Goal: Task Accomplishment & Management: Manage account settings

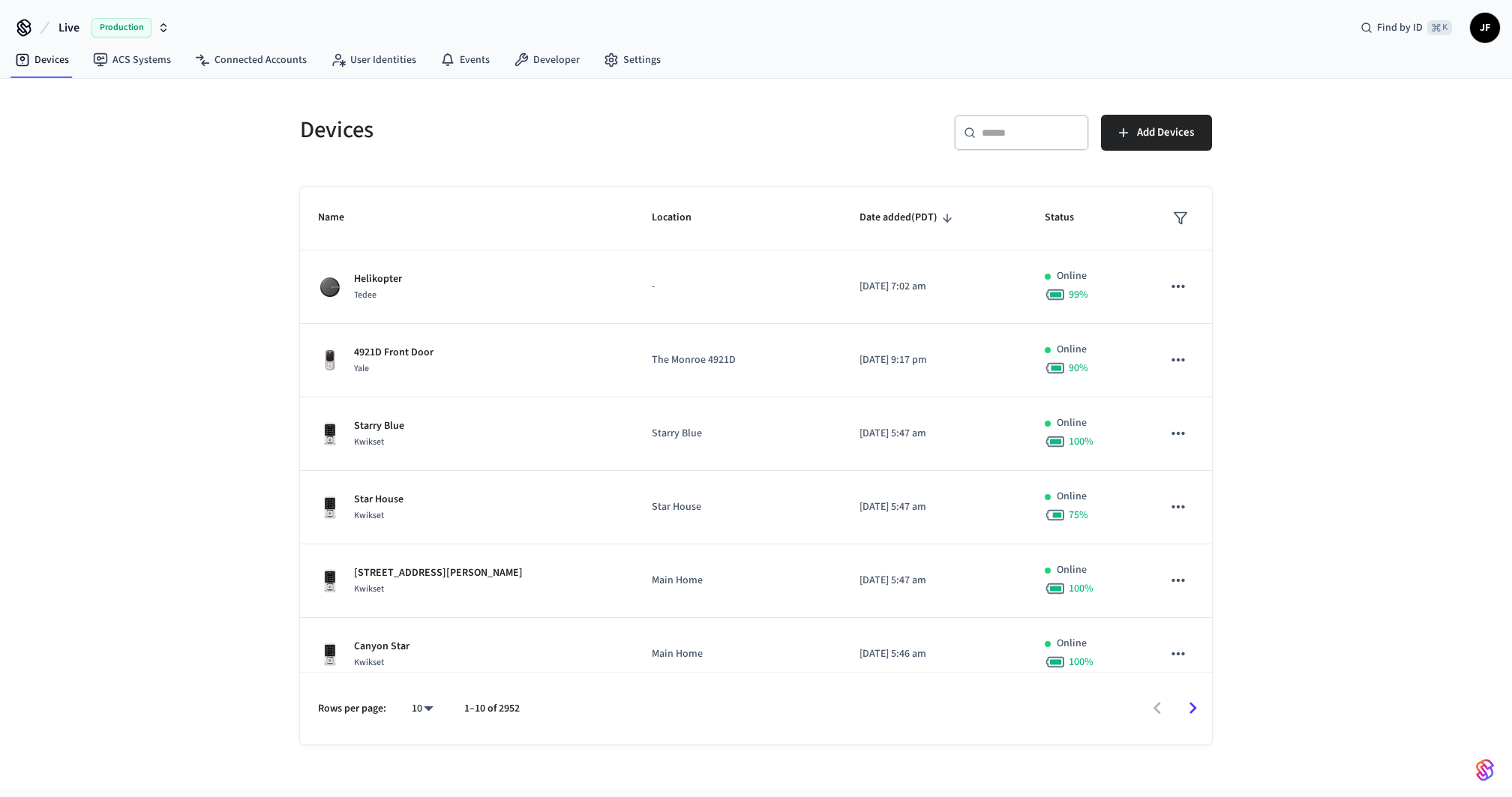
click at [73, 30] on span "Live" at bounding box center [69, 28] width 21 height 18
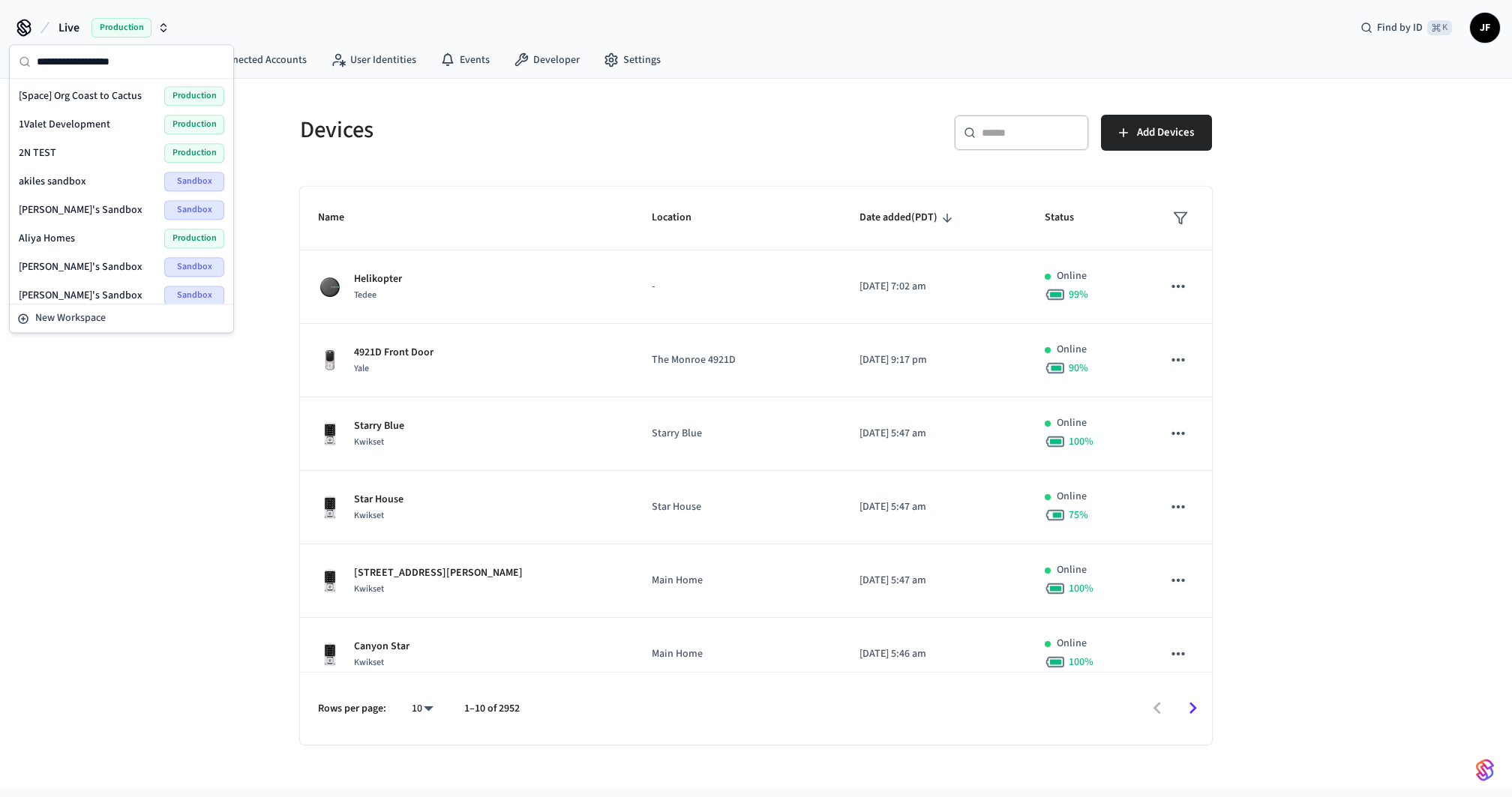
click at [151, 63] on input "text" at bounding box center [131, 62] width 187 height 33
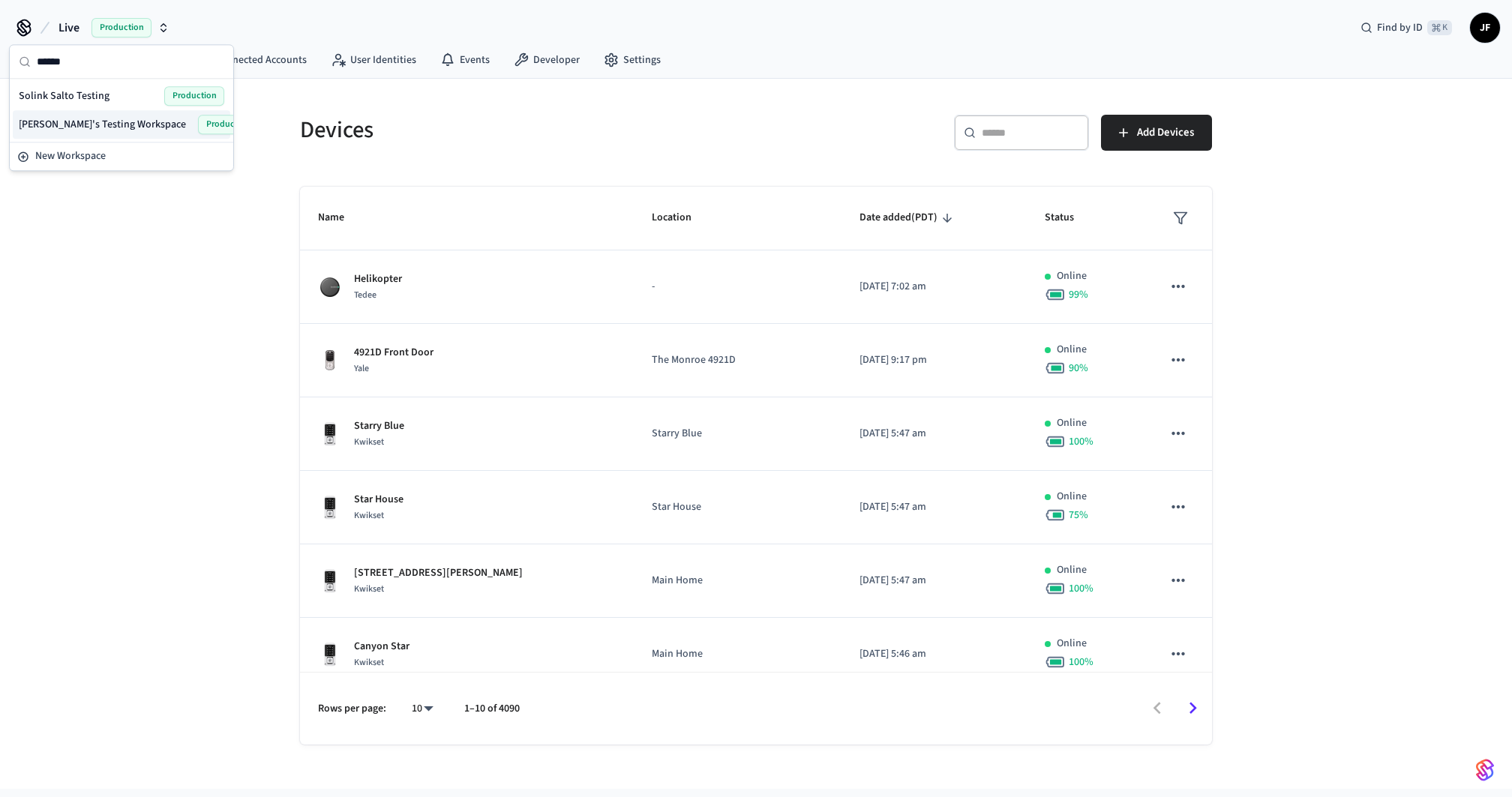
type input "******"
click at [131, 116] on div "Solink's Testing Workspace Production" at bounding box center [122, 125] width 206 height 20
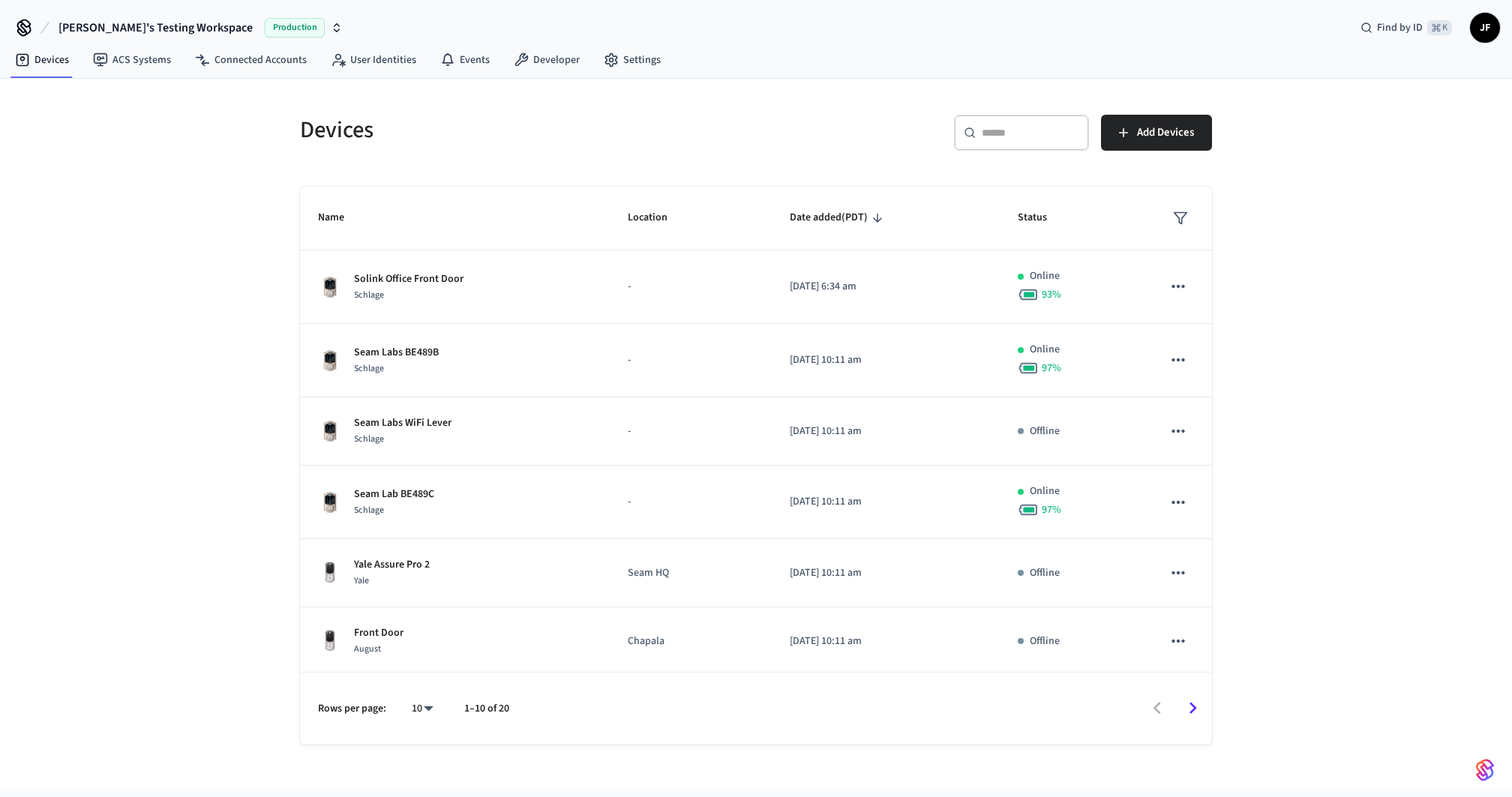
click at [144, 21] on span "[PERSON_NAME]'s Testing Workspace" at bounding box center [155, 28] width 194 height 18
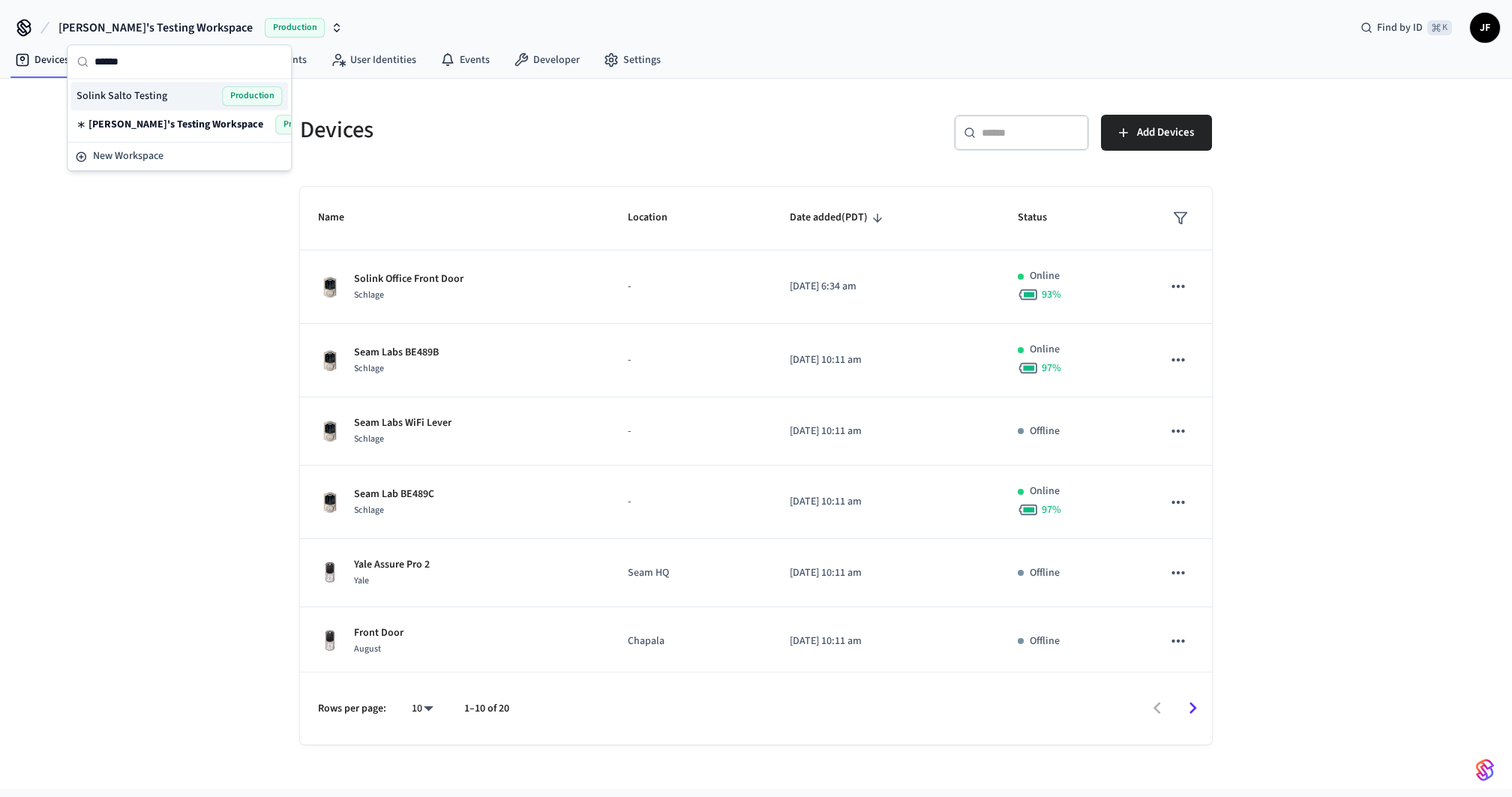
type input "******"
click at [125, 93] on span "Solink Salto Testing" at bounding box center [122, 96] width 91 height 15
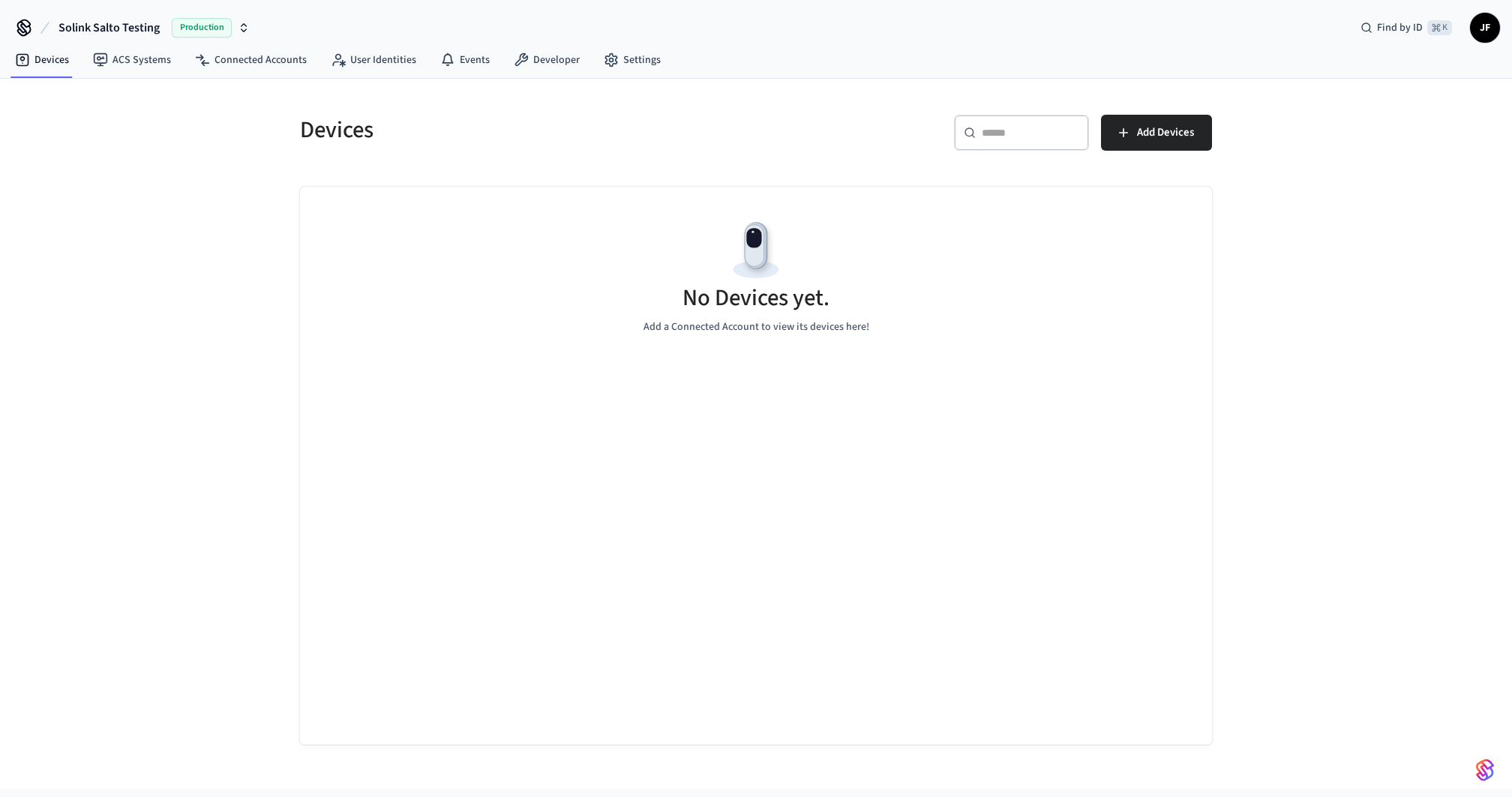
click at [603, 153] on div "Devices" at bounding box center [515, 129] width 465 height 66
click at [611, 66] on icon at bounding box center [611, 60] width 15 height 15
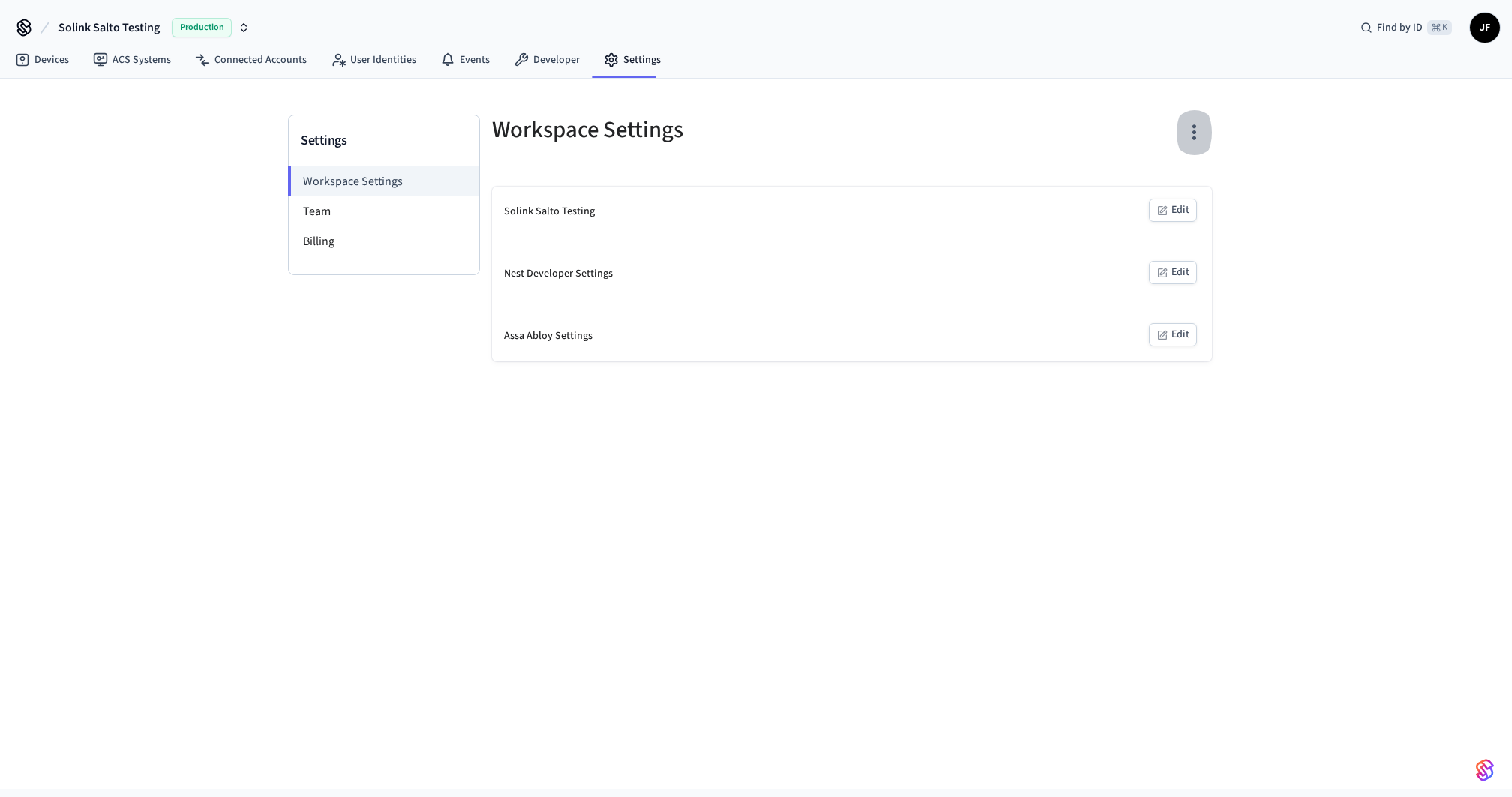
click at [1133, 135] on button "button" at bounding box center [1195, 132] width 36 height 60
click at [1133, 227] on div "Delete Workspace" at bounding box center [1138, 234] width 104 height 16
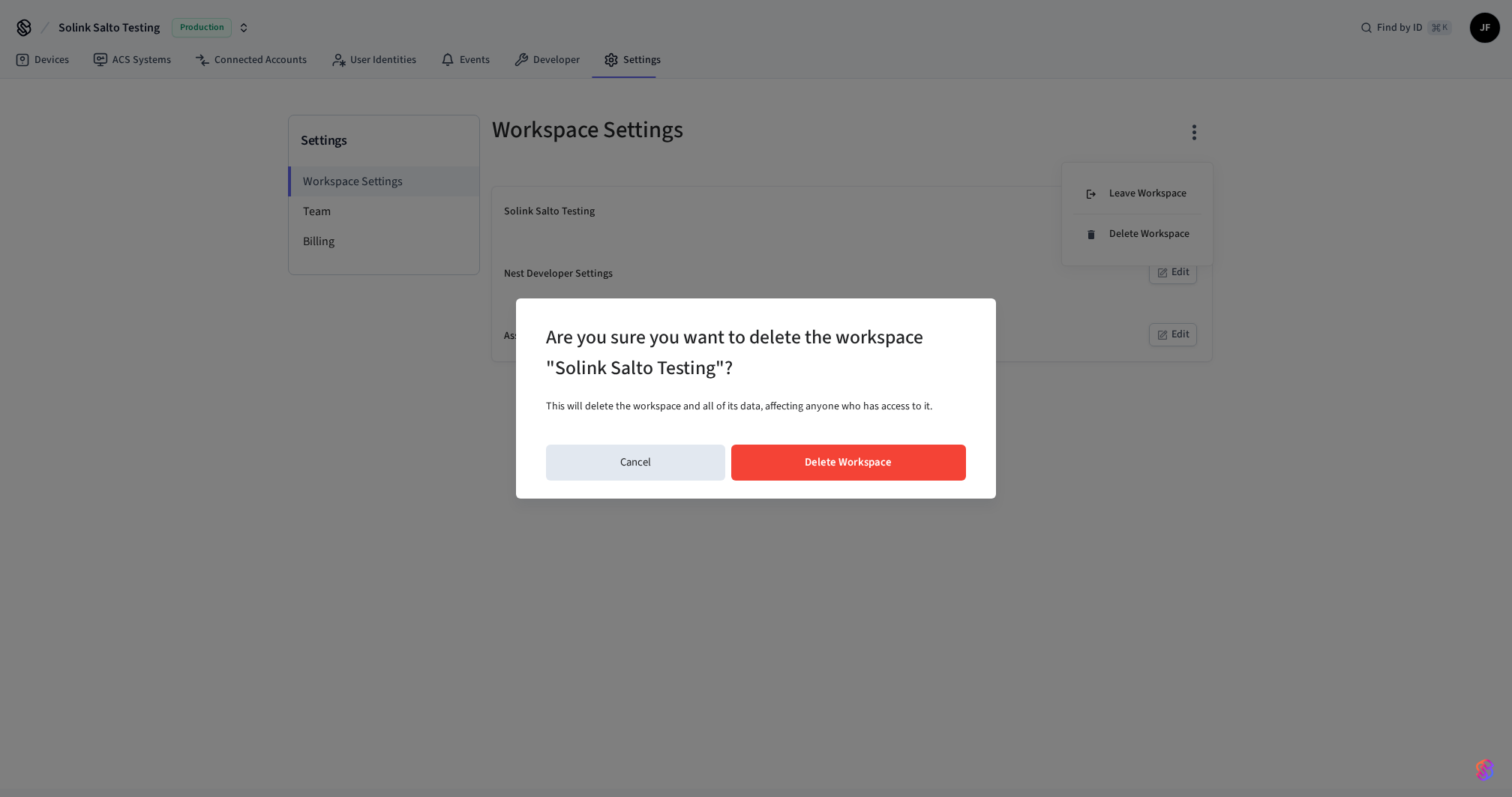
click at [884, 459] on button "Delete Workspace" at bounding box center [849, 463] width 236 height 36
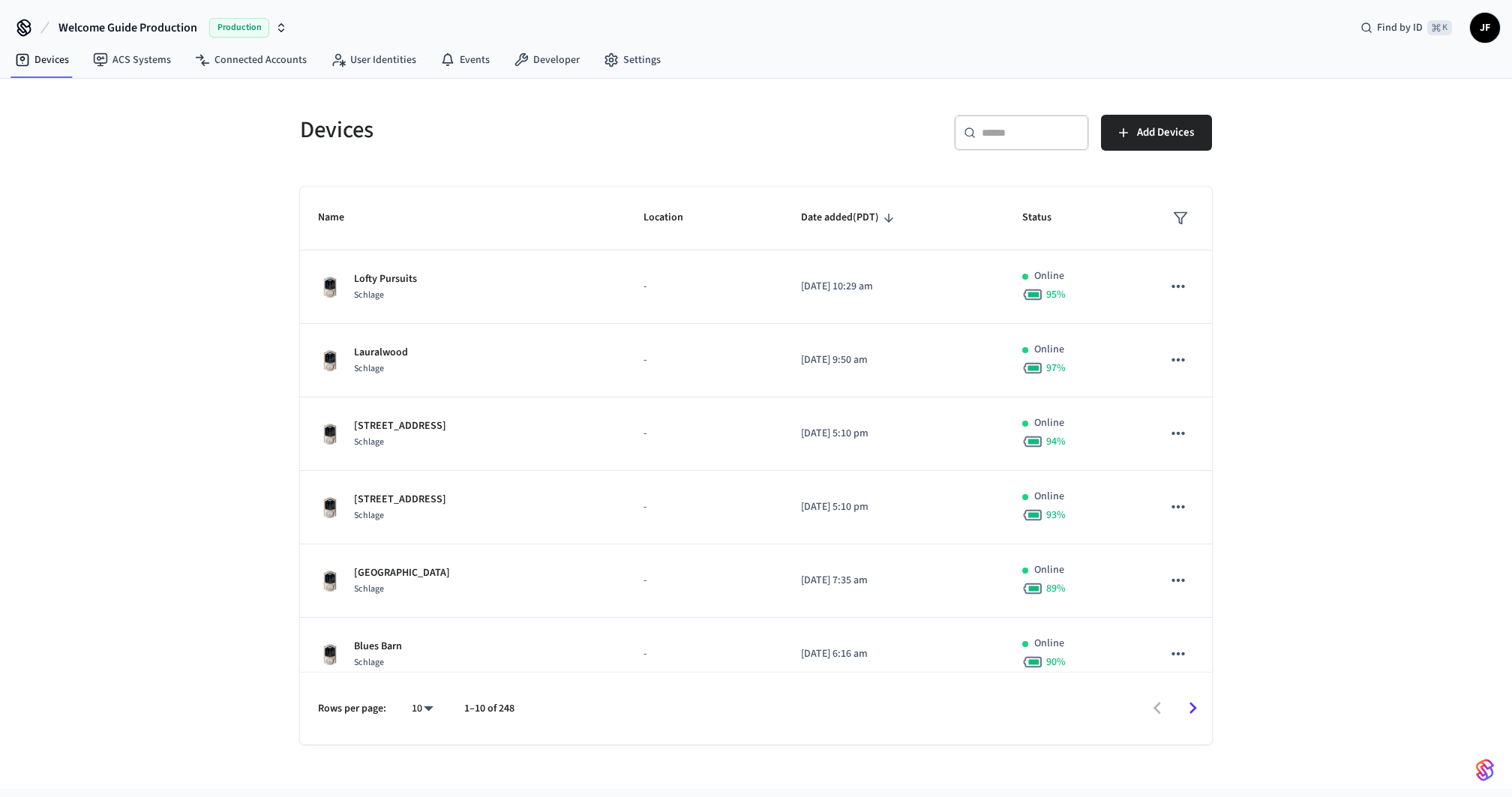
click at [63, 30] on span "Welcome Guide Production" at bounding box center [128, 28] width 139 height 18
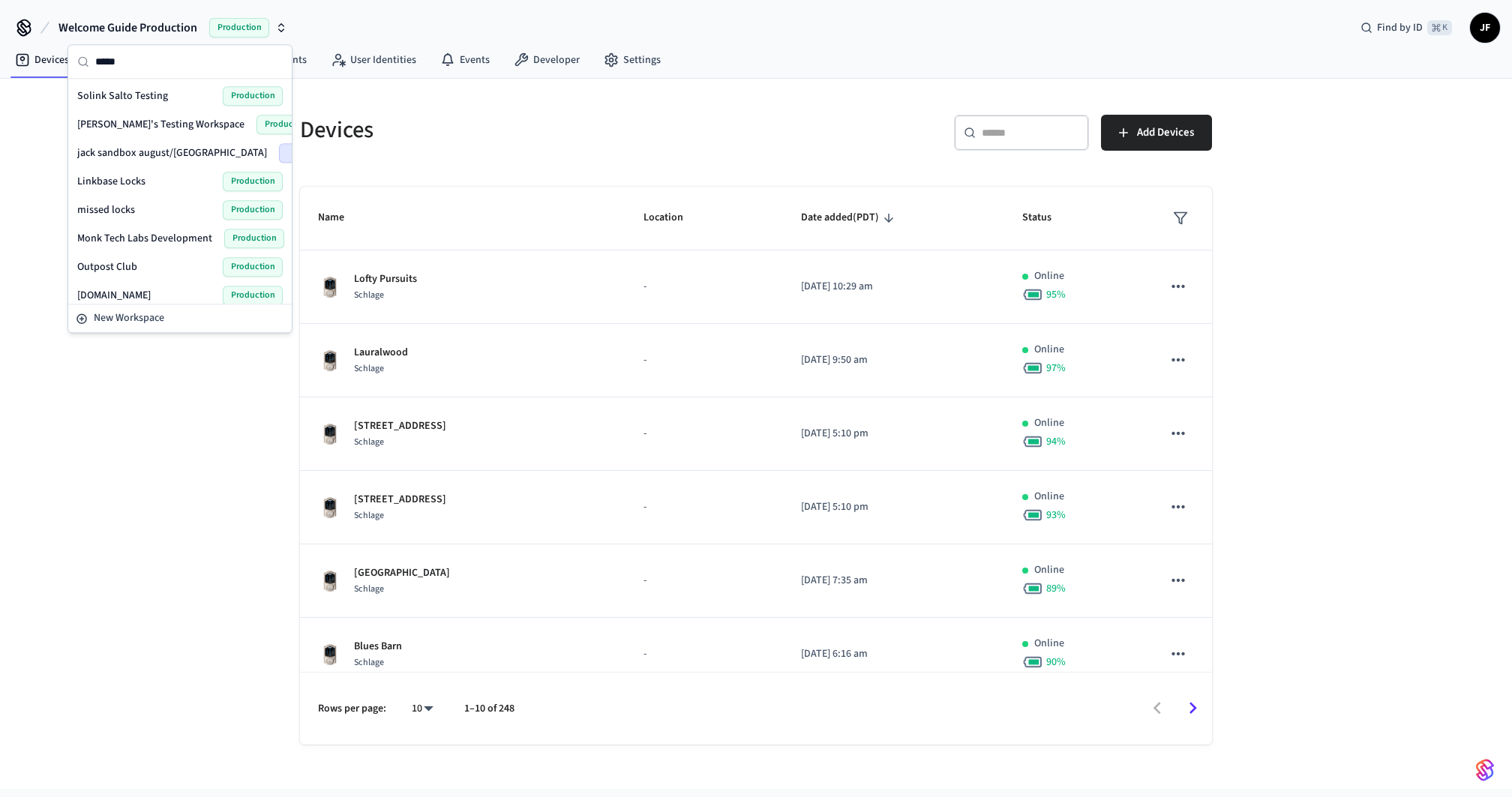
type input "******"
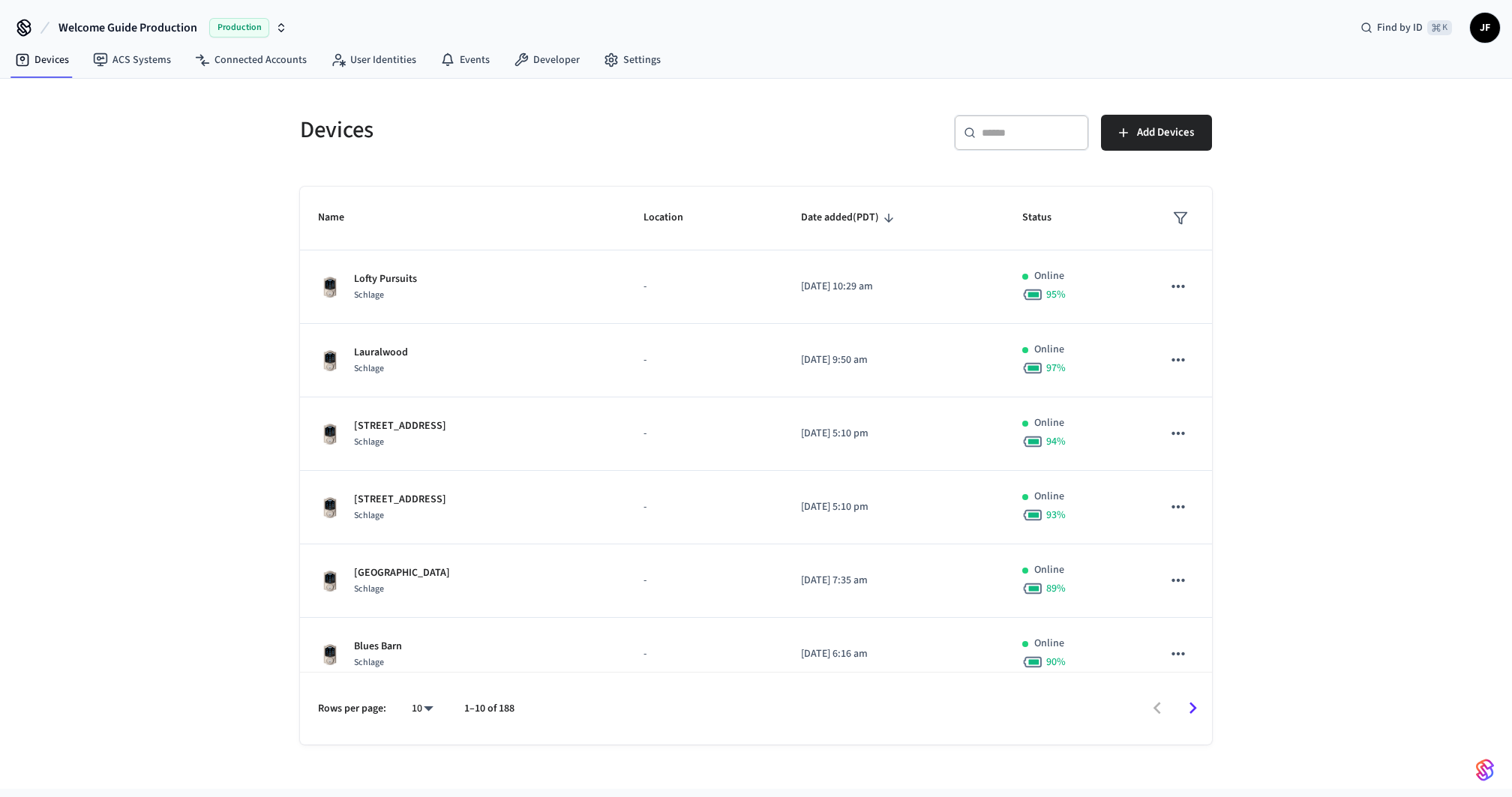
click at [72, 24] on span "Welcome Guide Production" at bounding box center [128, 28] width 139 height 18
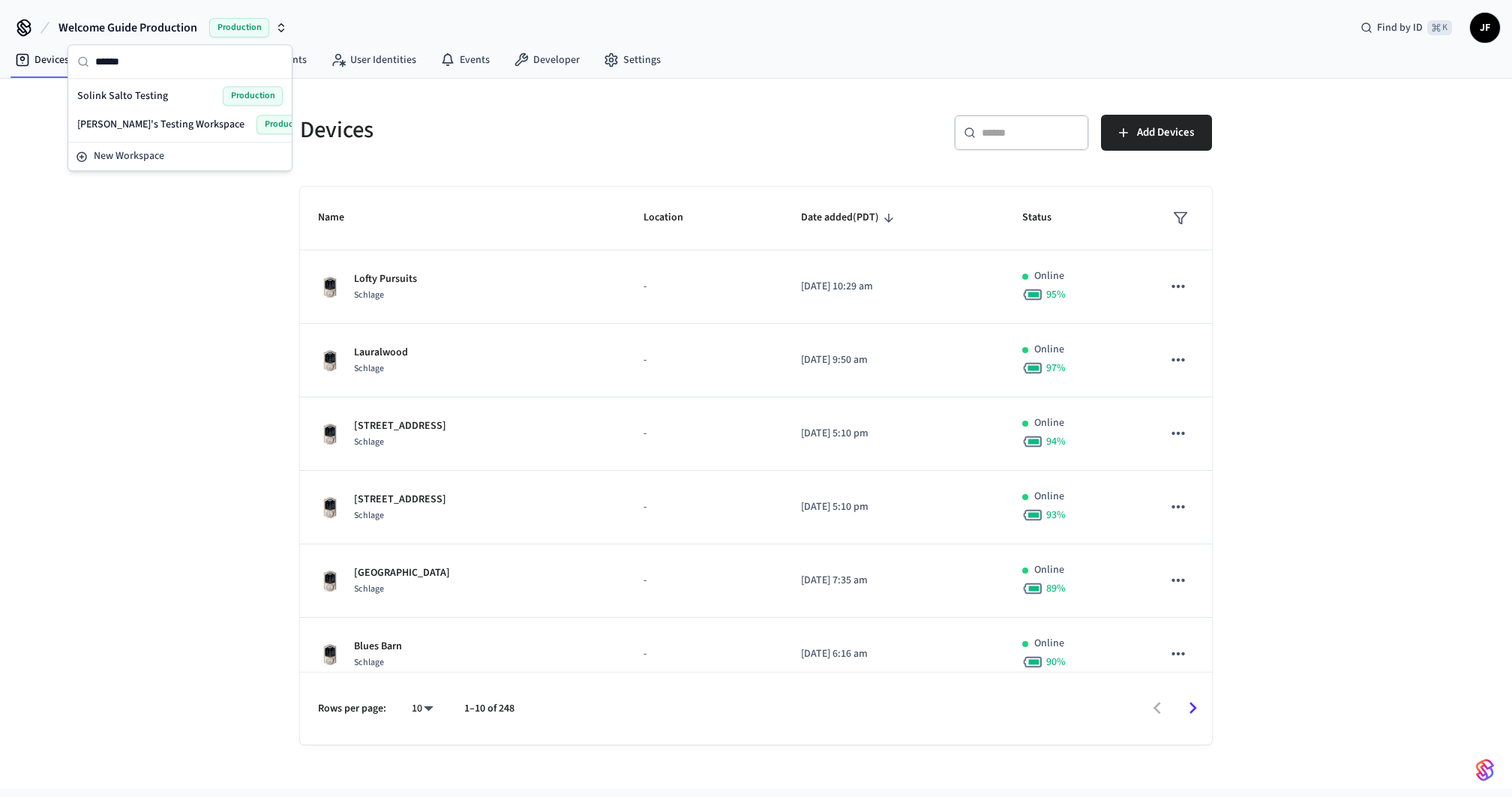
type input "******"
click at [109, 100] on span "Solink Salto Testing" at bounding box center [122, 96] width 91 height 15
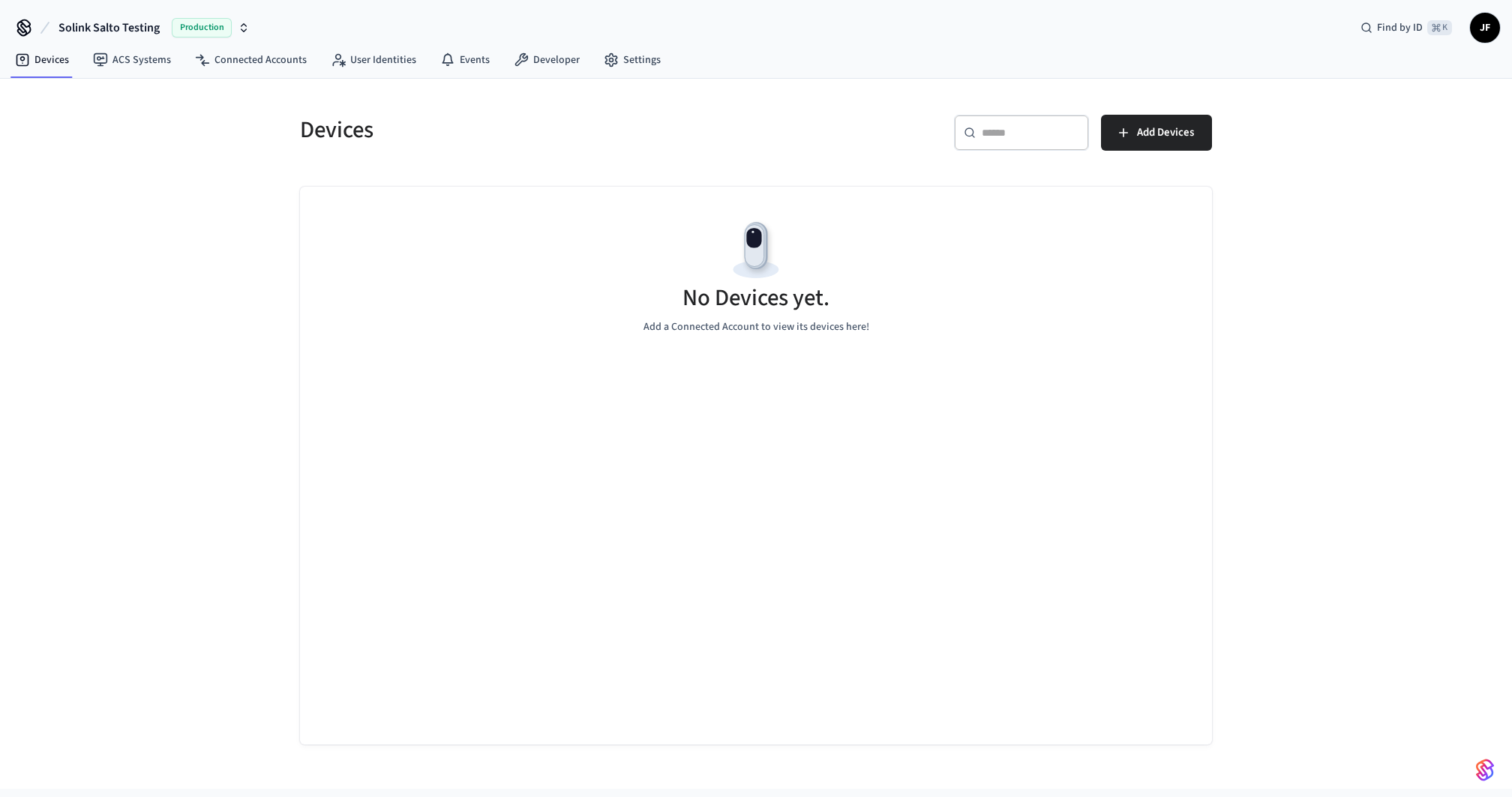
click at [109, 100] on div "Devices ​ ​ Add Devices No Devices yet. Add a Connected Account to view its dev…" at bounding box center [756, 434] width 1512 height 710
click at [91, 23] on span "Solink Salto Testing" at bounding box center [109, 28] width 101 height 18
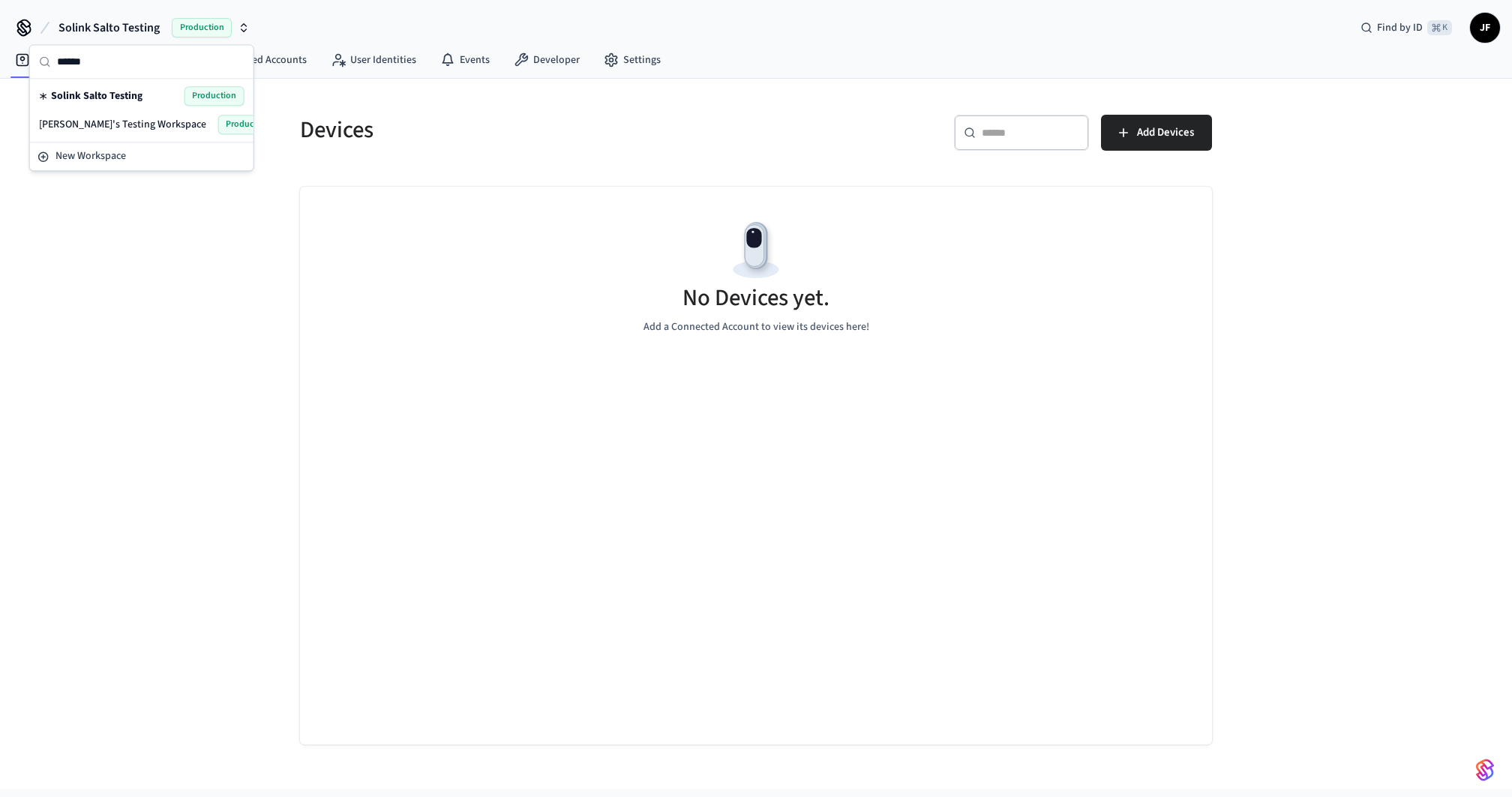
type input "******"
click at [95, 117] on span "[PERSON_NAME]'s Testing Workspace" at bounding box center [122, 125] width 167 height 15
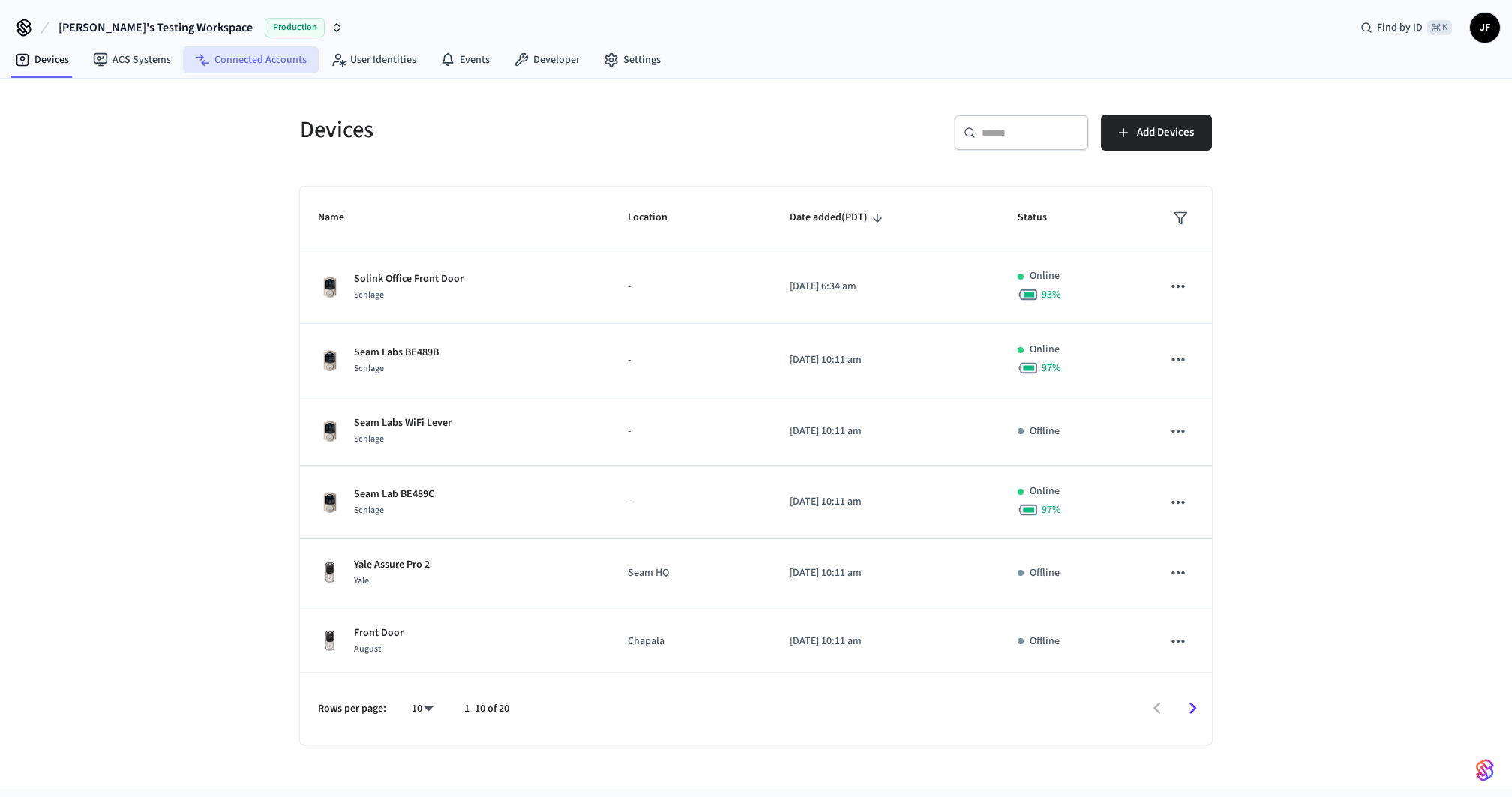
click at [221, 60] on link "Connected Accounts" at bounding box center [251, 60] width 136 height 27
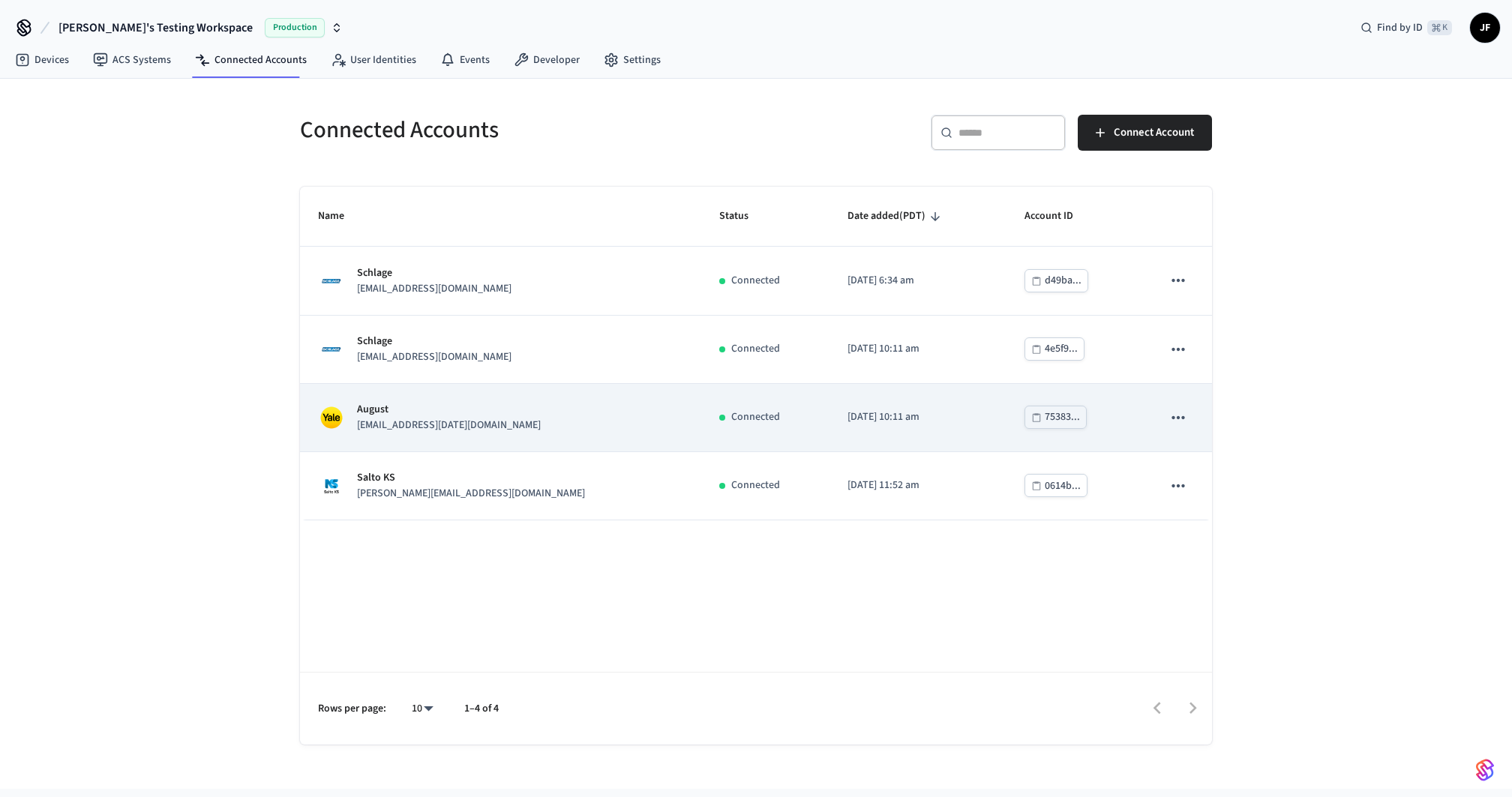
click at [499, 421] on div "August lab.august1@getseam.com" at bounding box center [500, 418] width 365 height 32
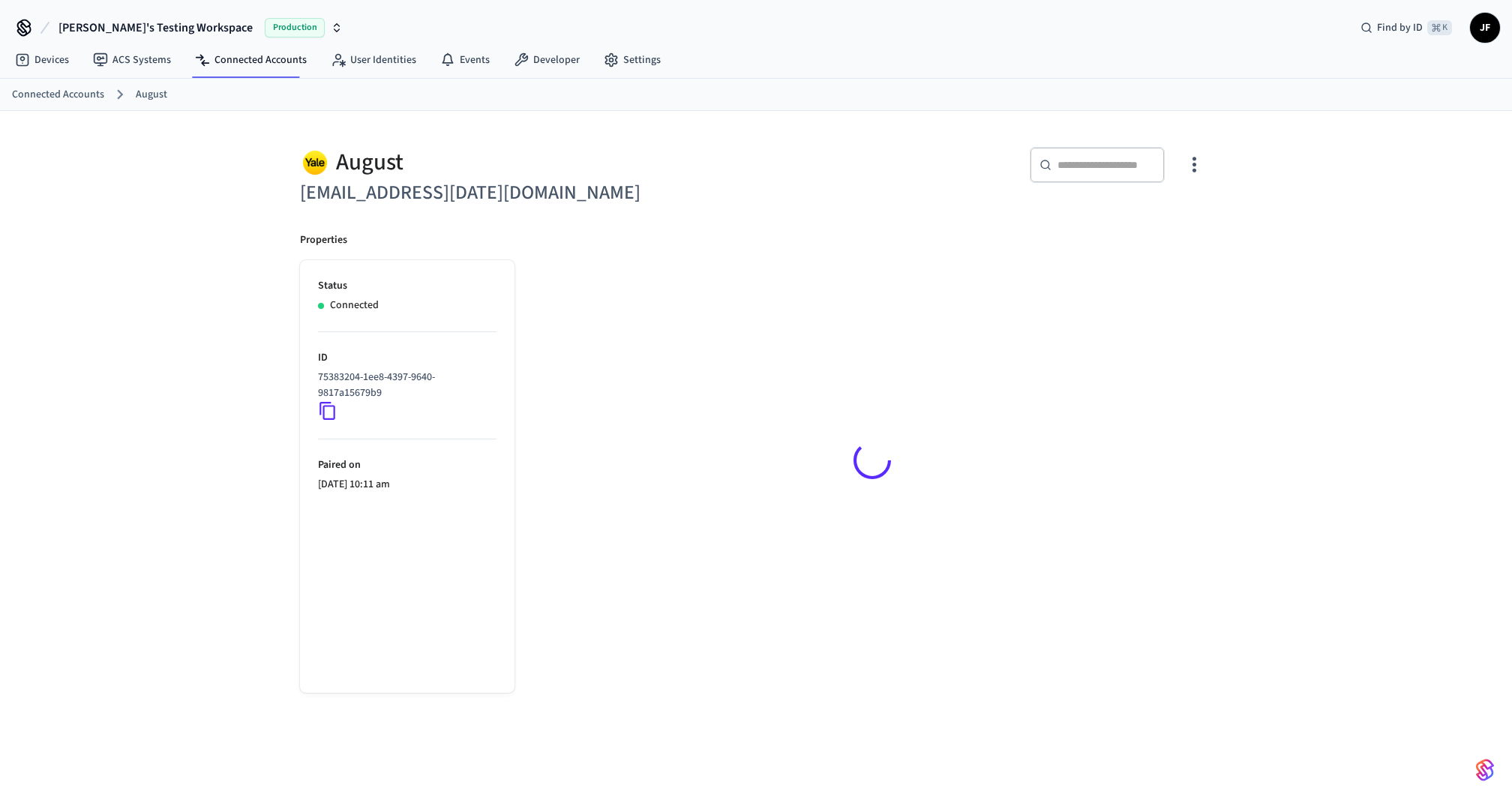
click at [213, 329] on div "August lab.august1@getseam.com ​ ​ Properties Status Connected ID 75383204-1ee8…" at bounding box center [756, 466] width 1512 height 710
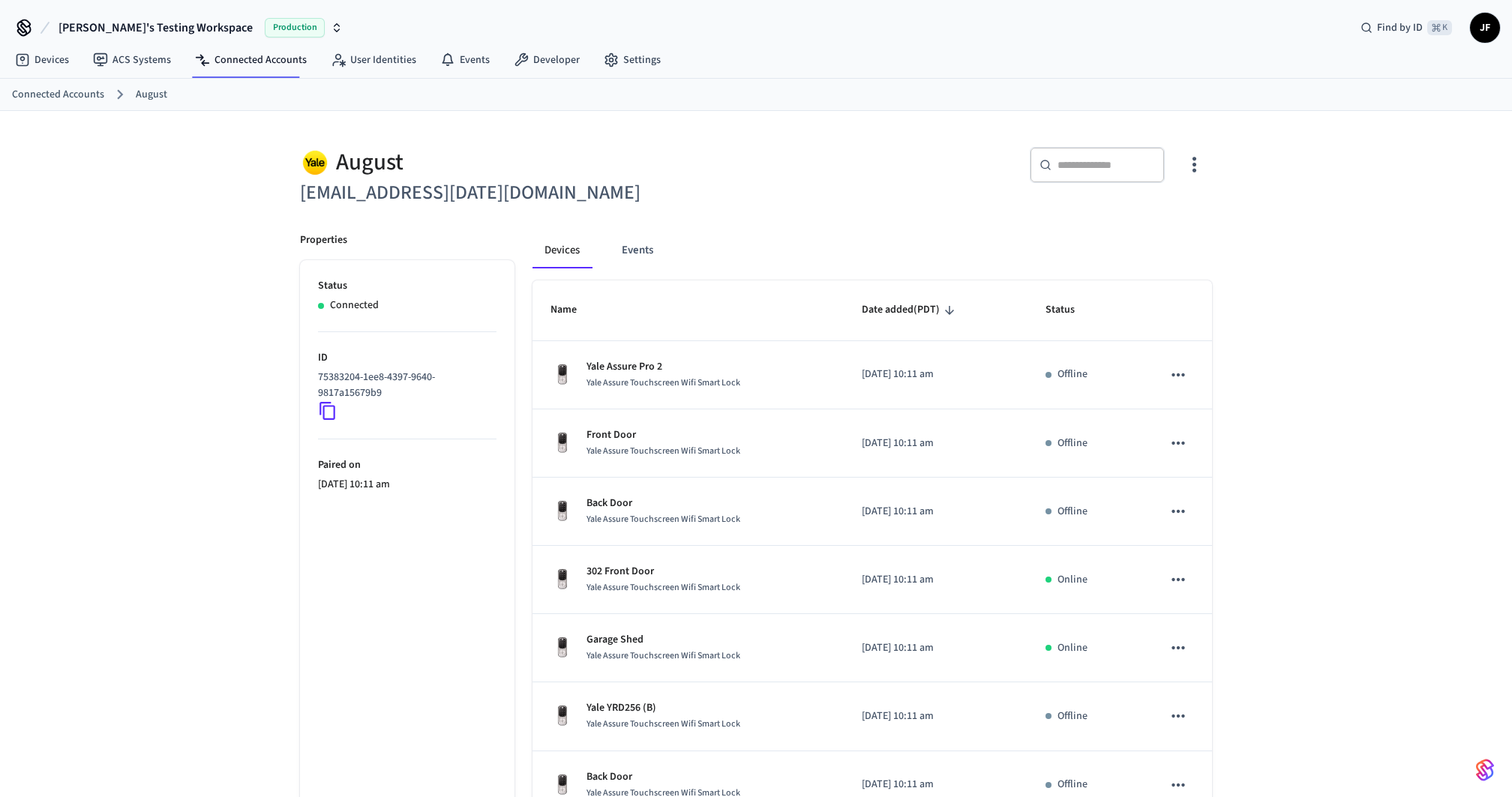
click at [142, 26] on span "Solink's Testing Workspace" at bounding box center [155, 28] width 194 height 18
type input "**********"
click at [150, 86] on div "Jack's Demo Prod Production" at bounding box center [179, 96] width 206 height 20
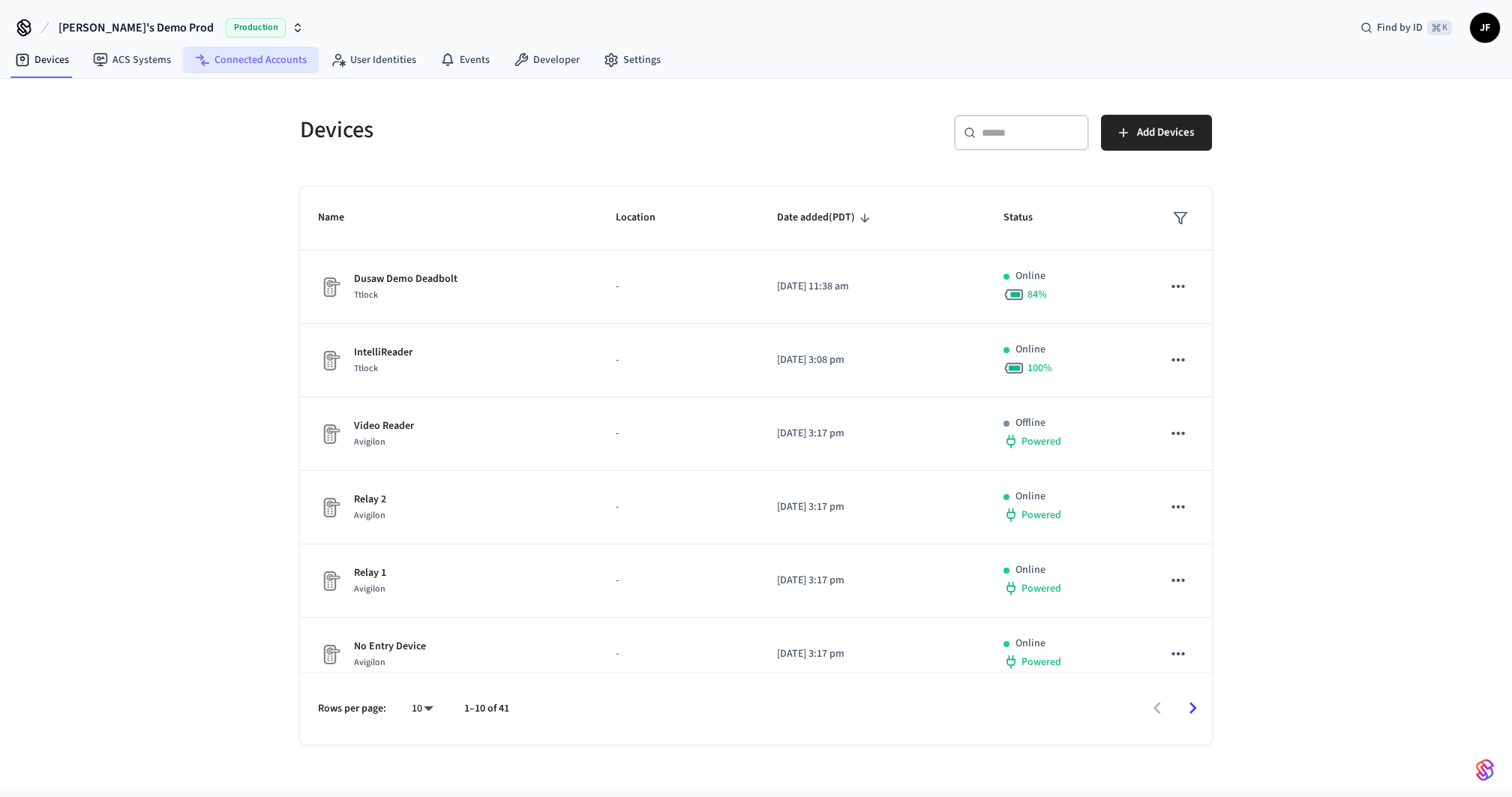
click at [224, 52] on link "Connected Accounts" at bounding box center [251, 60] width 136 height 27
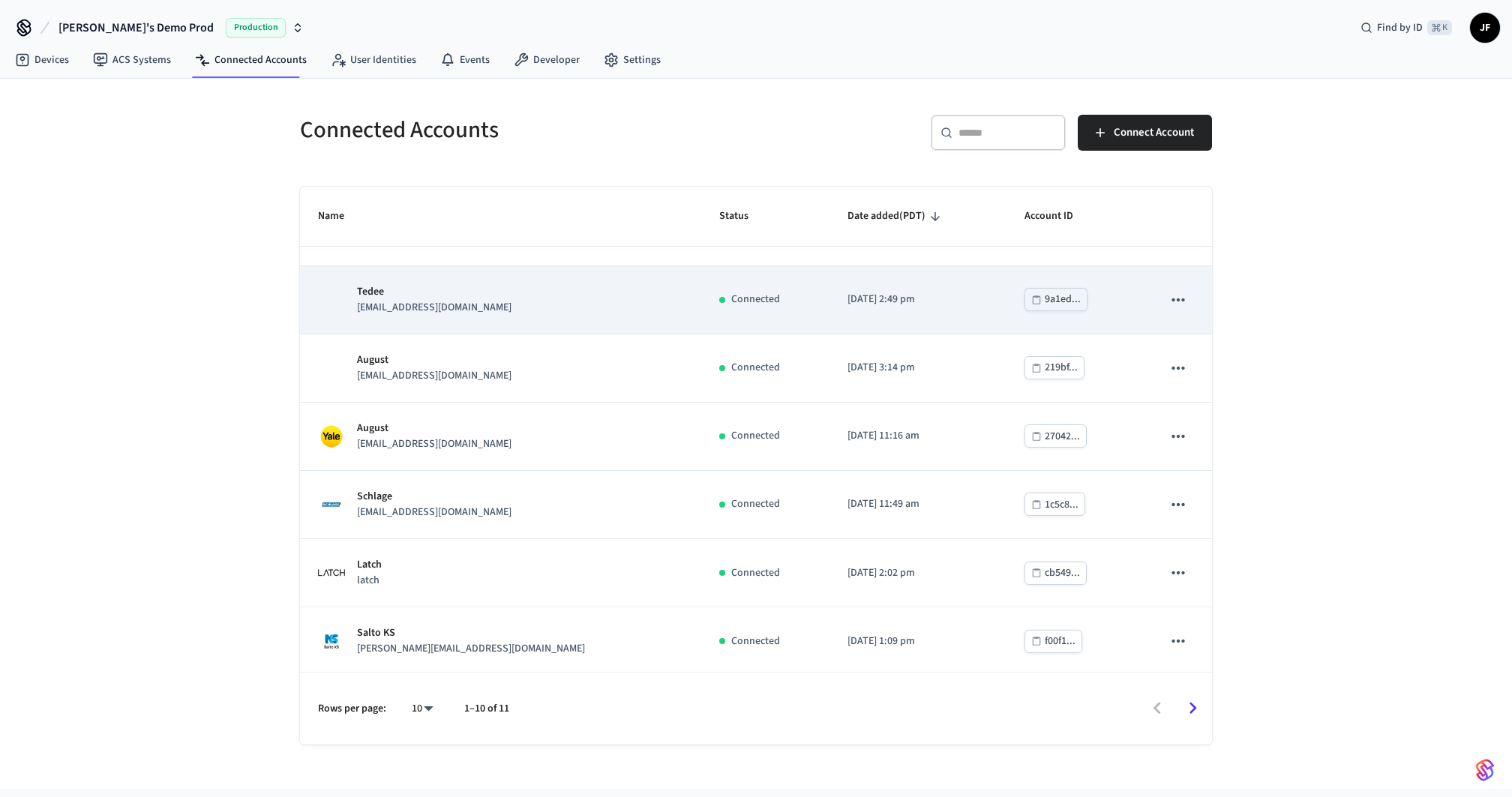
scroll to position [256, 0]
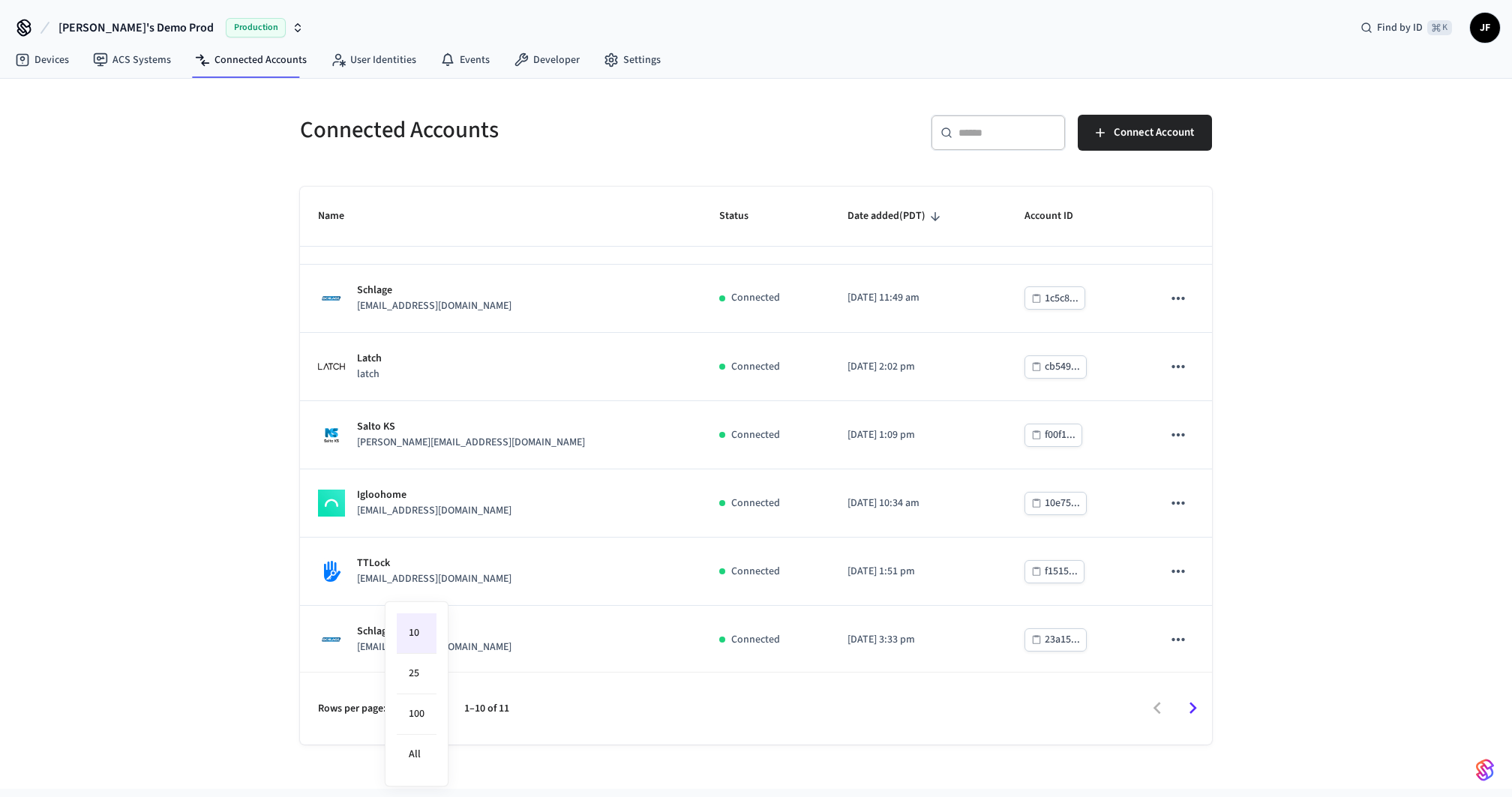
click at [425, 697] on body "Jack's Demo Prod Production Find by ID ⌘ K JF Devices ACS Systems Connected Acc…" at bounding box center [756, 417] width 1512 height 835
click at [171, 450] on div at bounding box center [756, 398] width 1512 height 797
click at [108, 21] on span "[PERSON_NAME]'s Demo Prod" at bounding box center [136, 28] width 156 height 18
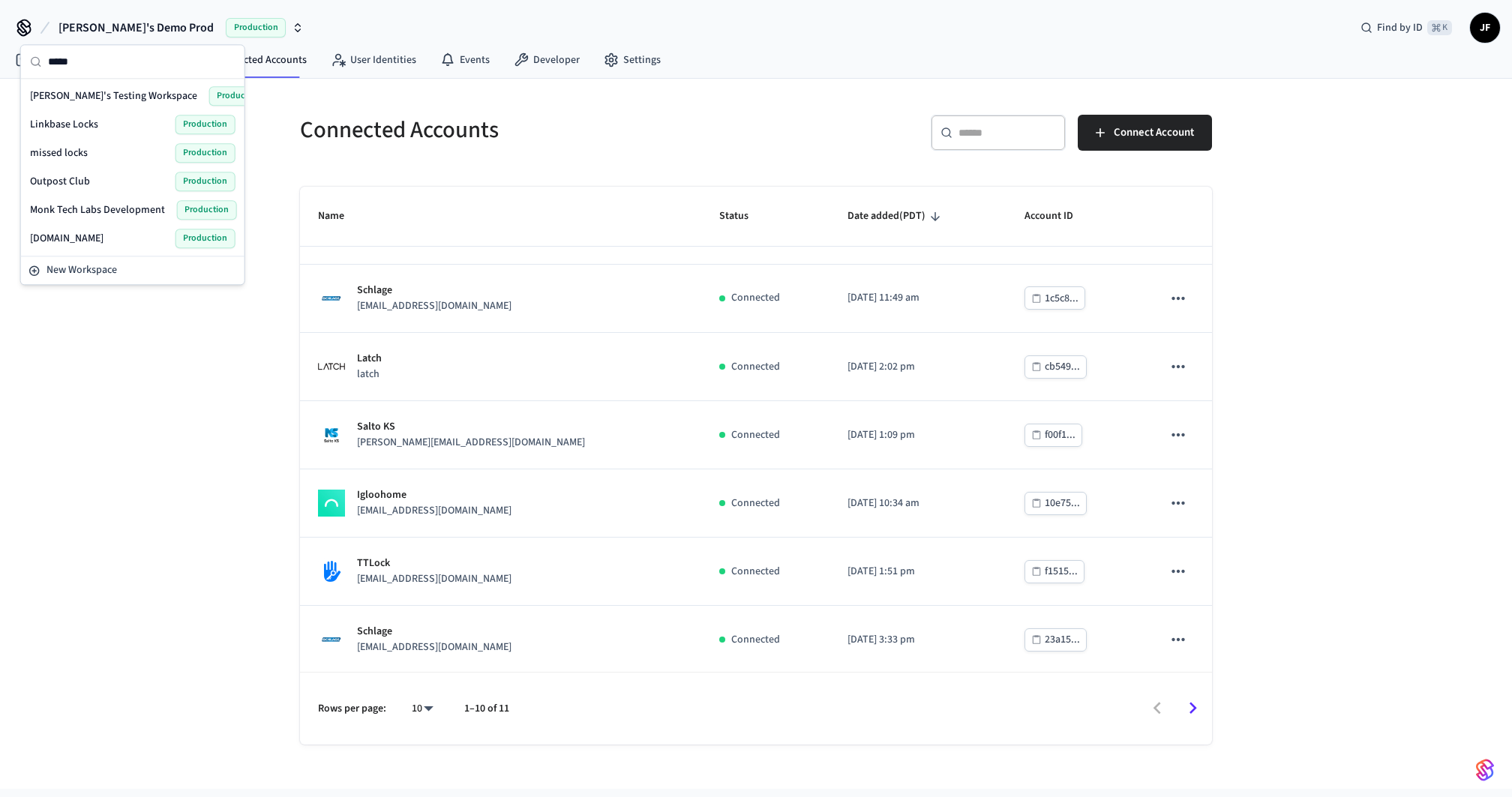
scroll to position [0, 0]
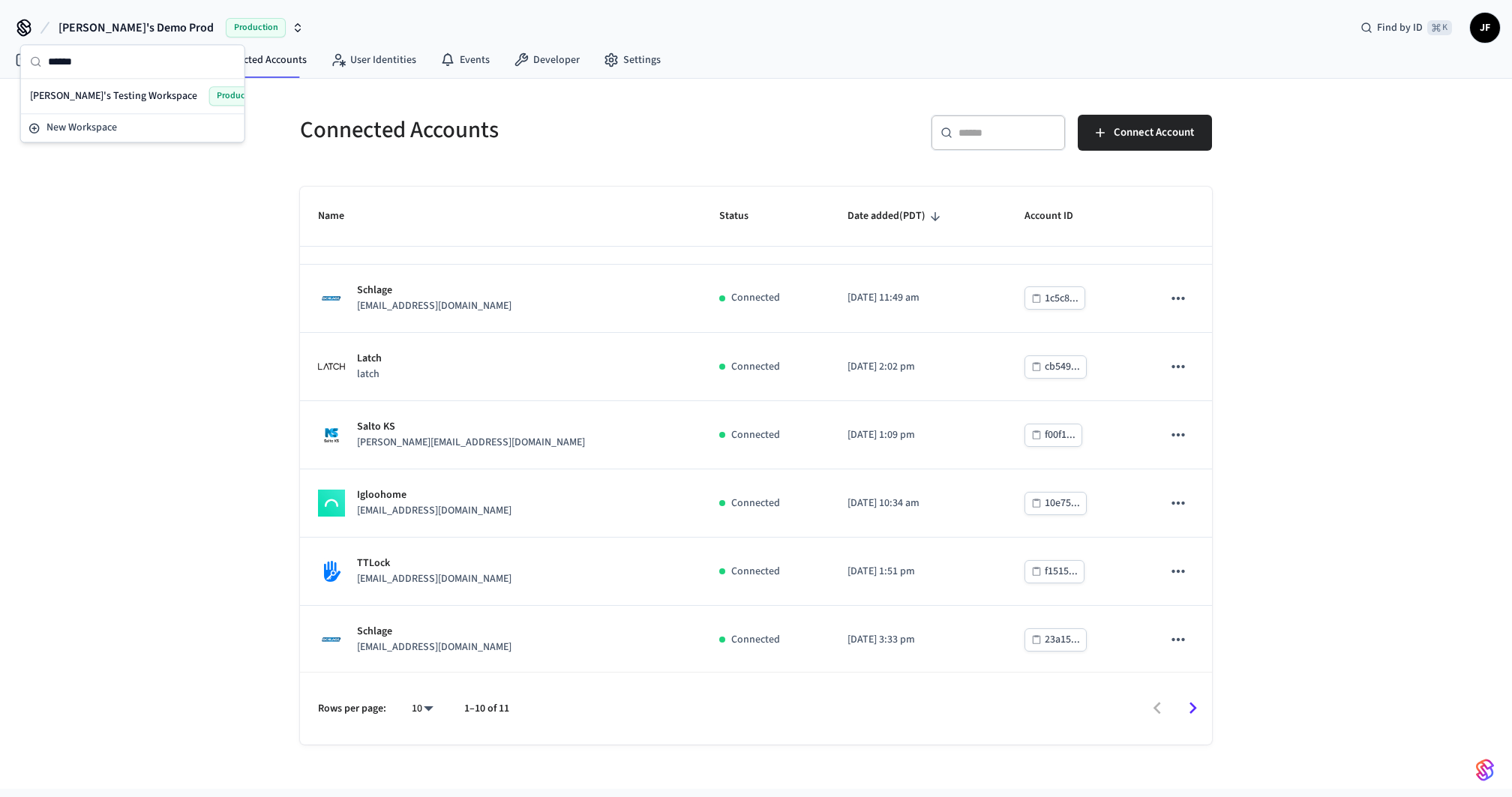
type input "******"
click at [92, 95] on span "[PERSON_NAME]'s Testing Workspace" at bounding box center [113, 96] width 167 height 15
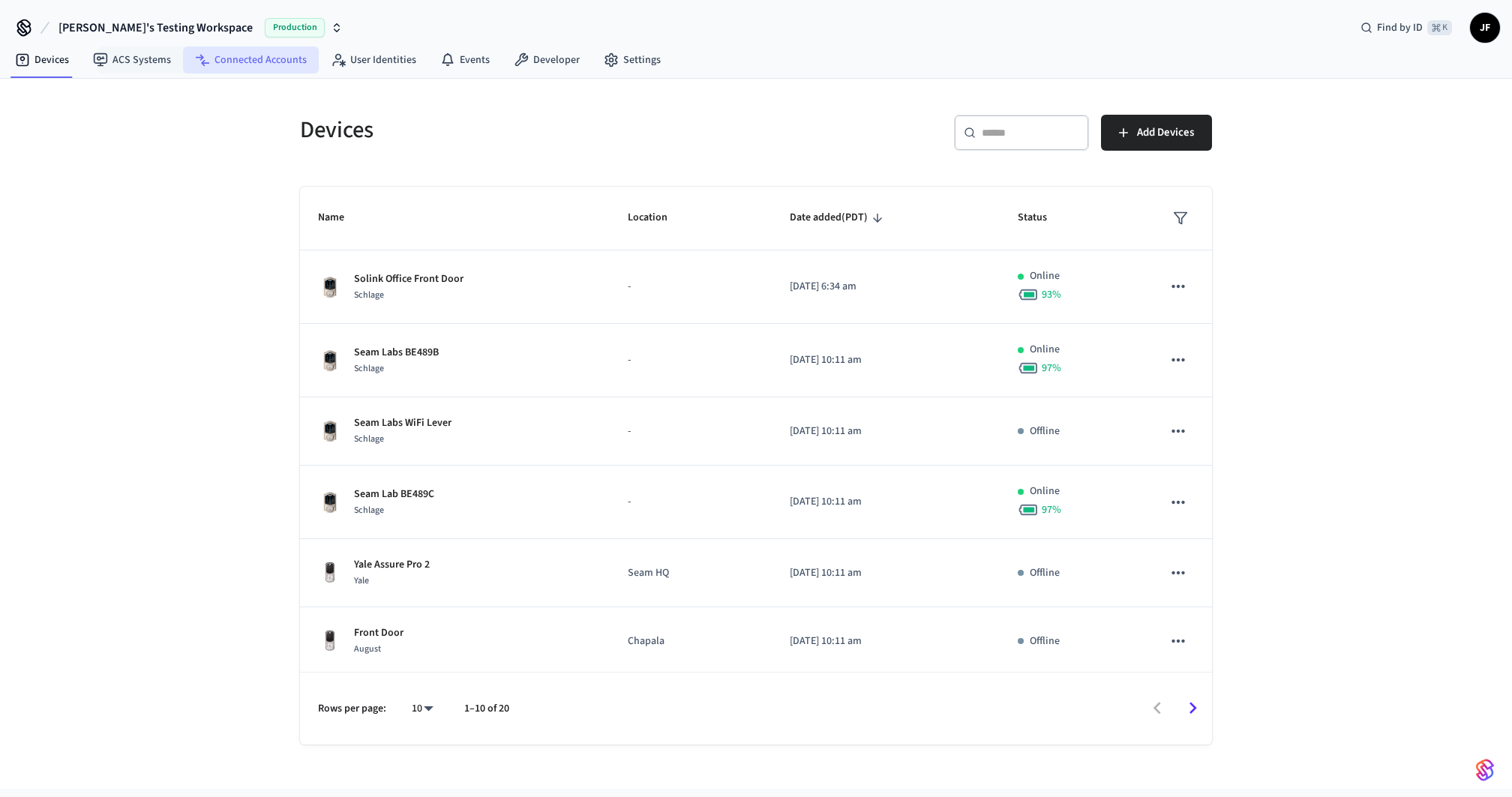
click at [204, 57] on icon at bounding box center [203, 60] width 15 height 15
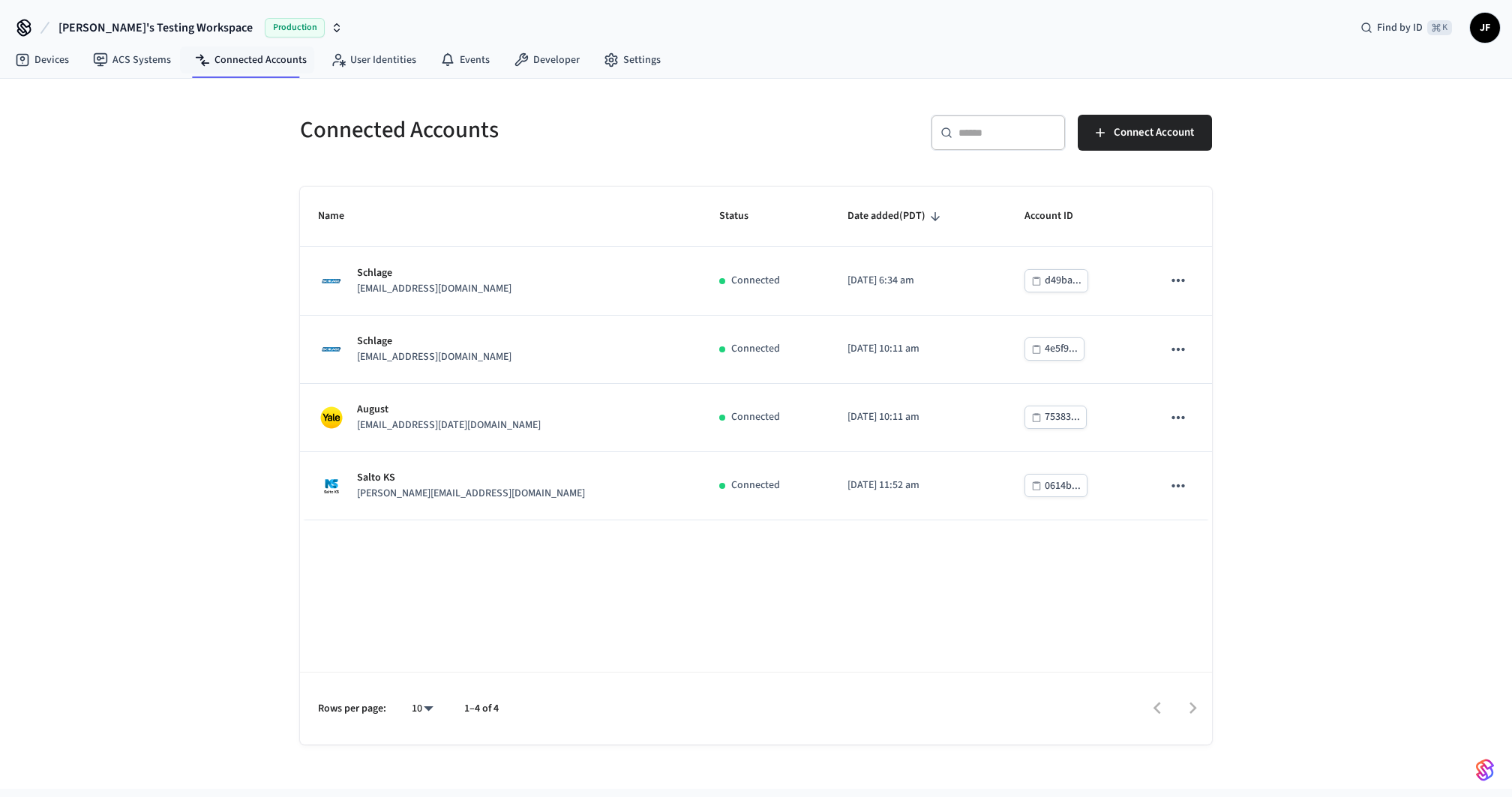
click at [737, 129] on h5 "Connected Accounts" at bounding box center [524, 130] width 447 height 31
click at [31, 57] on link "Devices" at bounding box center [42, 60] width 78 height 27
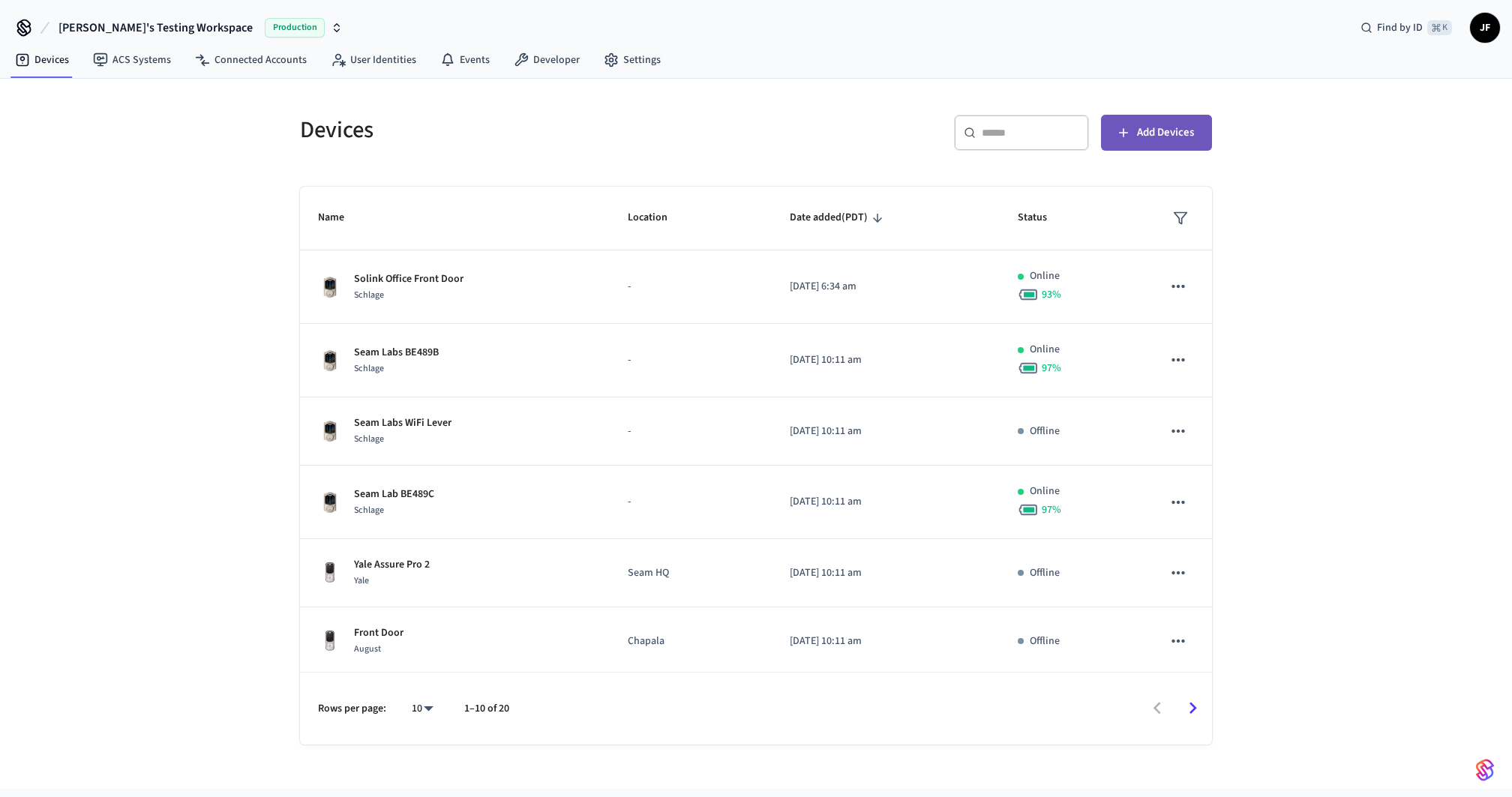
click at [1164, 141] on span "Add Devices" at bounding box center [1165, 133] width 57 height 20
click at [848, 115] on div "​ ​ Add Devices" at bounding box center [989, 139] width 447 height 48
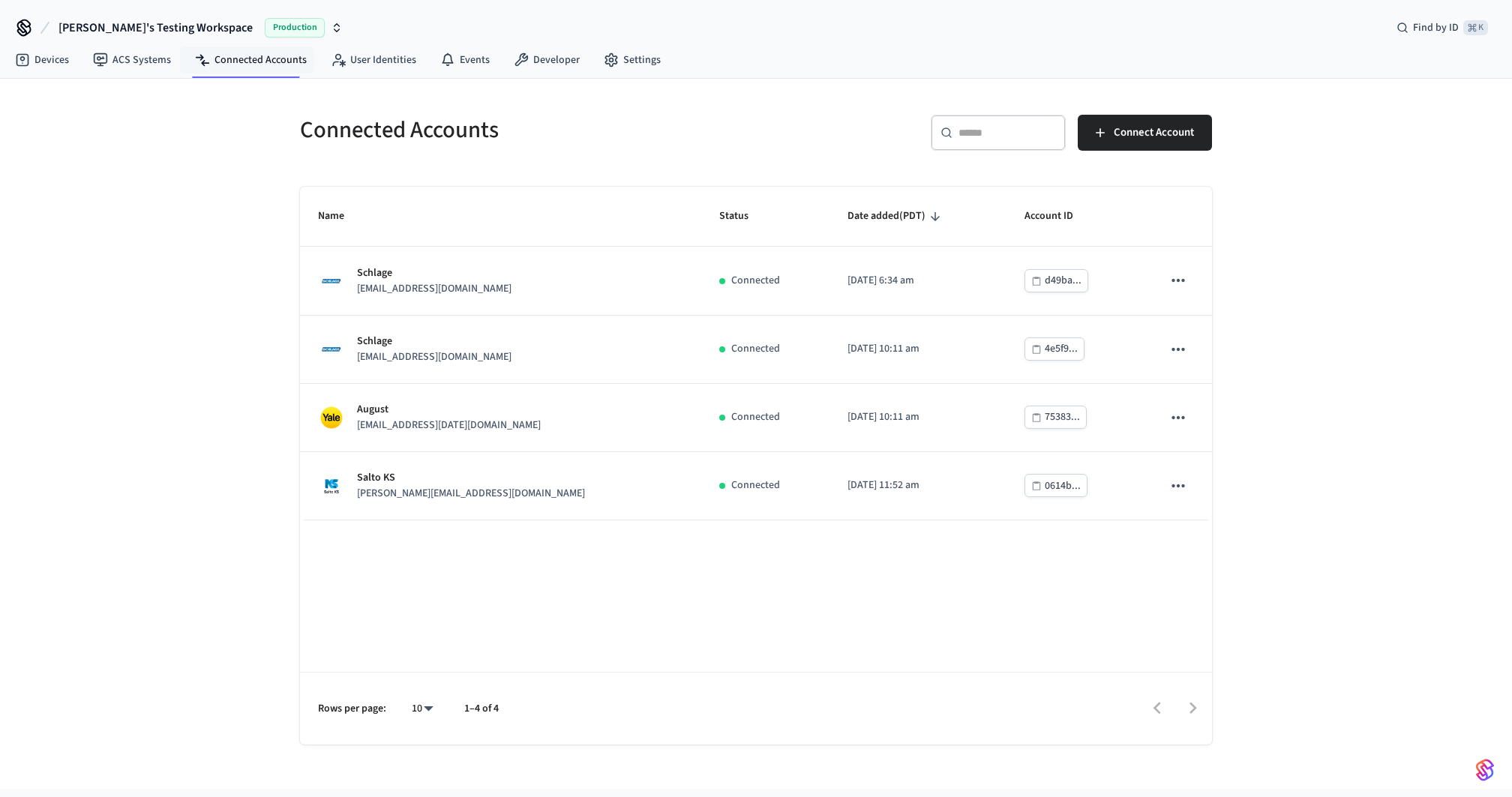
click at [104, 25] on span "[PERSON_NAME]'s Testing Workspace" at bounding box center [155, 28] width 194 height 18
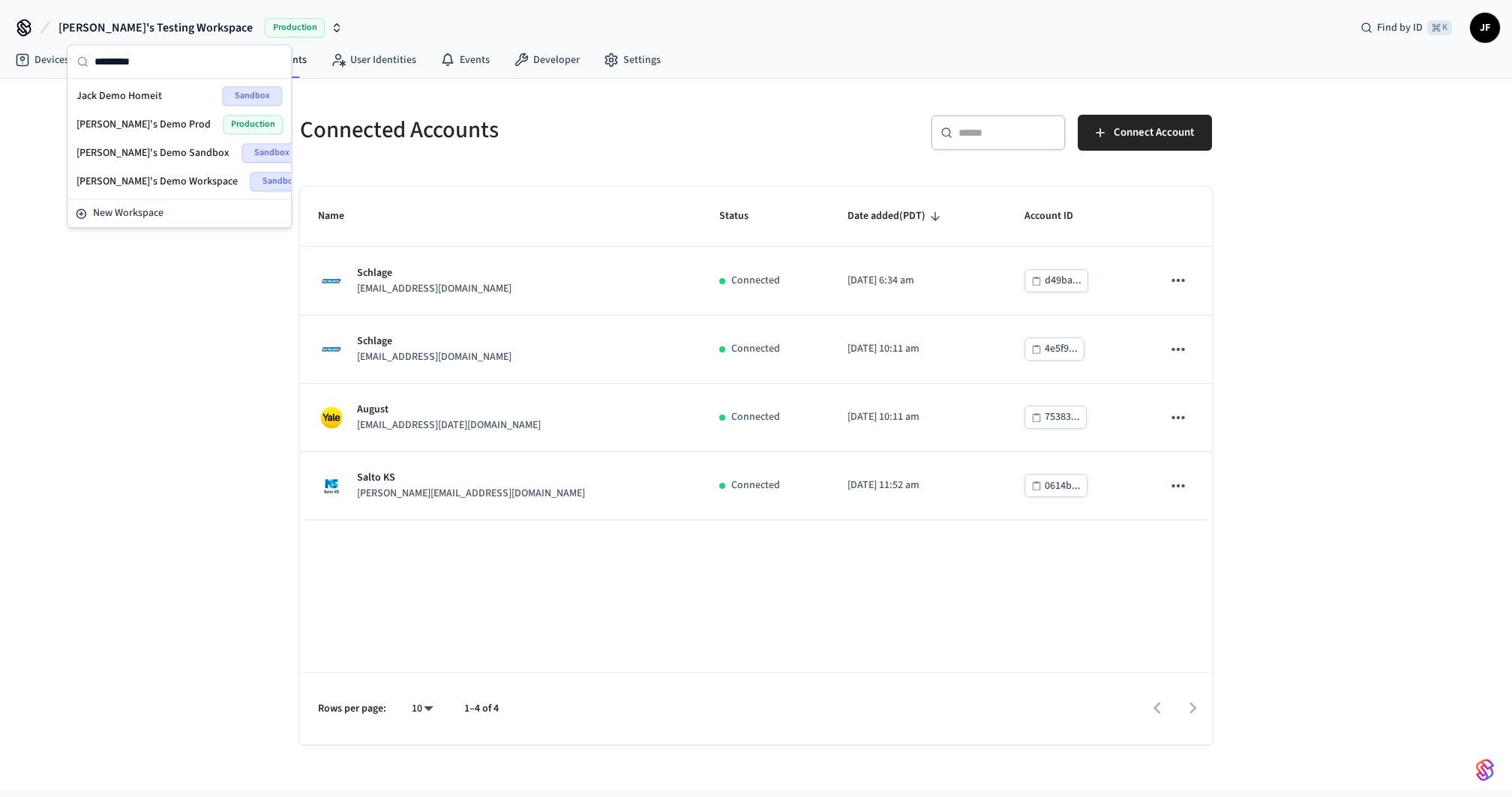
type input "*********"
click at [122, 121] on span "[PERSON_NAME]'s Demo Prod" at bounding box center [144, 125] width 135 height 15
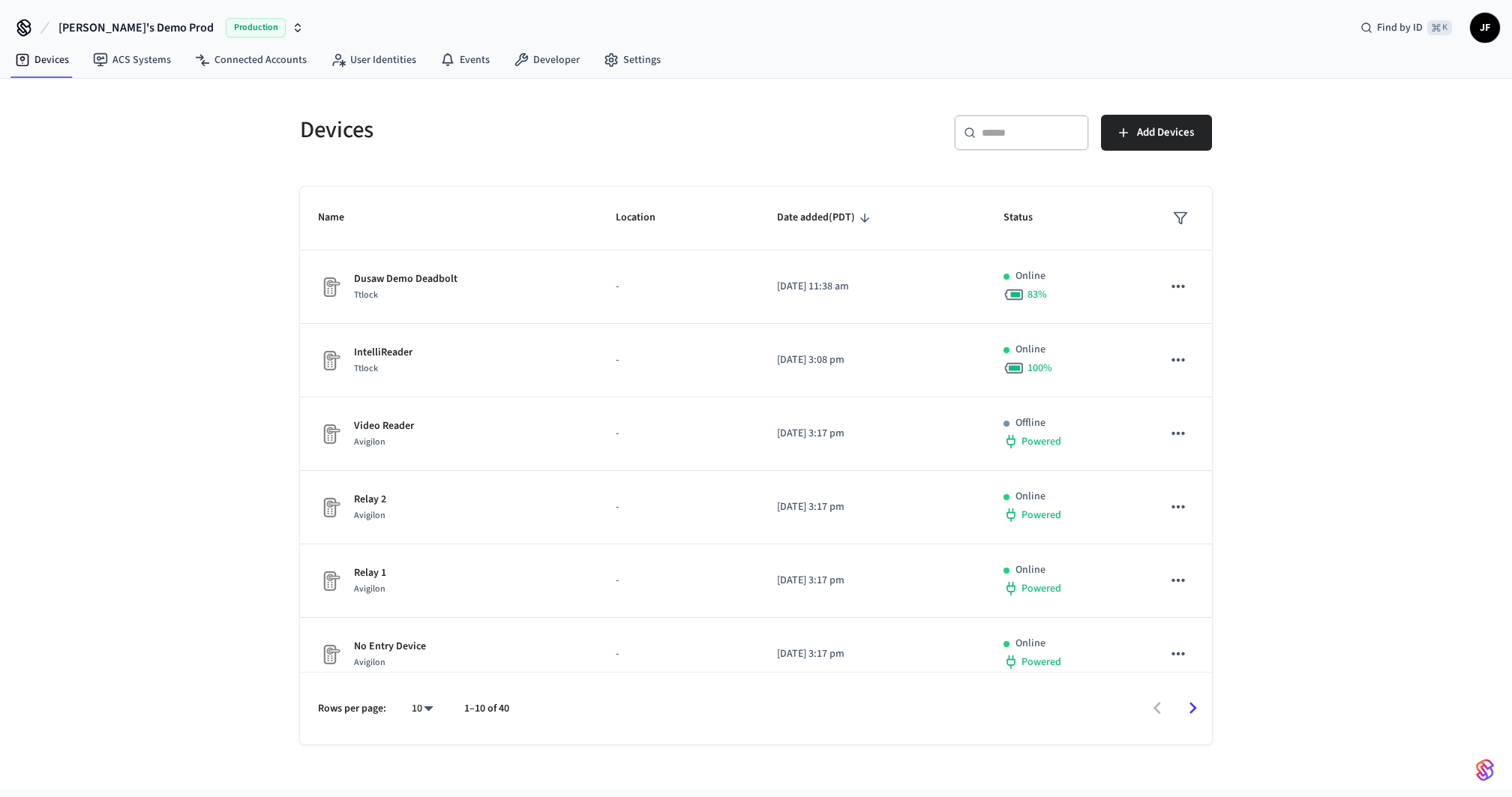
click at [183, 192] on div "Devices ​ ​ Add Devices Name Location Date added (PDT) Status Dusaw Demo Deadbo…" at bounding box center [756, 434] width 1512 height 710
click at [805, 140] on div "​ ​ Add Devices" at bounding box center [989, 139] width 447 height 48
click at [713, 115] on h5 "Devices" at bounding box center [524, 130] width 447 height 31
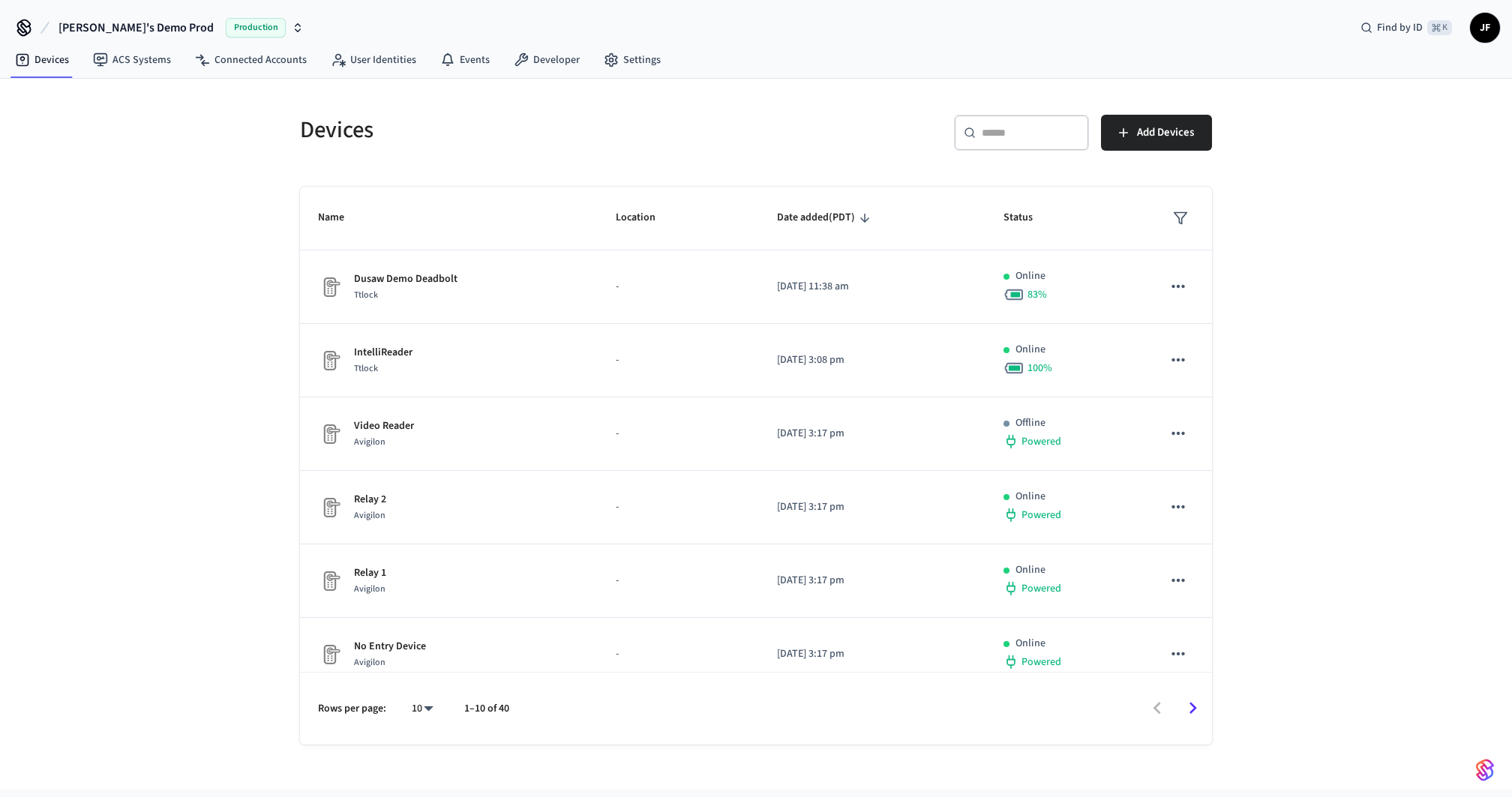
click at [1036, 135] on input "text" at bounding box center [1031, 133] width 97 height 15
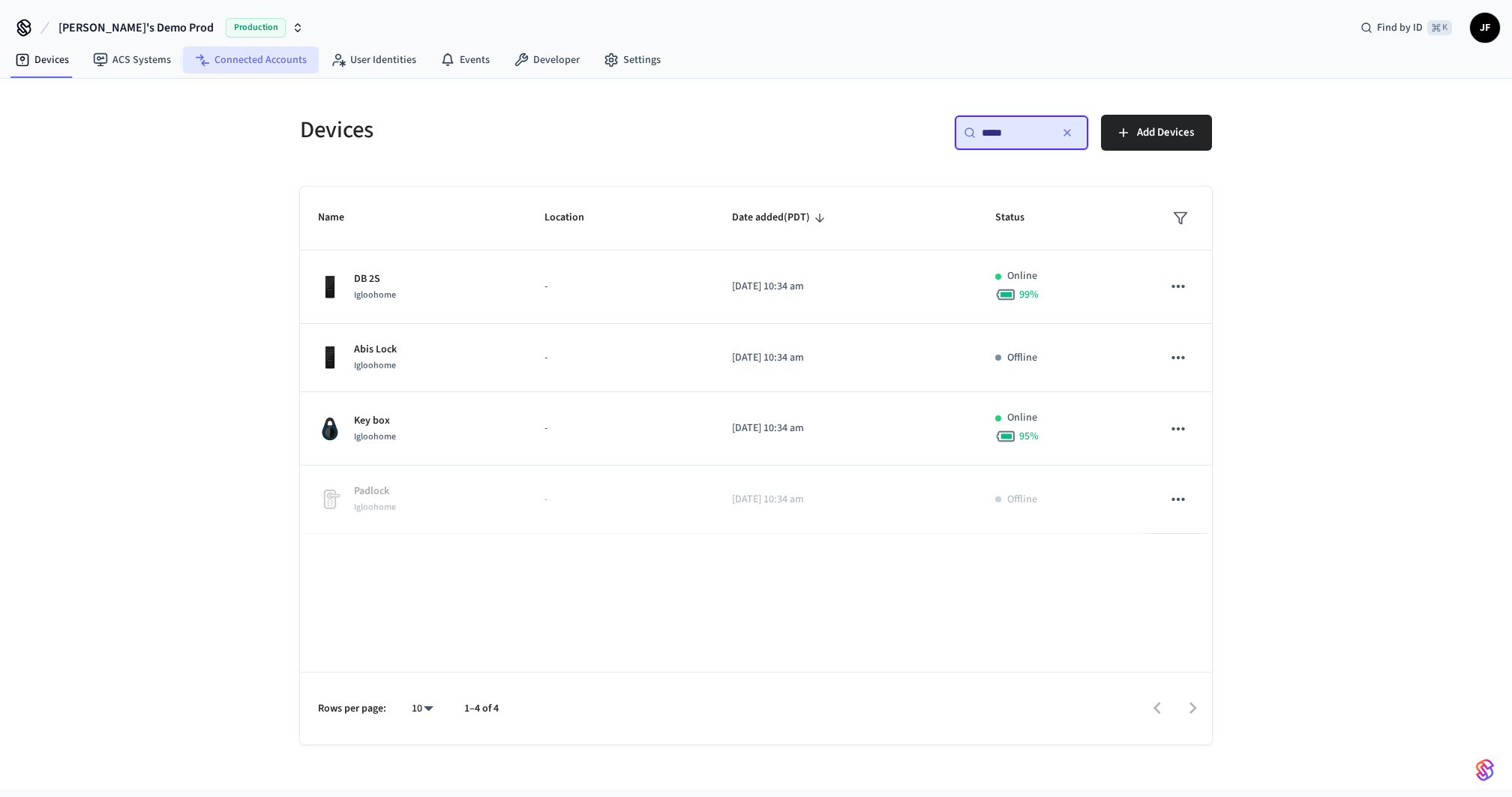
type input "*****"
click at [230, 63] on link "Connected Accounts" at bounding box center [251, 60] width 136 height 27
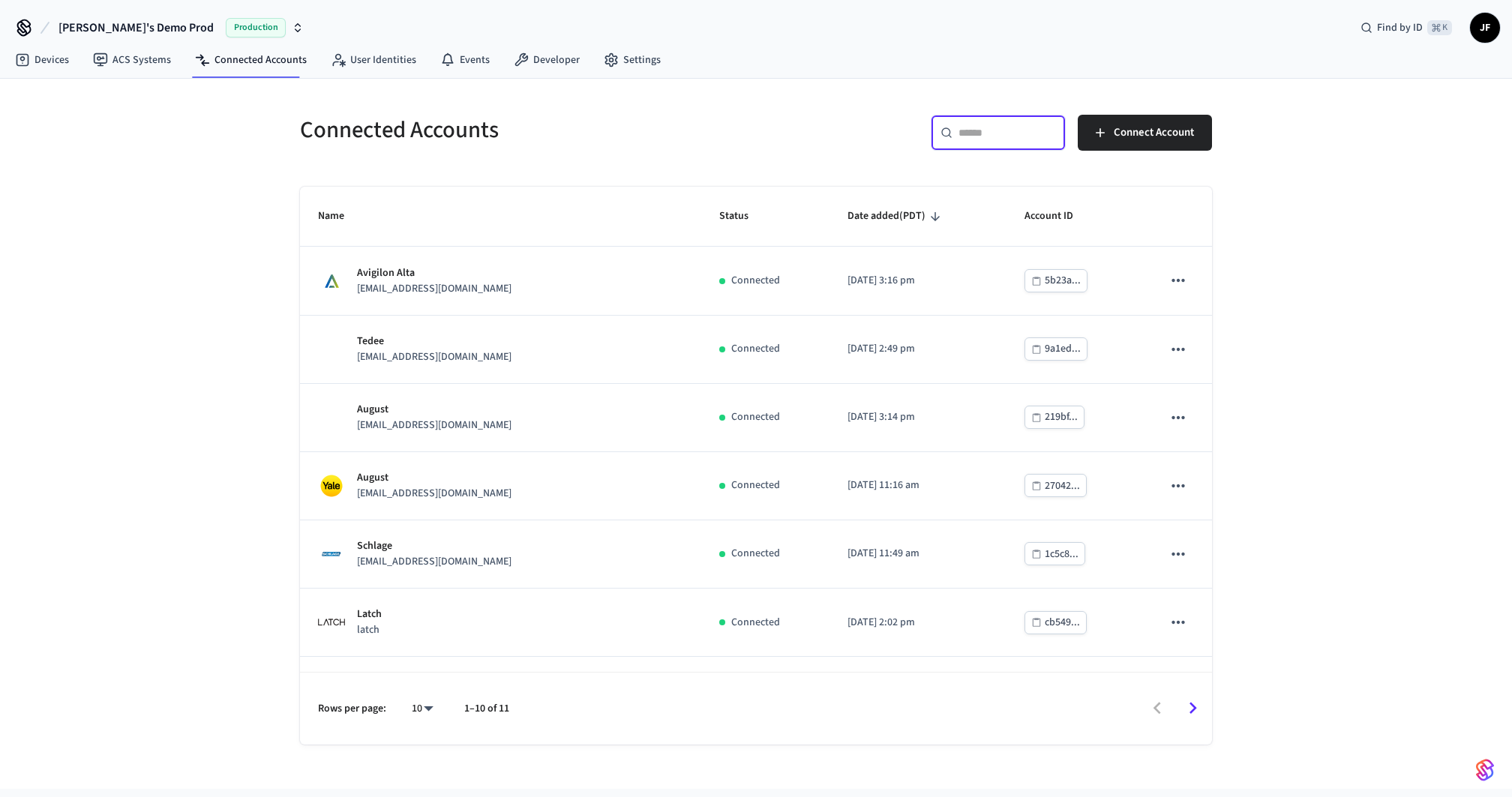
click at [1002, 128] on input "text" at bounding box center [1007, 133] width 97 height 15
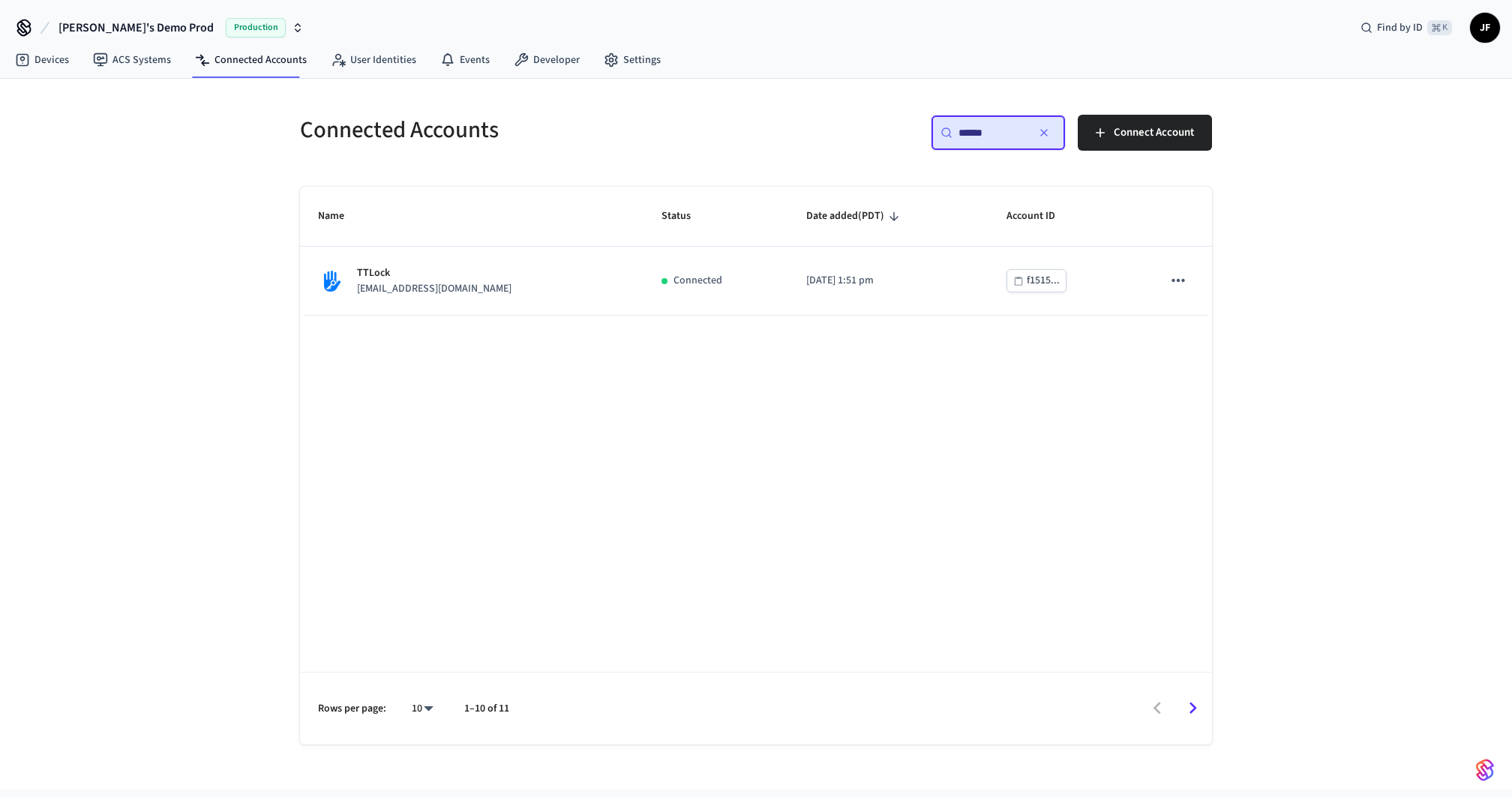
type input "******"
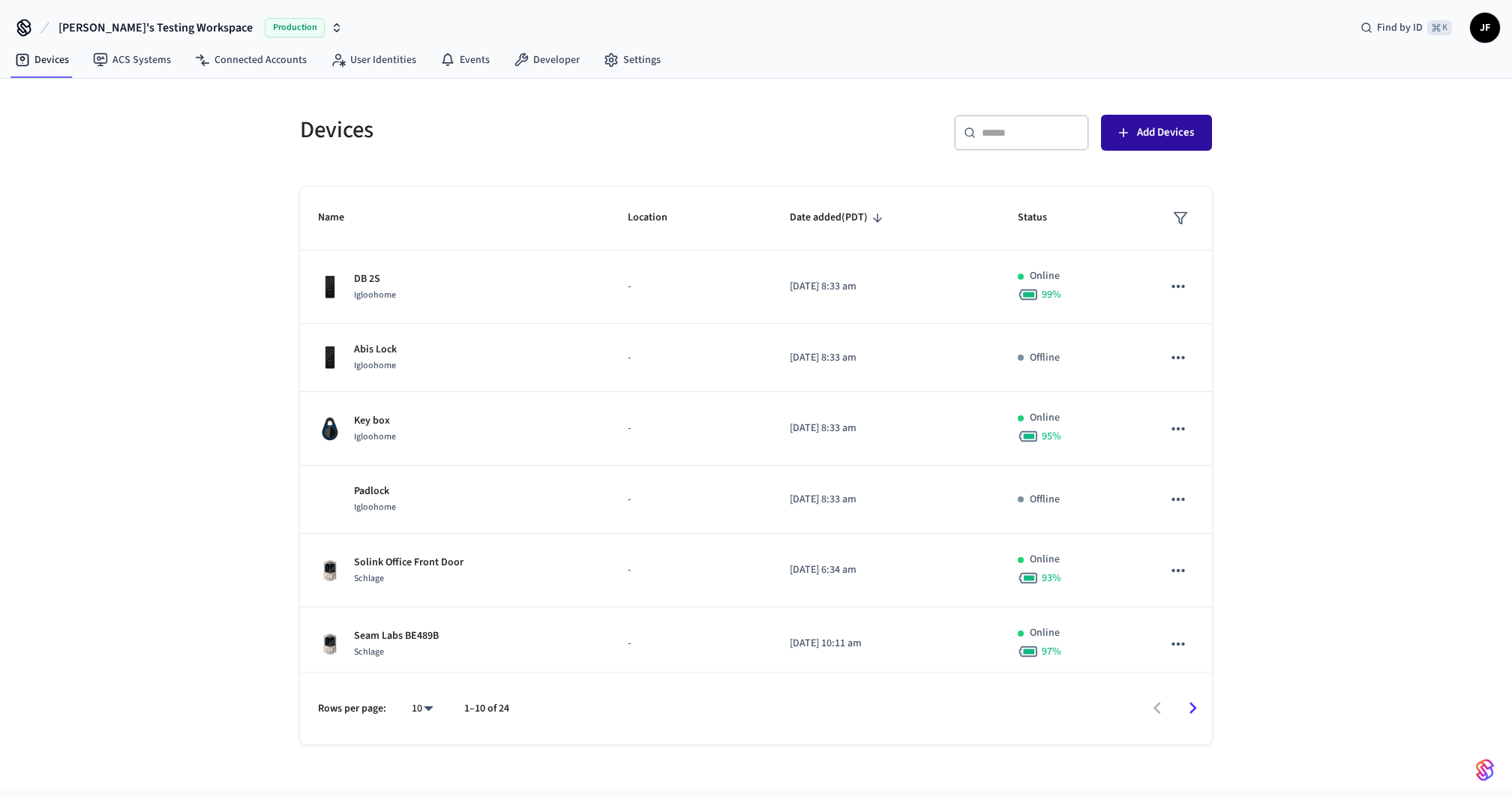
click at [1177, 124] on span "Add Devices" at bounding box center [1165, 133] width 57 height 20
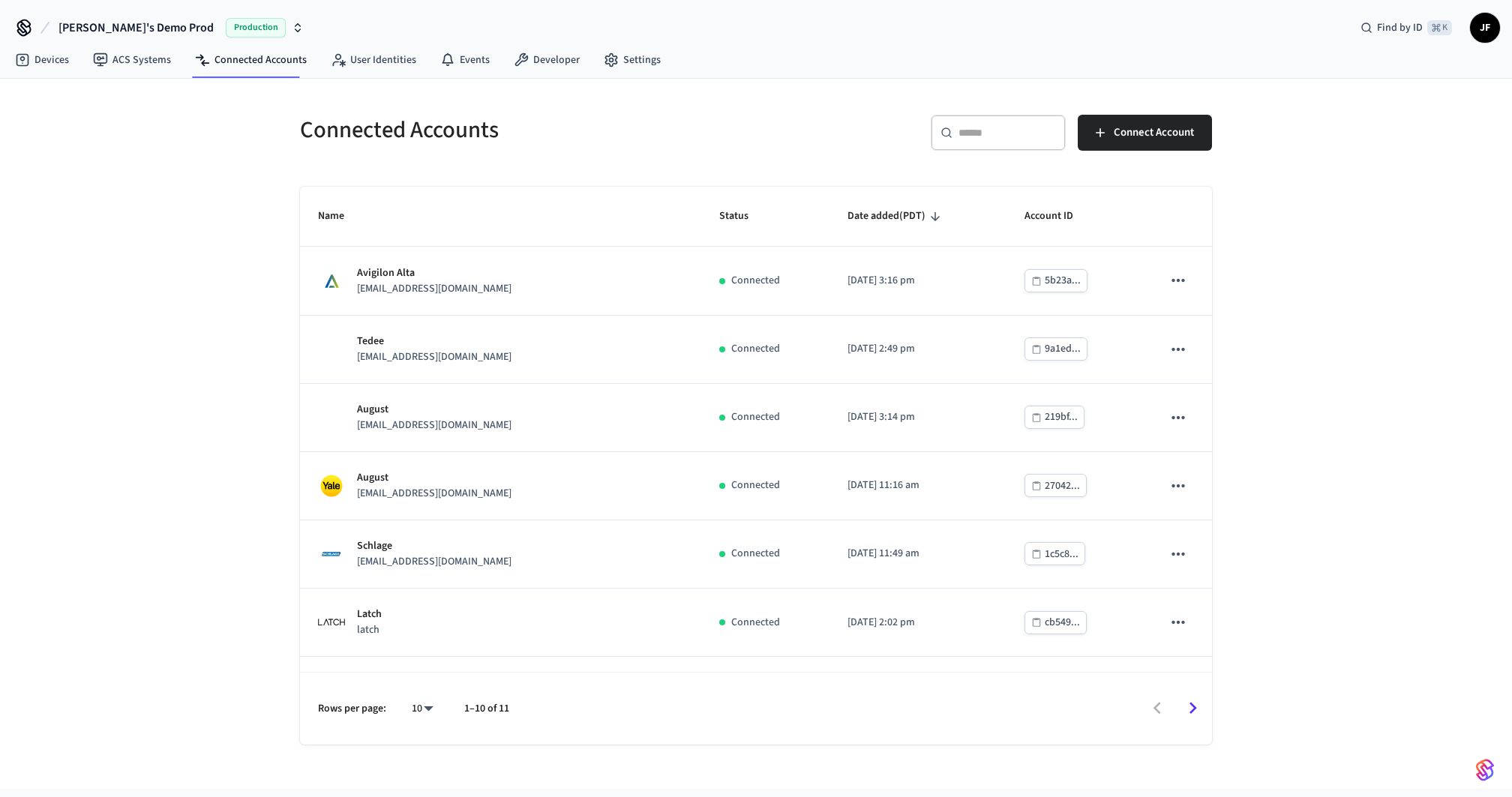
click at [1025, 137] on input "text" at bounding box center [1007, 133] width 97 height 15
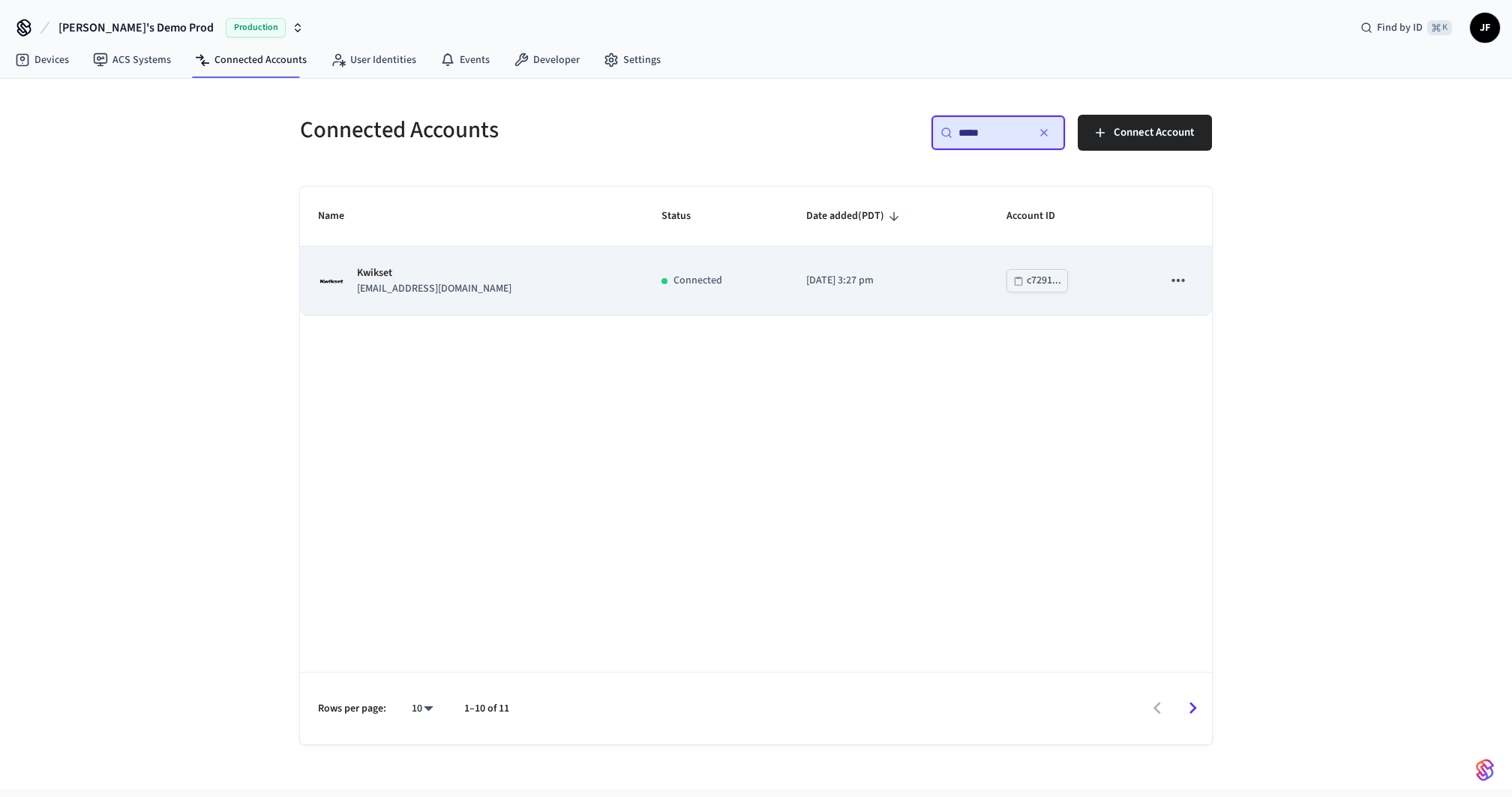
type input "*****"
click at [536, 292] on div "Kwikset devops+kwikset@getseam.com" at bounding box center [472, 281] width 308 height 32
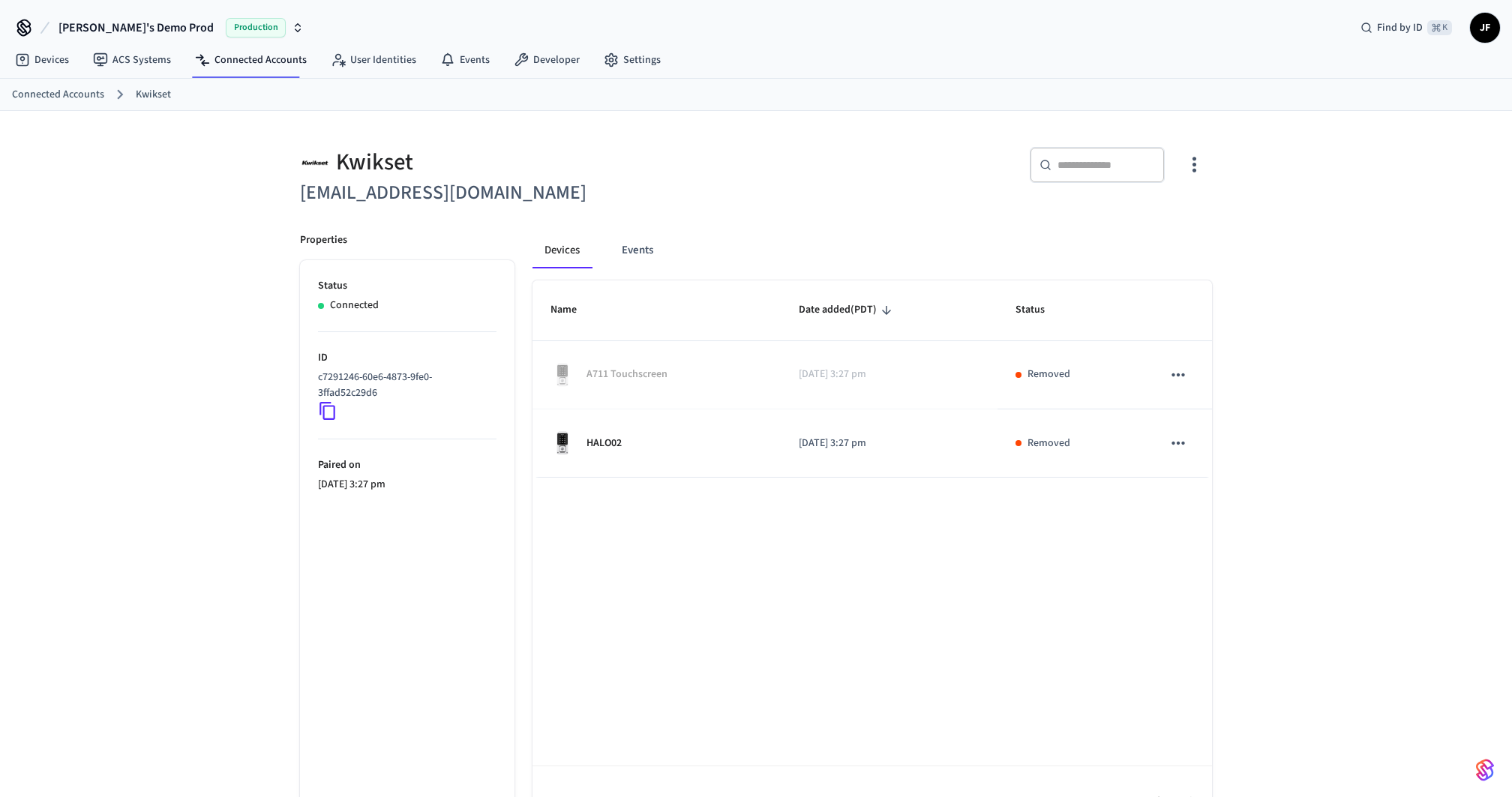
click at [202, 317] on div "Kwikset devops+kwikset@getseam.com ​ ​ Properties Status Connected ID c7291246-…" at bounding box center [756, 474] width 1512 height 727
click at [69, 93] on link "Connected Accounts" at bounding box center [58, 94] width 92 height 16
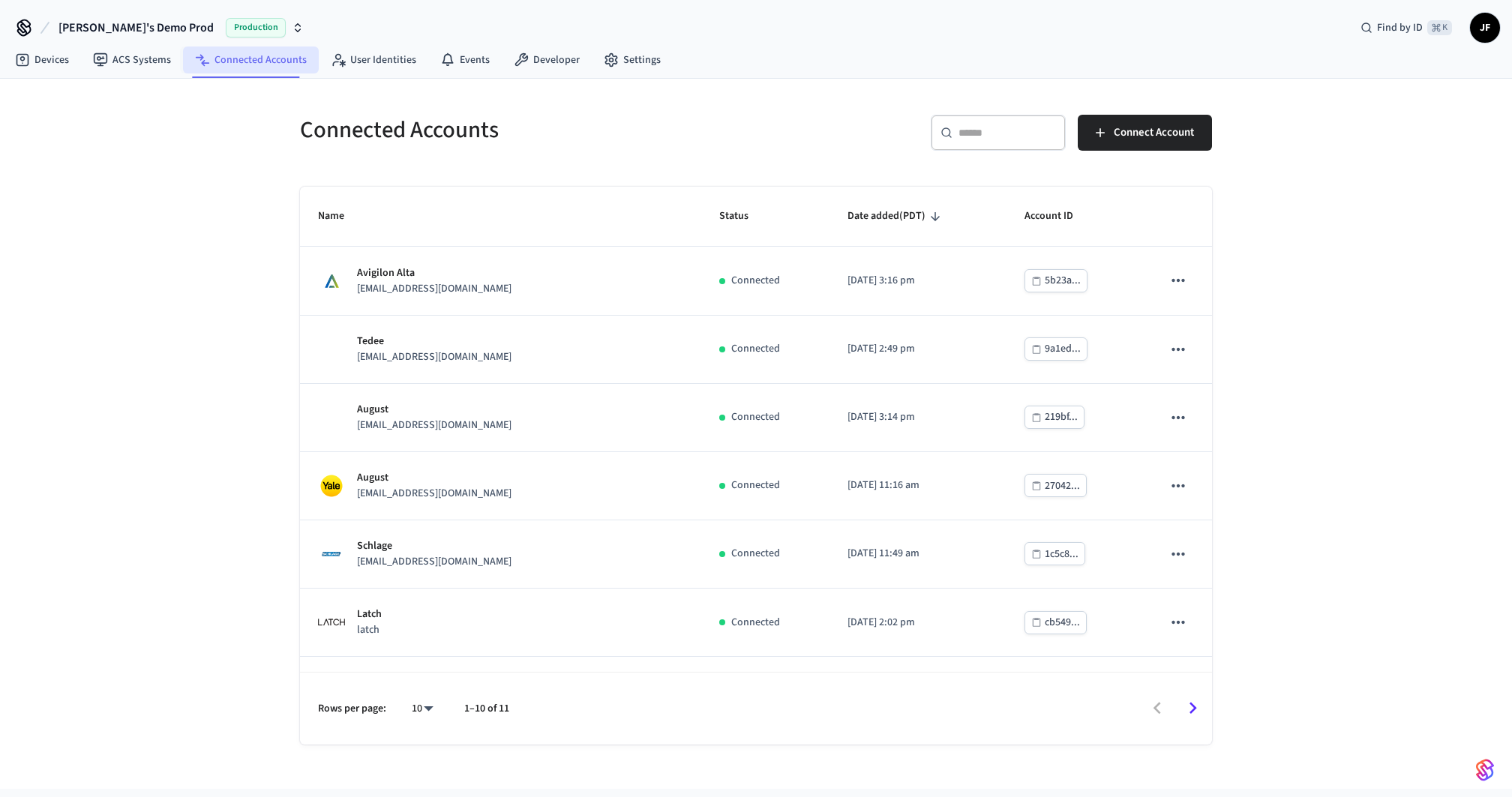
click at [215, 66] on link "Connected Accounts" at bounding box center [251, 60] width 136 height 27
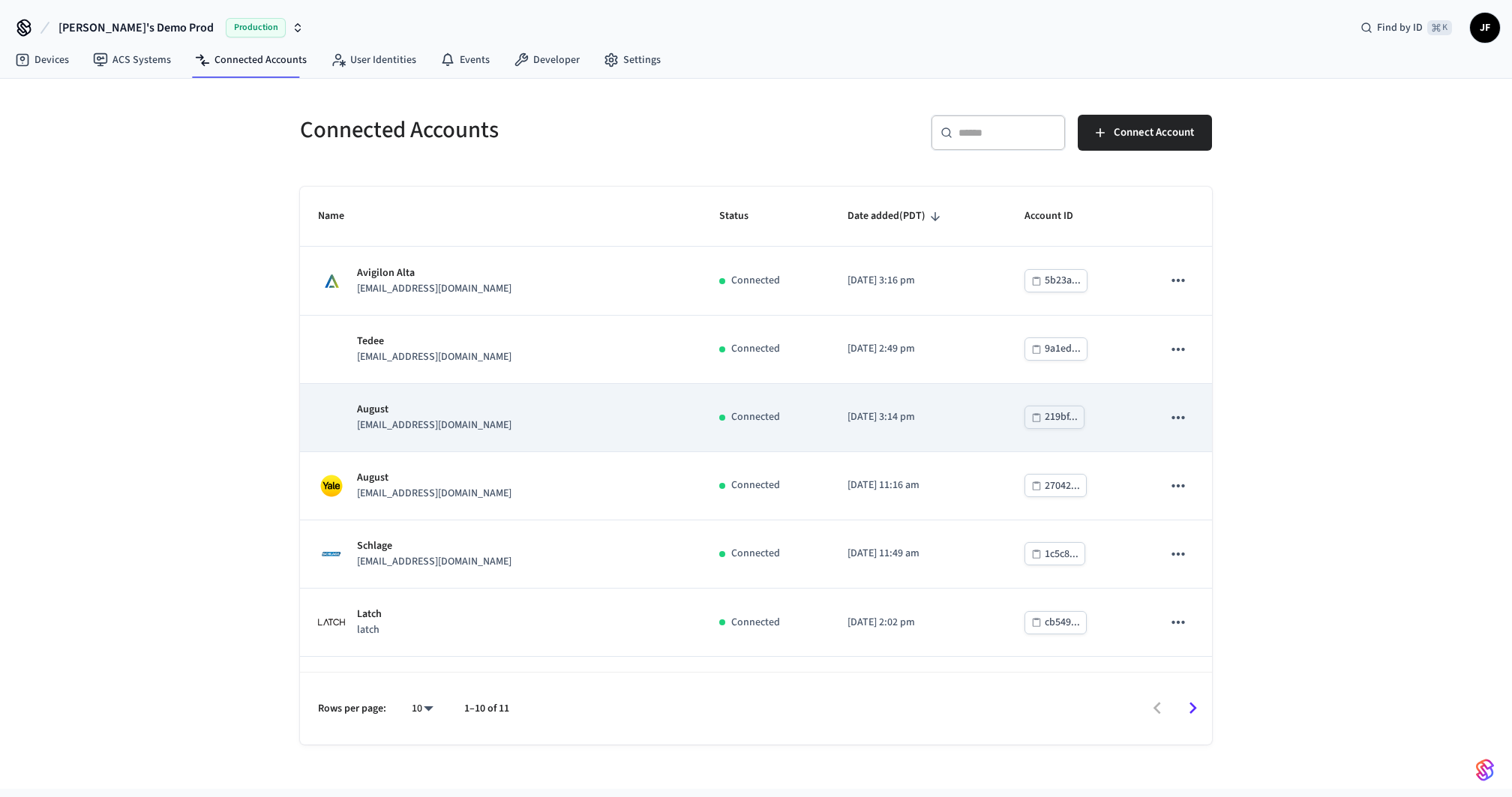
scroll to position [256, 0]
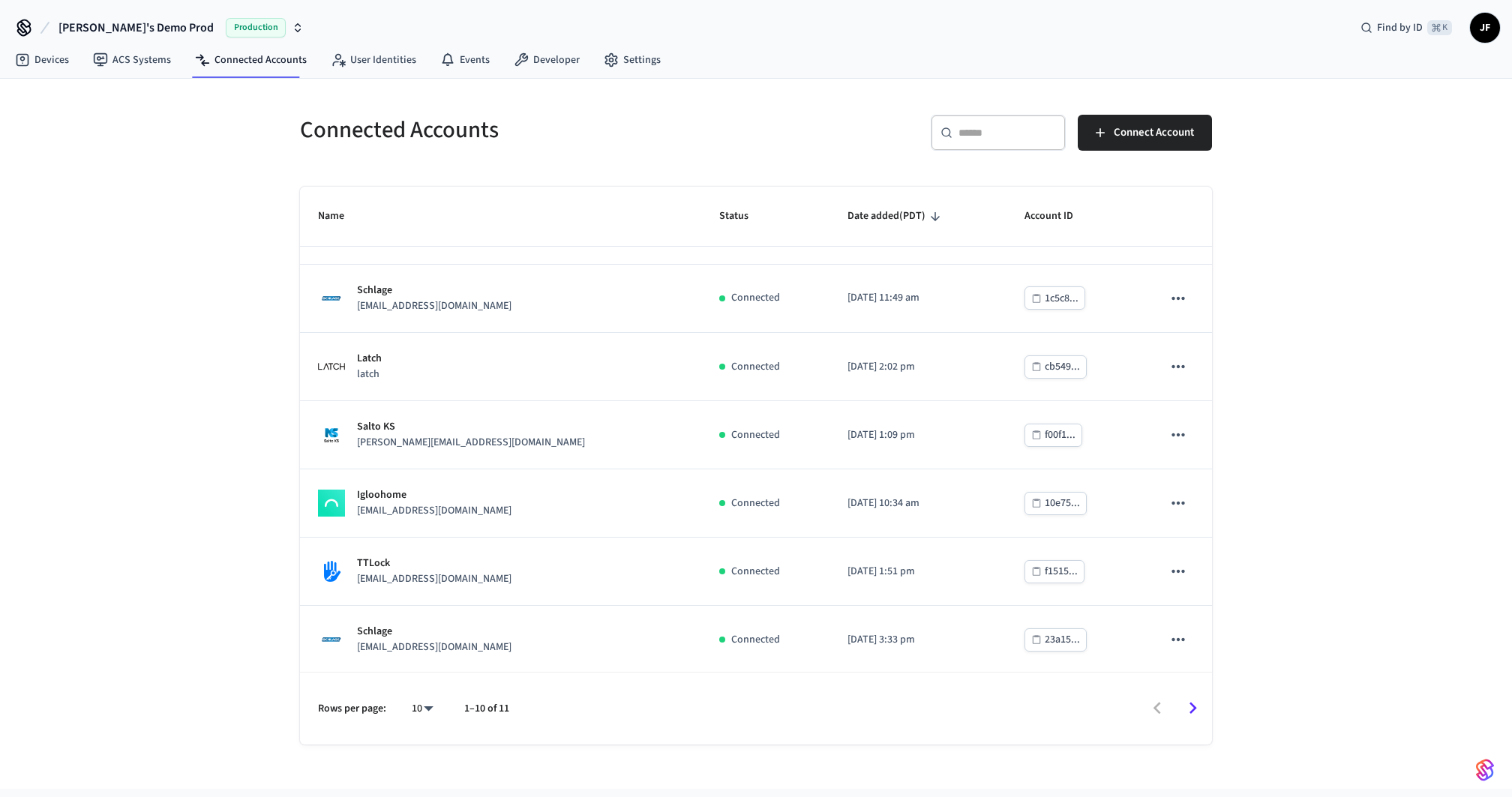
click at [433, 700] on body "Jack's Demo Prod Production Find by ID ⌘ K JF Devices ACS Systems Connected Acc…" at bounding box center [756, 417] width 1512 height 835
click at [429, 665] on li "25" at bounding box center [416, 675] width 40 height 41
type input "**"
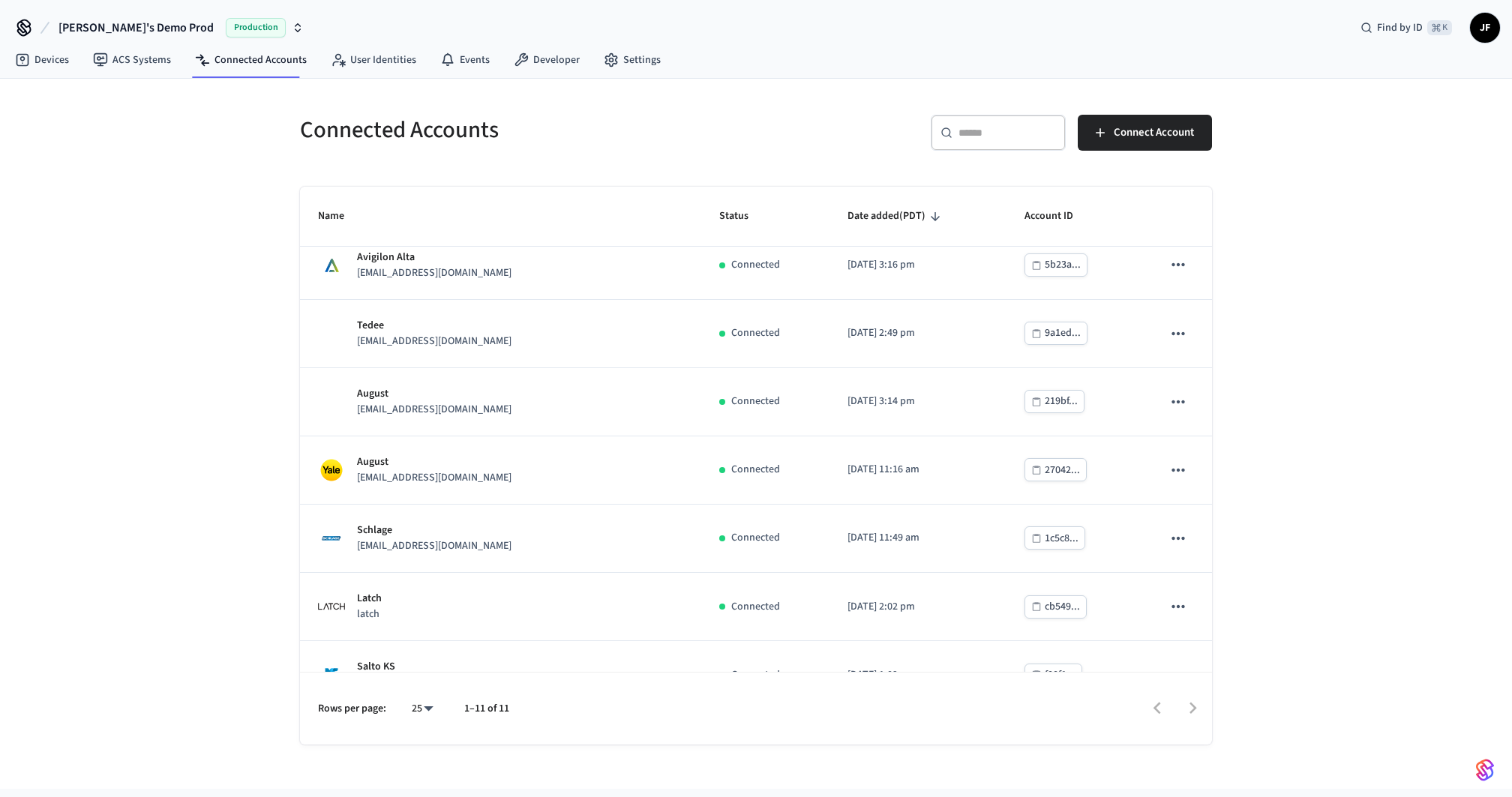
scroll to position [0, 0]
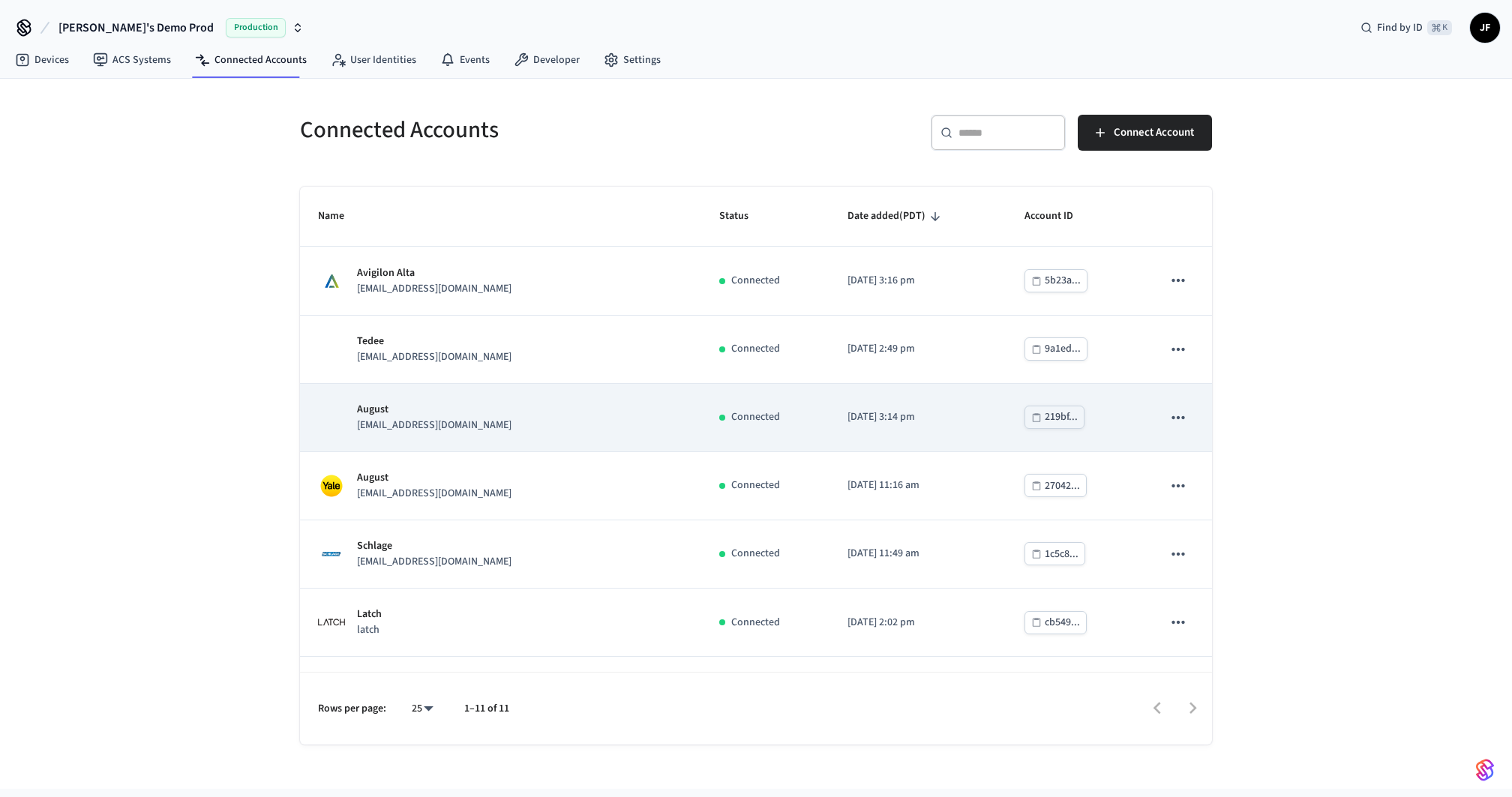
click at [511, 431] on div "August lab.yalehome@getseam.com" at bounding box center [500, 418] width 365 height 32
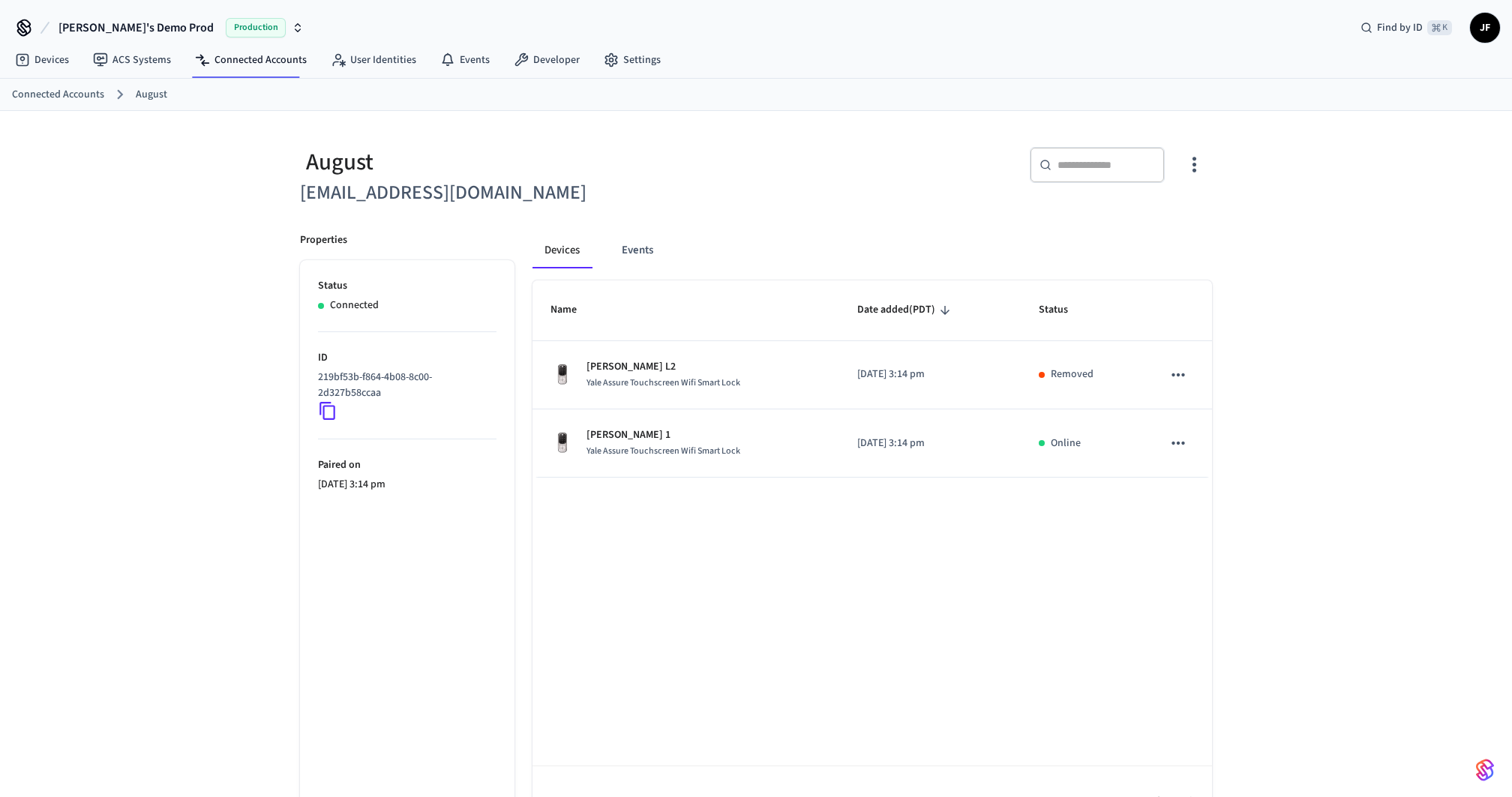
click at [230, 196] on div "August lab.yalehome@getseam.com ​ ​ Properties Status Connected ID 219bf53b-f86…" at bounding box center [756, 474] width 1512 height 727
click at [79, 91] on link "Connected Accounts" at bounding box center [58, 94] width 92 height 16
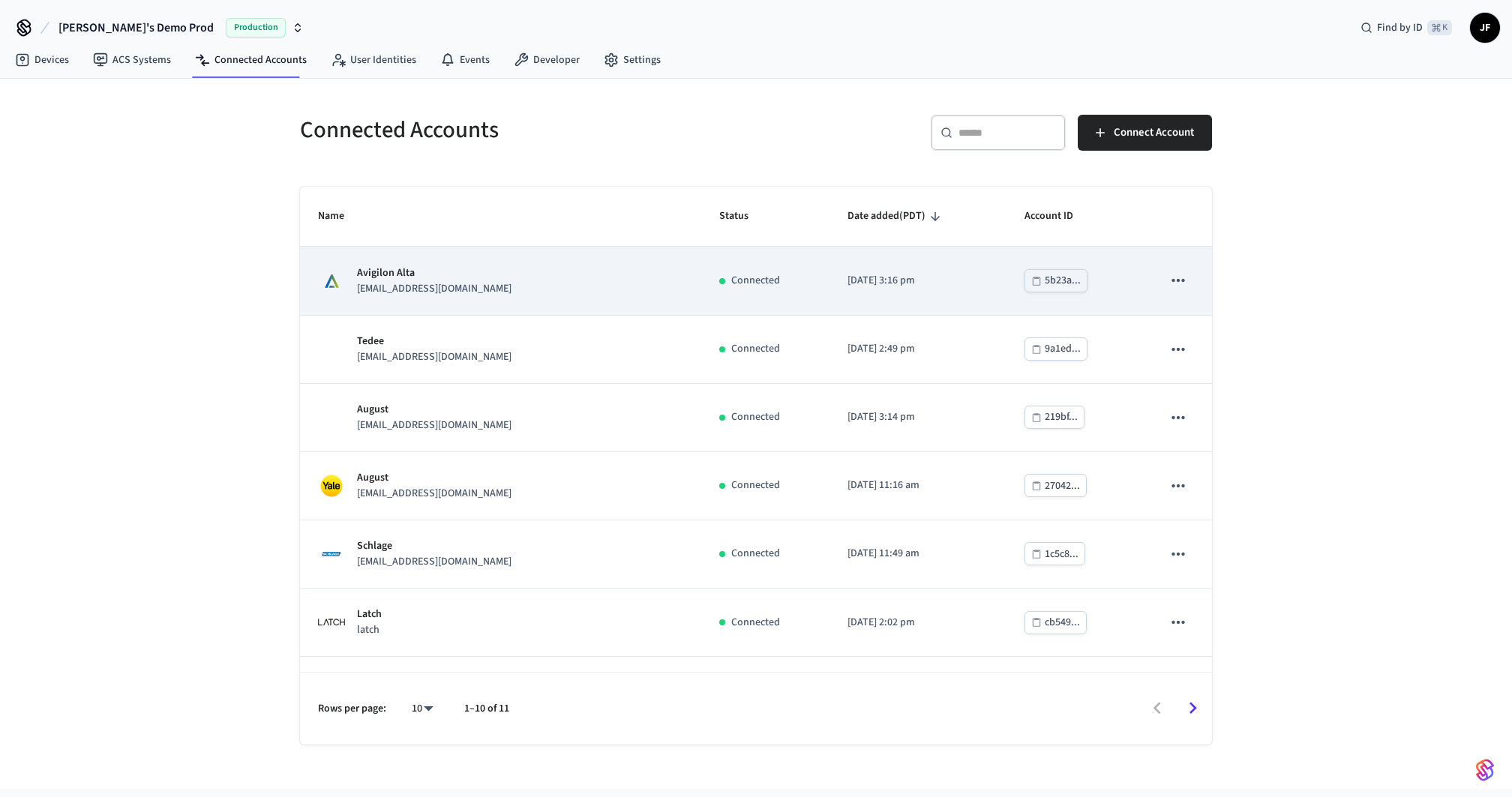
click at [447, 287] on p "[EMAIL_ADDRESS][DOMAIN_NAME]" at bounding box center [434, 289] width 155 height 16
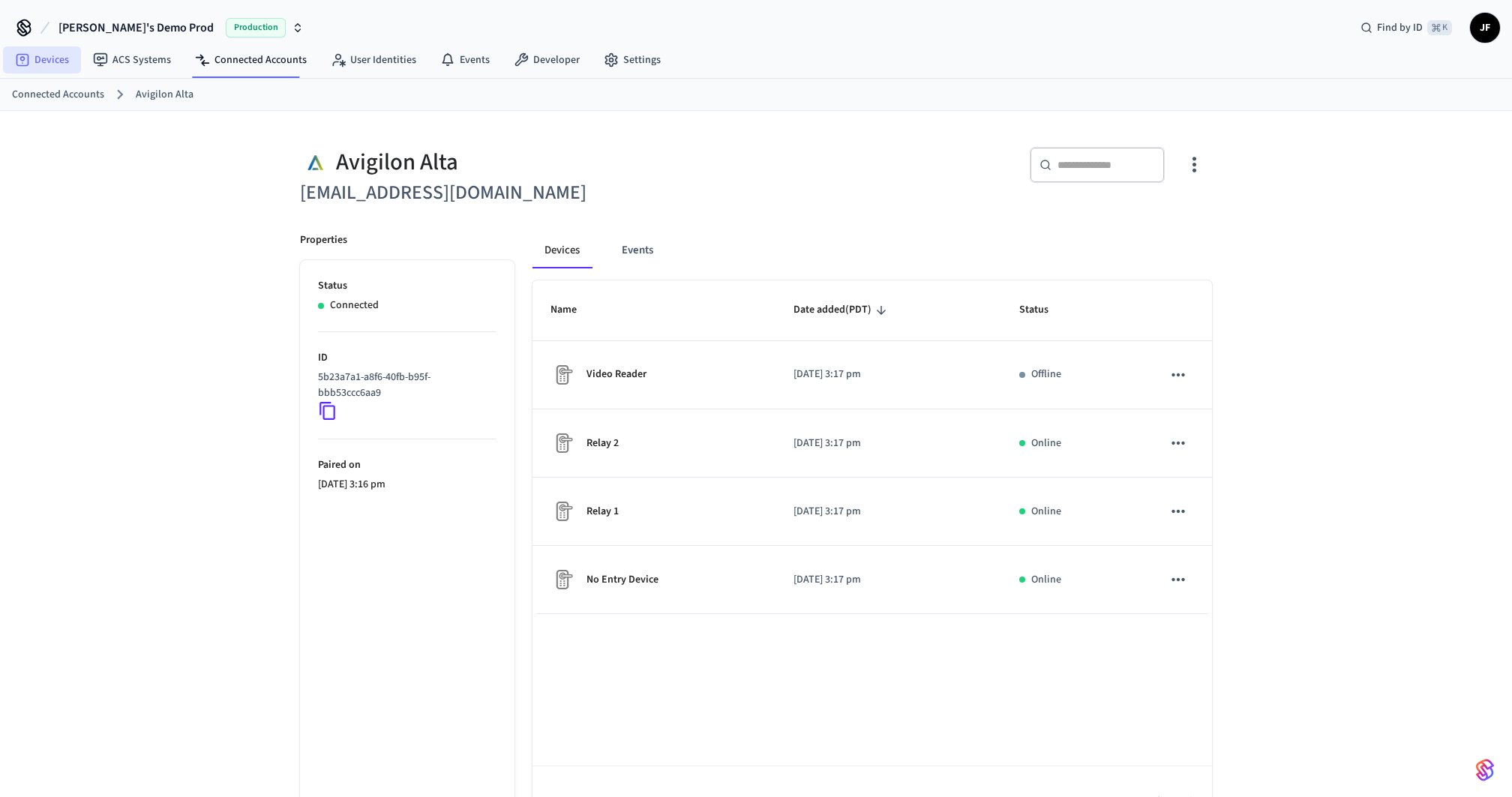
click at [35, 59] on link "Devices" at bounding box center [42, 60] width 78 height 27
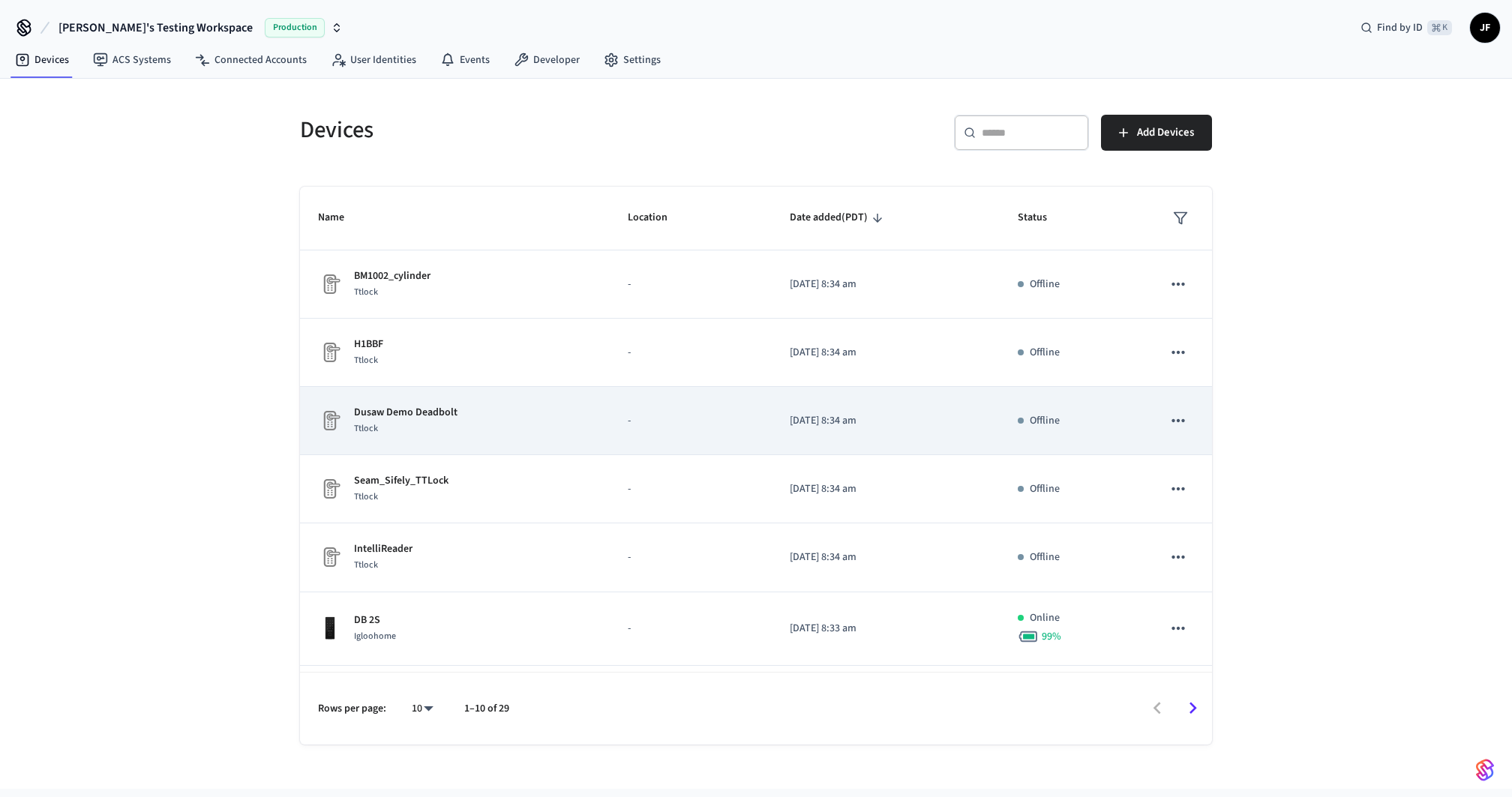
click at [530, 420] on div "Dusaw Demo Deadbolt Ttlock" at bounding box center [455, 421] width 274 height 32
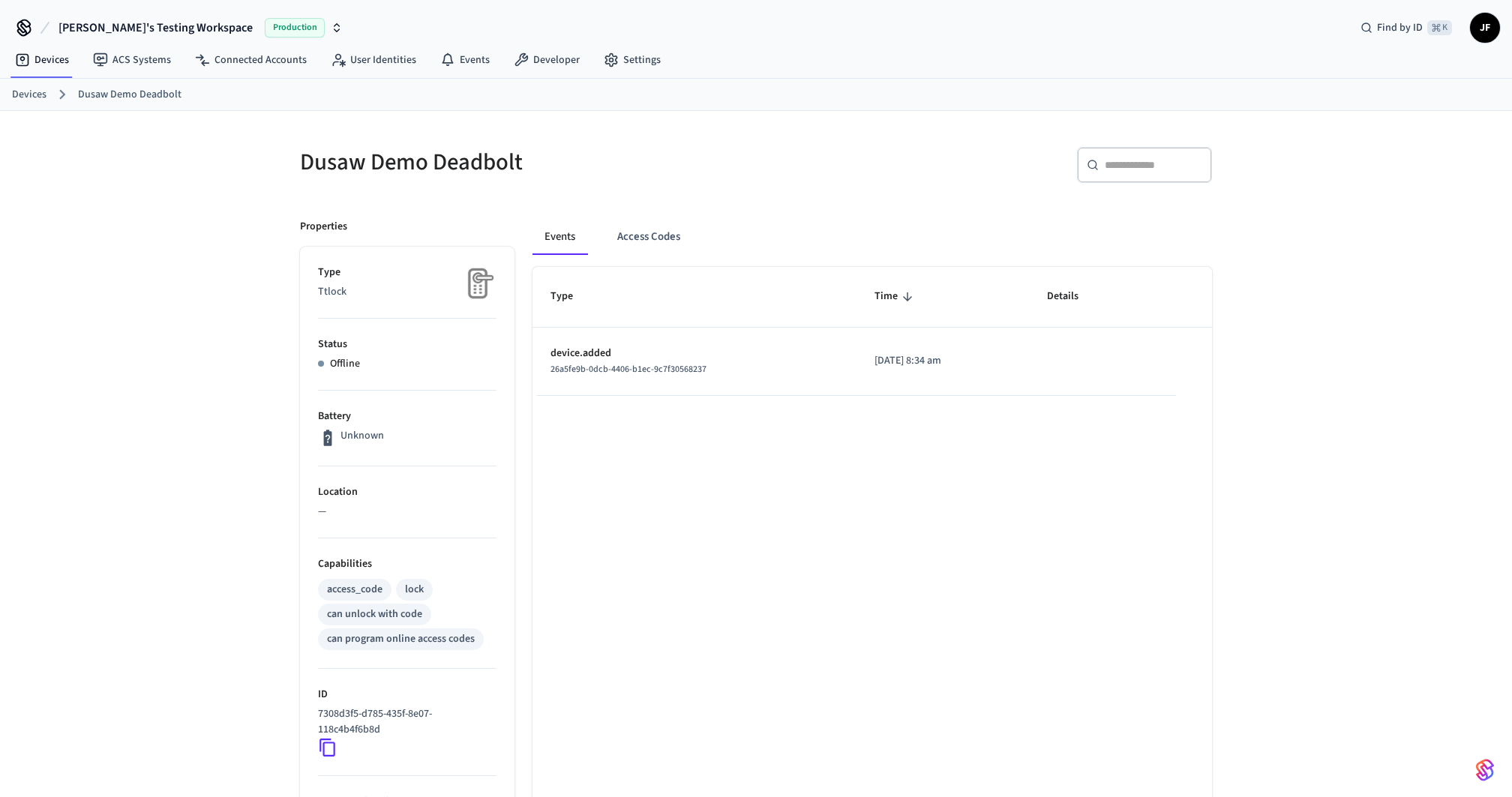
click at [190, 302] on div "Dusaw Demo Deadbolt ​ ​ Properties Type Ttlock Status Offline Battery Unknown L…" at bounding box center [756, 543] width 1512 height 864
click at [23, 87] on link "Devices" at bounding box center [29, 94] width 35 height 16
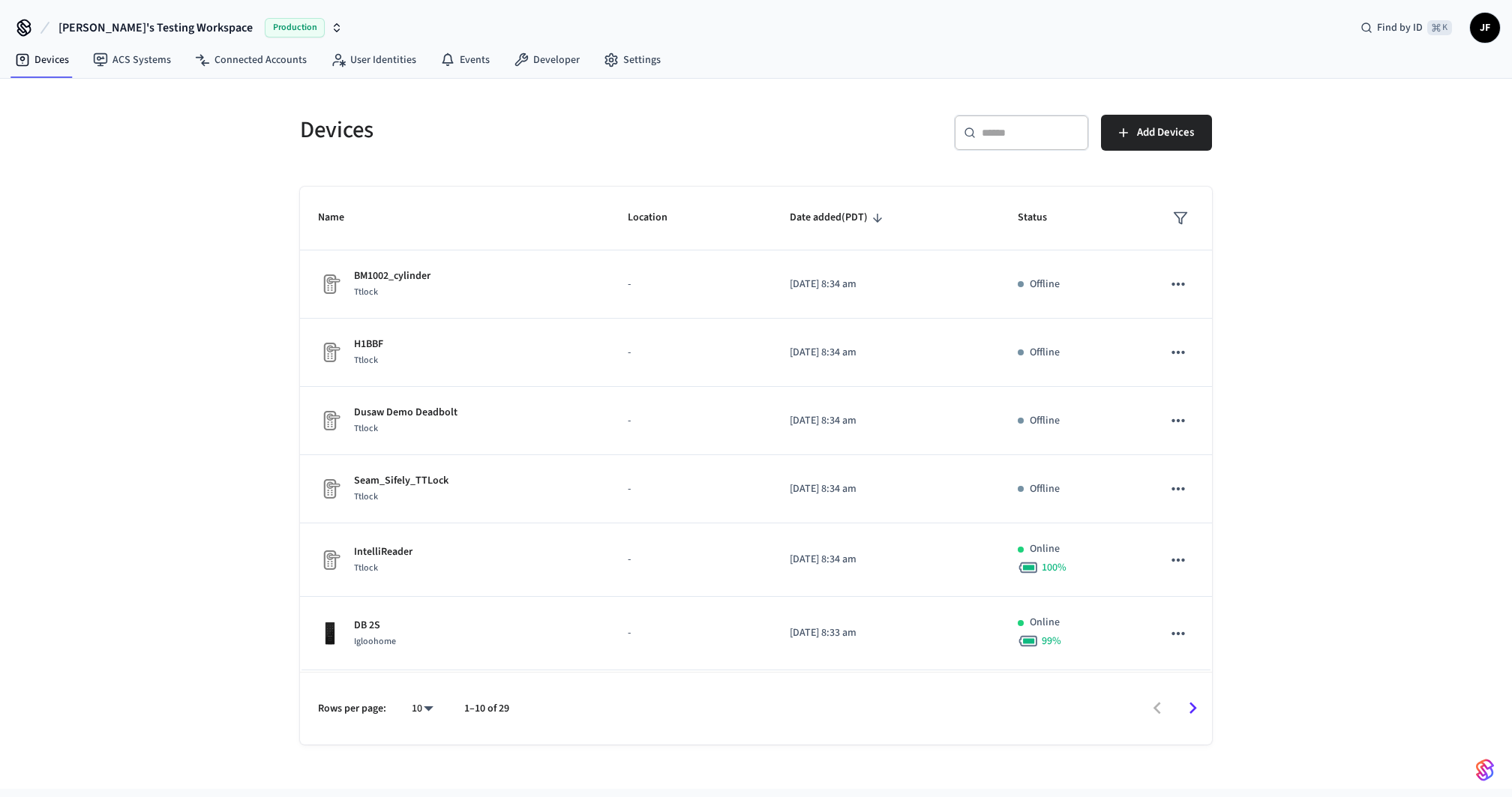
click at [187, 125] on div "Devices ​ ​ Add Devices Name Location Date added (PDT) Status BM1002_cylinder T…" at bounding box center [756, 434] width 1512 height 710
click at [249, 59] on link "Connected Accounts" at bounding box center [251, 60] width 136 height 27
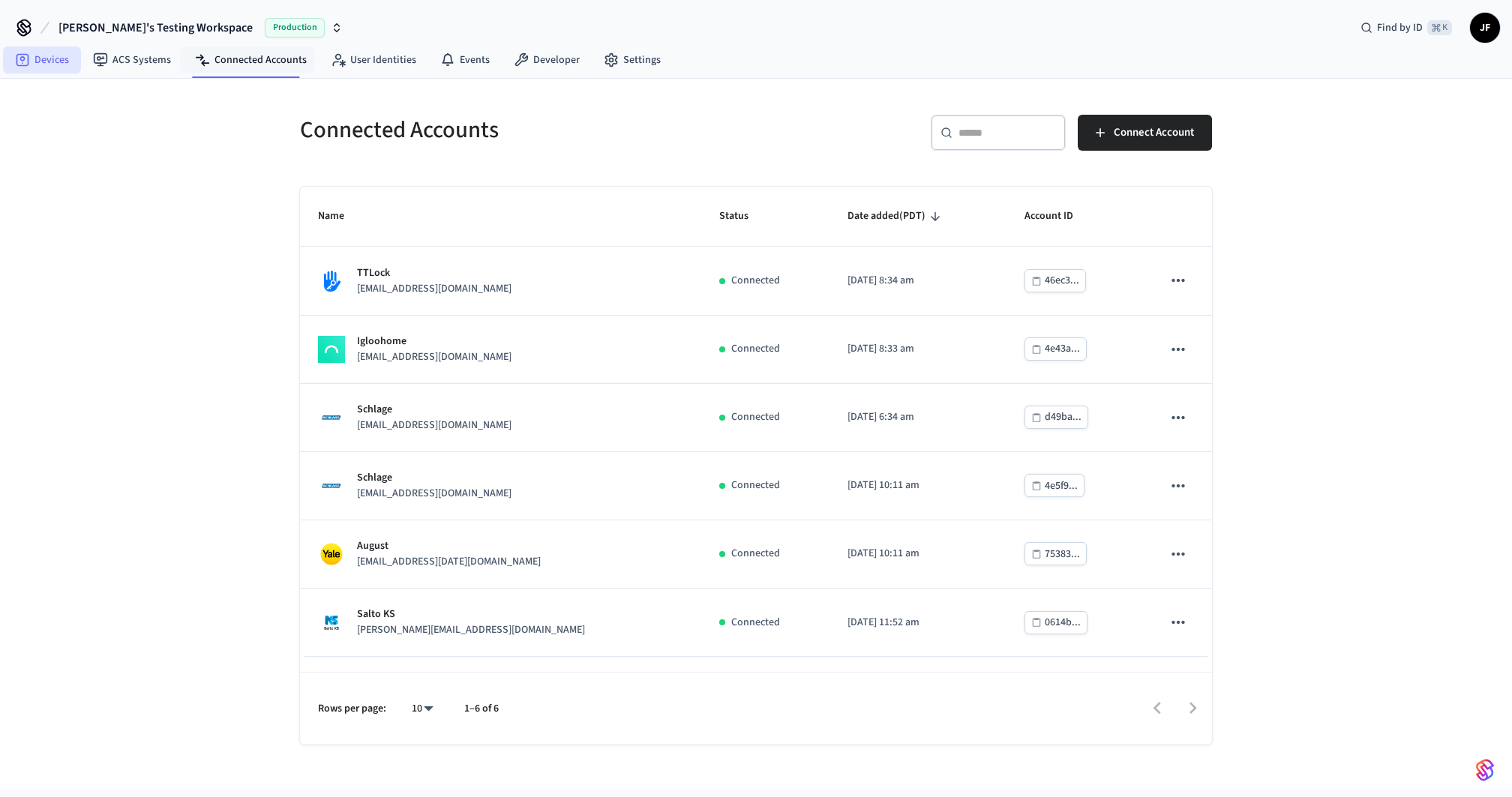
click at [29, 60] on icon at bounding box center [23, 60] width 15 height 15
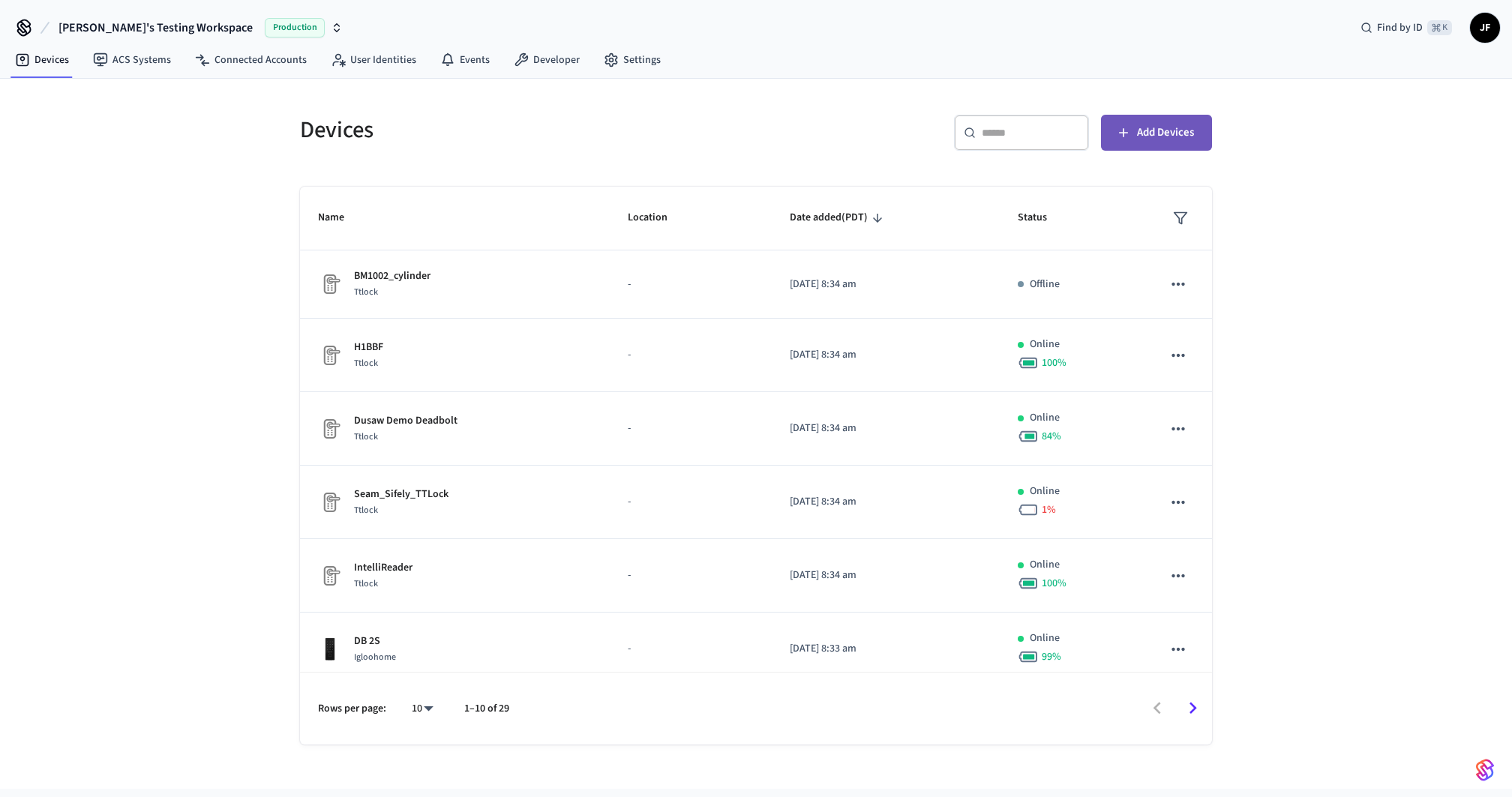
click at [1187, 131] on span "Add Devices" at bounding box center [1165, 133] width 57 height 20
click at [633, 149] on div "Devices" at bounding box center [515, 129] width 465 height 66
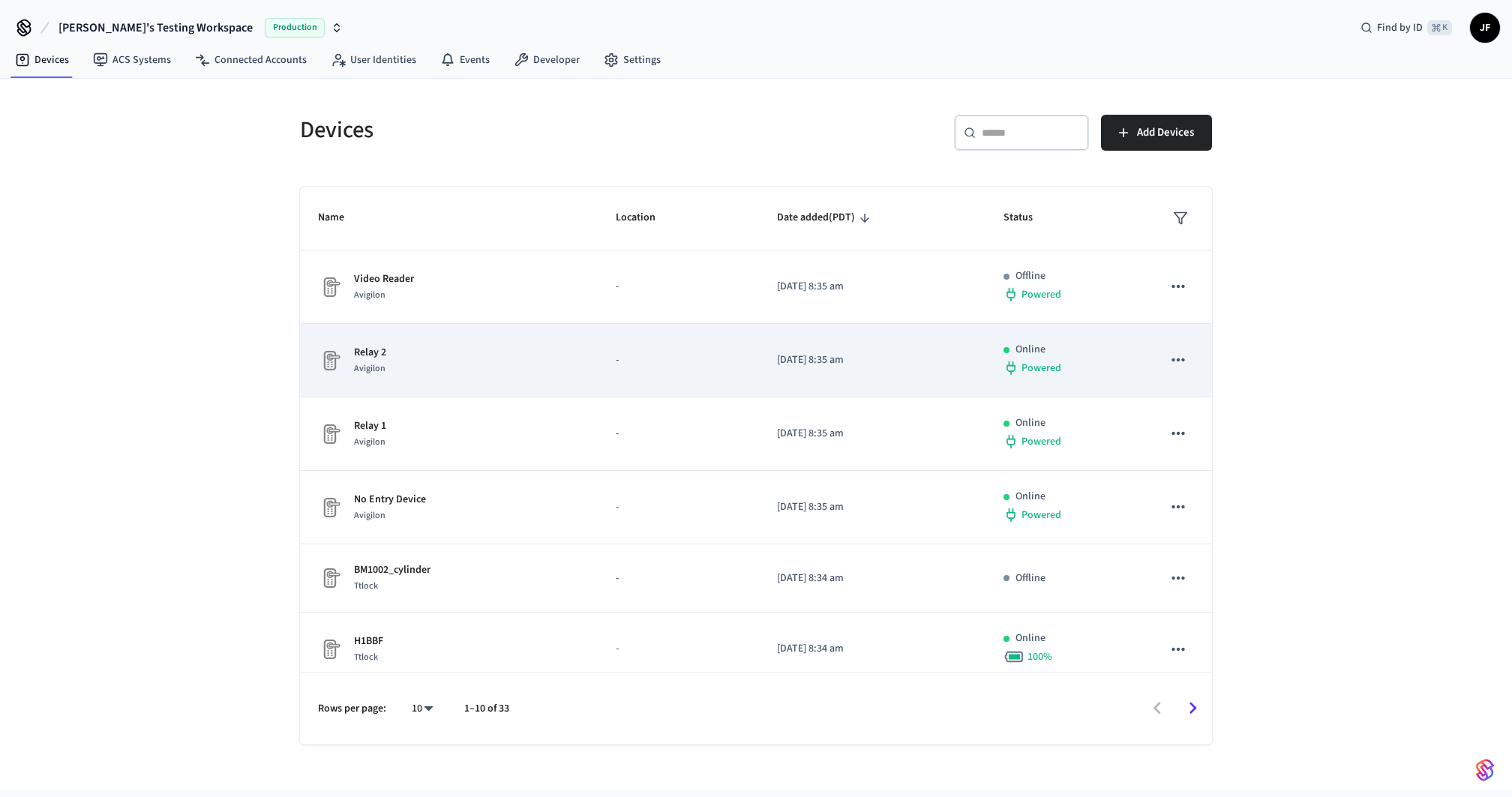
click at [468, 347] on div "Relay 2 Avigilon" at bounding box center [449, 361] width 261 height 32
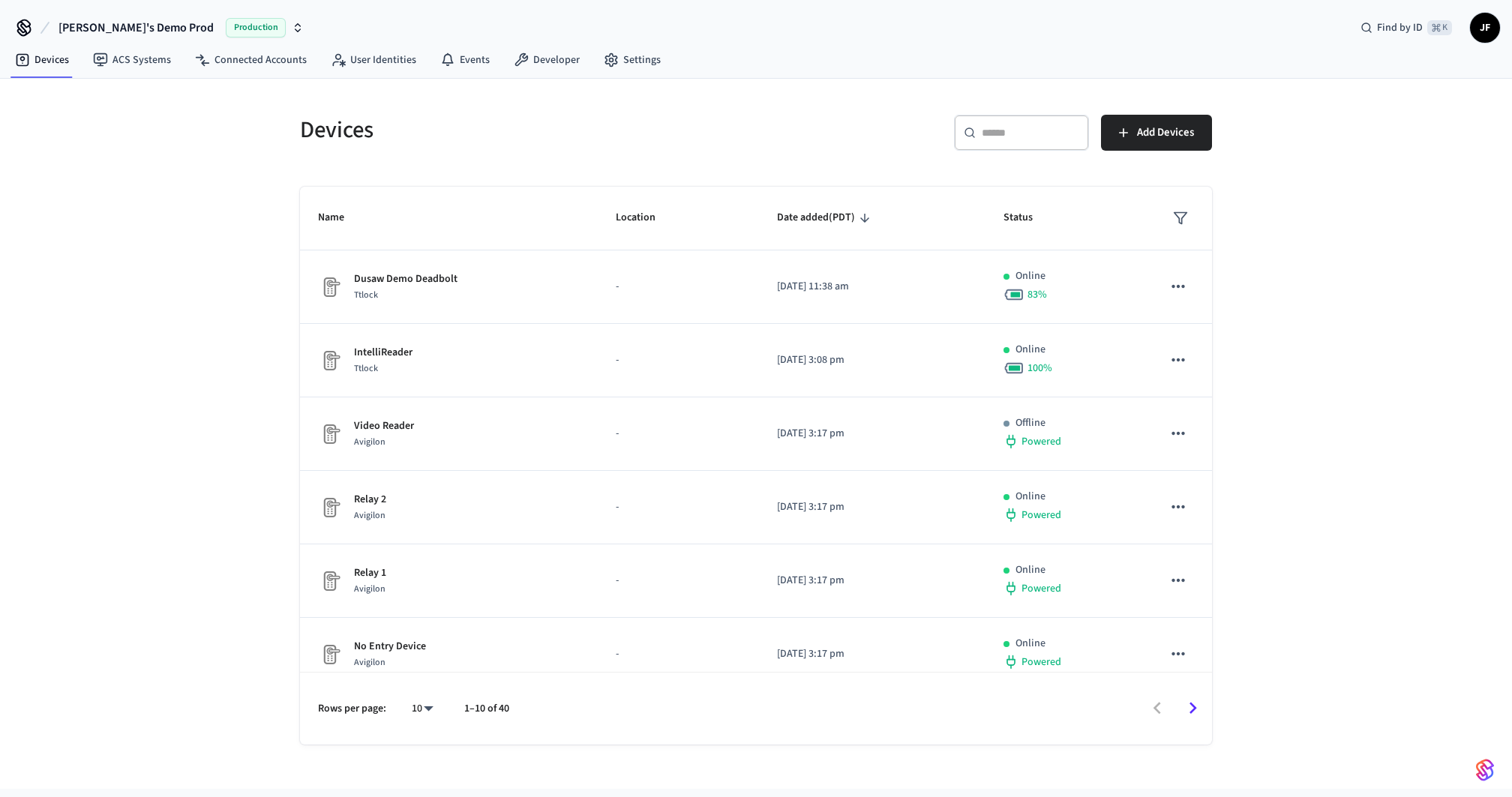
click at [246, 260] on div "Devices ​ ​ Add Devices Name Location Date added (PDT) Status Dusaw Demo Deadbo…" at bounding box center [756, 434] width 1512 height 710
click at [213, 62] on link "Connected Accounts" at bounding box center [251, 60] width 136 height 27
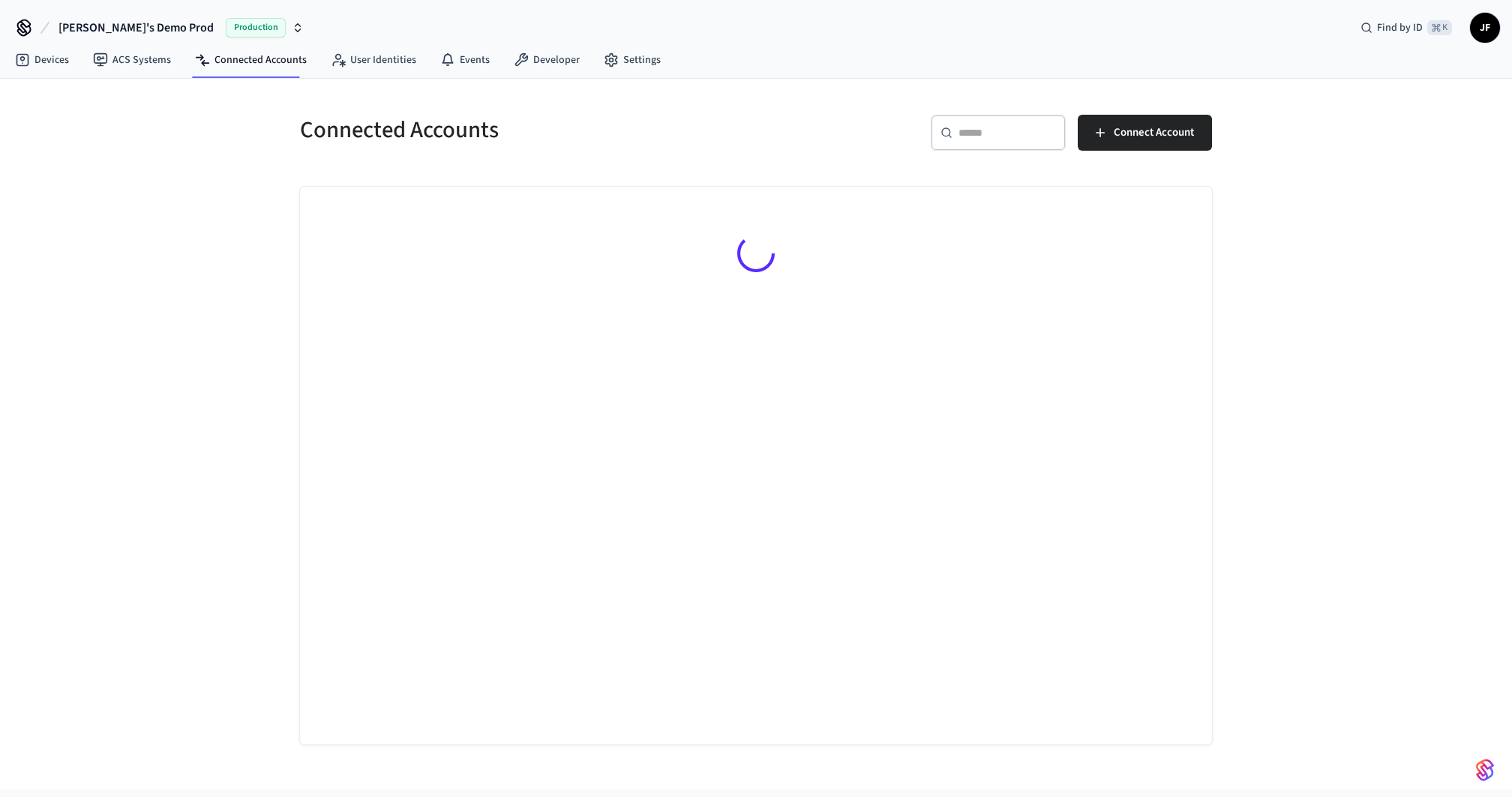
click at [163, 294] on div "Connected Accounts ​ ​ Connect Account" at bounding box center [756, 434] width 1512 height 710
drag, startPoint x: 297, startPoint y: 133, endPoint x: 664, endPoint y: 156, distance: 367.7
click at [659, 155] on div "Connected Accounts" at bounding box center [515, 129] width 465 height 66
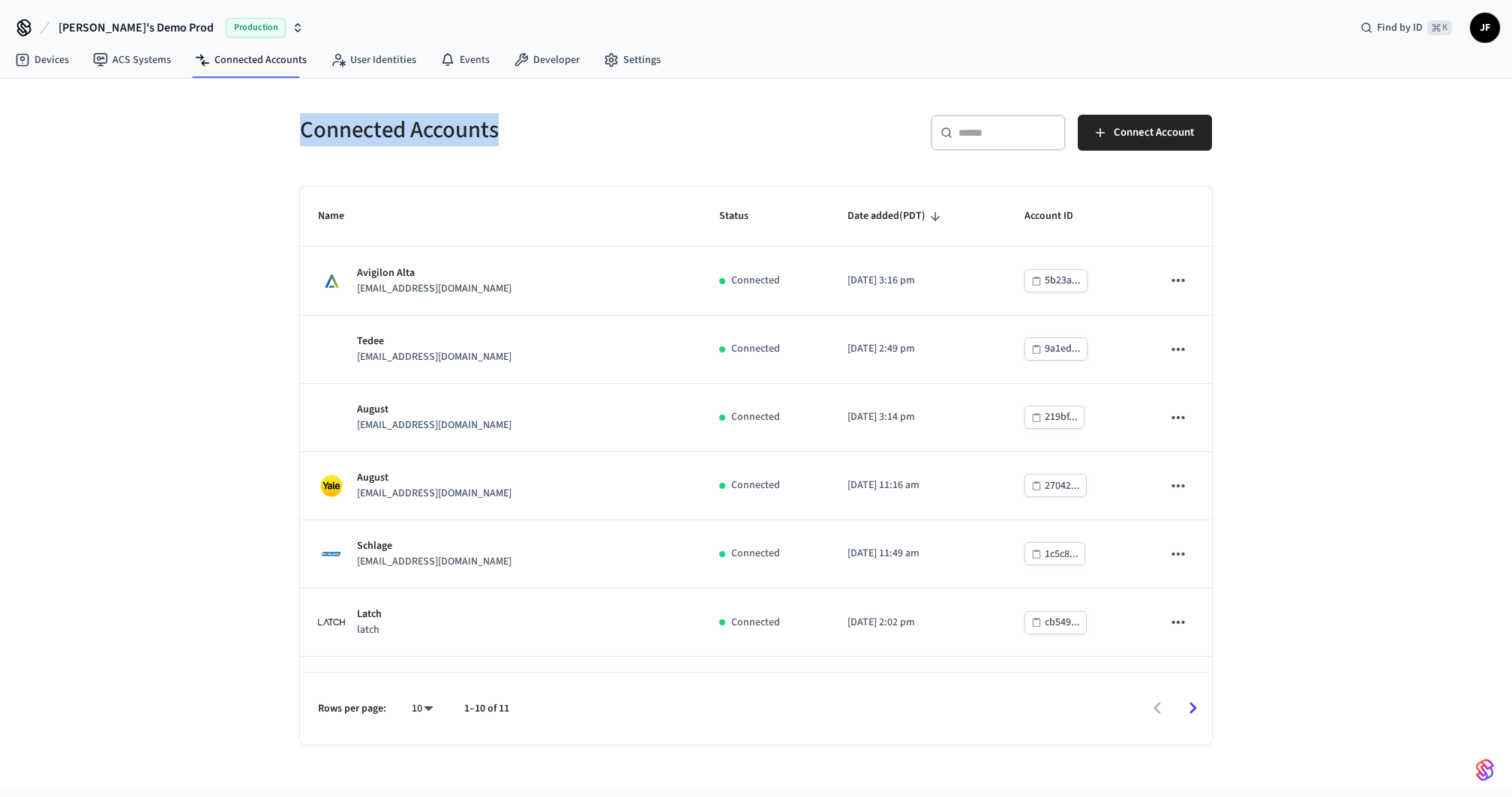
click at [664, 156] on div "Connected Accounts" at bounding box center [515, 129] width 465 height 66
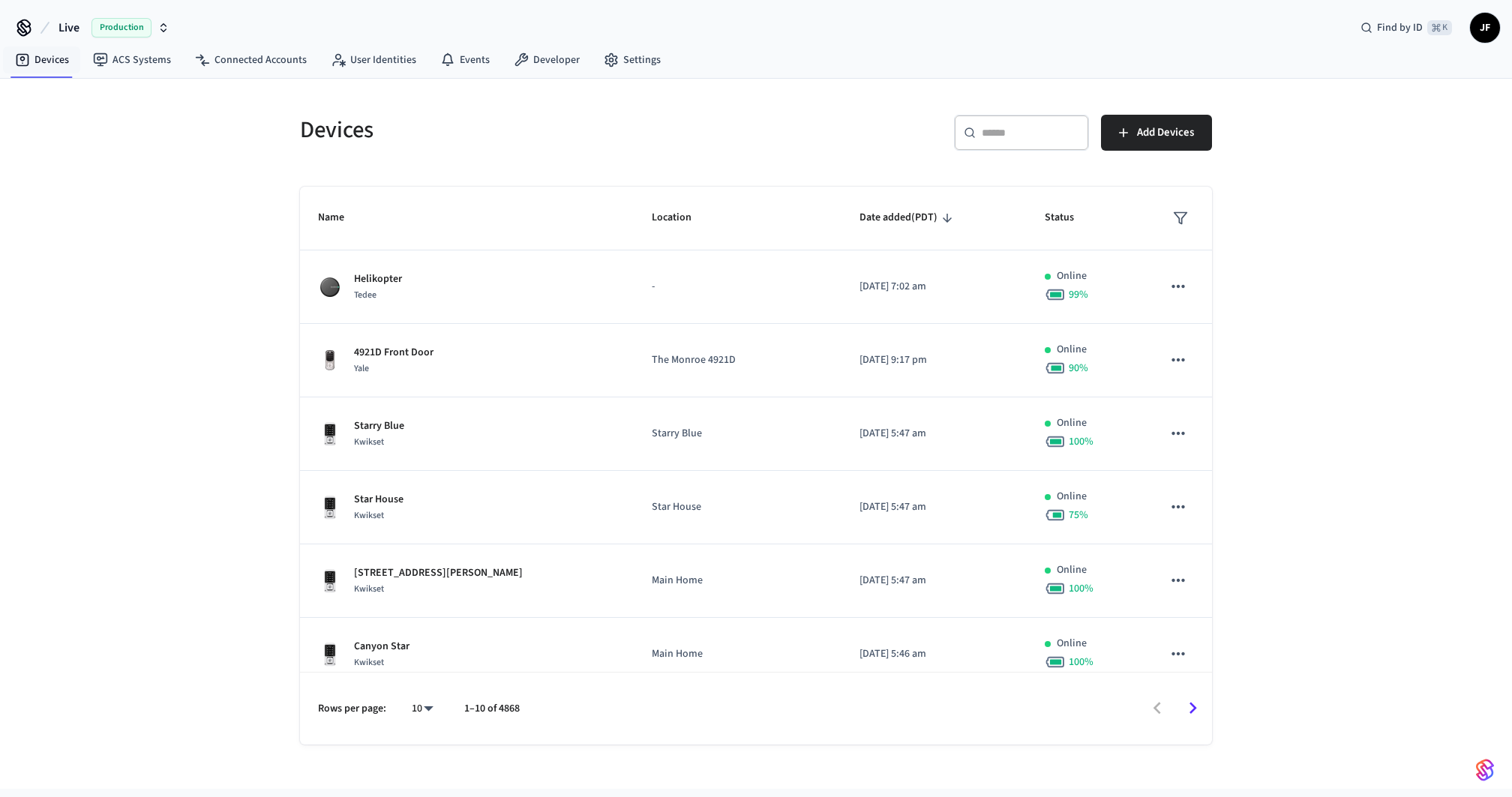
click at [51, 36] on div "Live Production" at bounding box center [93, 28] width 162 height 32
click at [76, 33] on span "Live" at bounding box center [69, 28] width 21 height 18
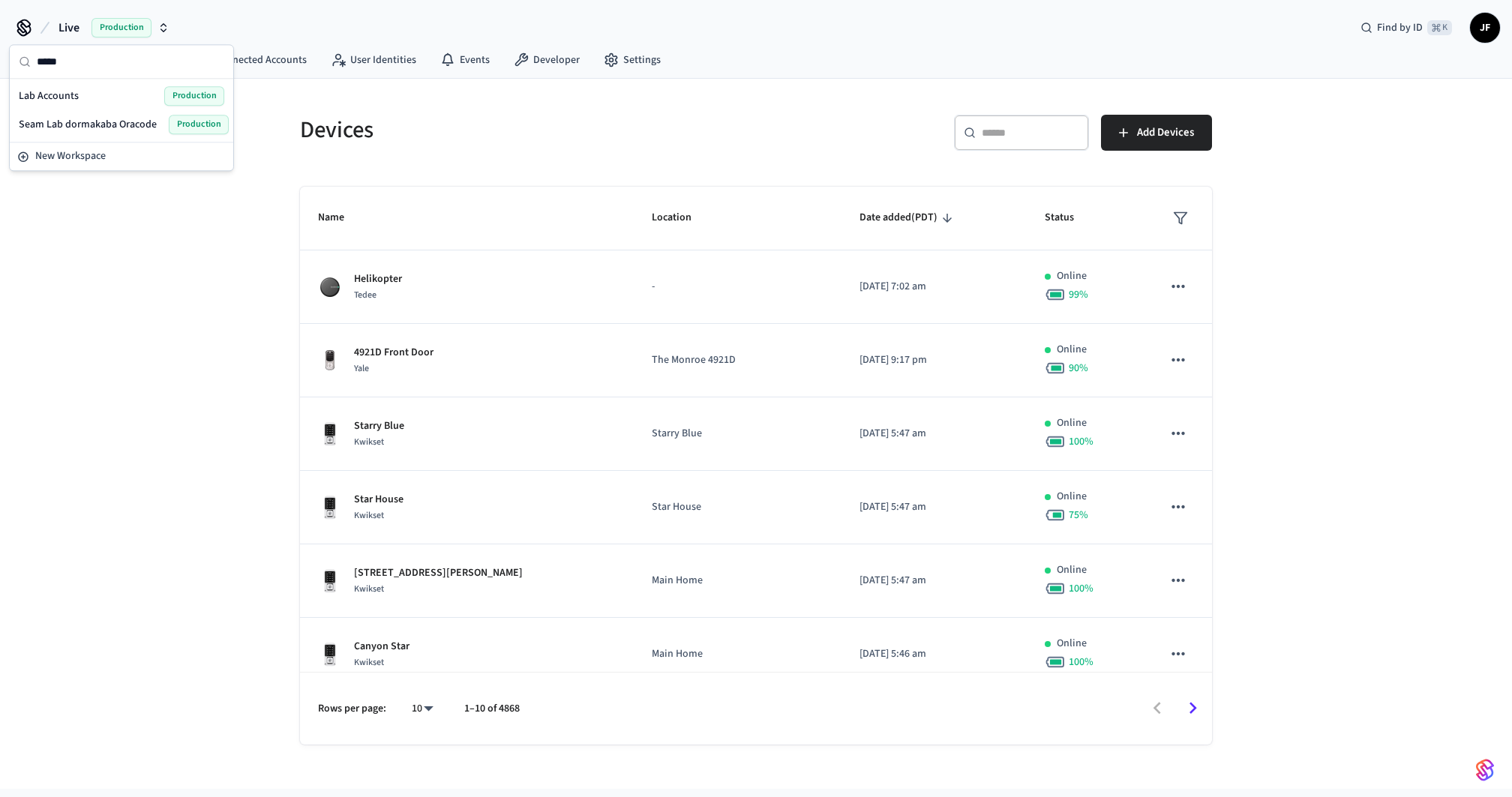
type input "*****"
click at [76, 82] on div "Lab Accounts Production" at bounding box center [122, 96] width 218 height 29
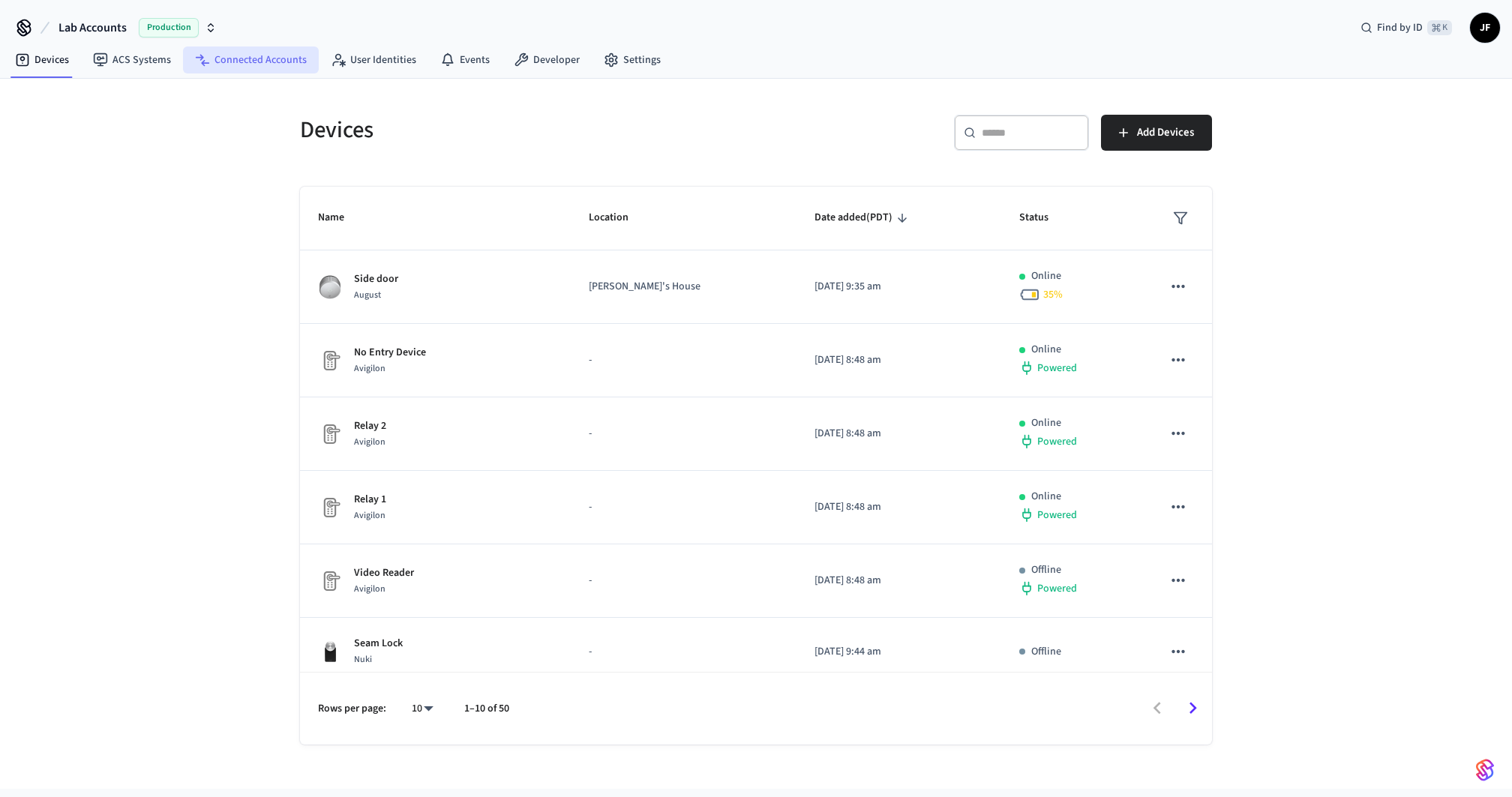
click at [237, 60] on link "Connected Accounts" at bounding box center [251, 60] width 136 height 27
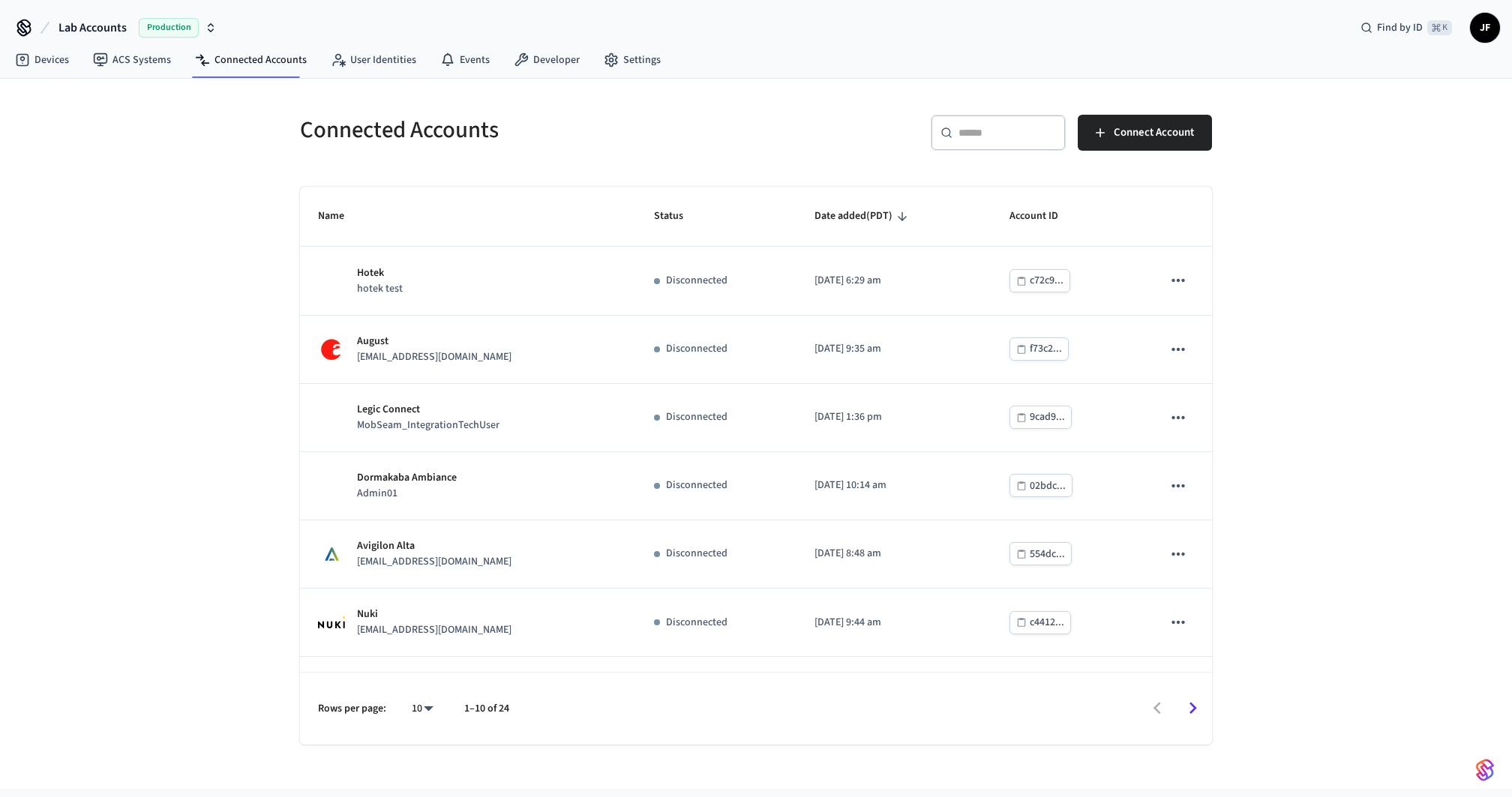
click at [1004, 133] on input "text" at bounding box center [1007, 133] width 97 height 15
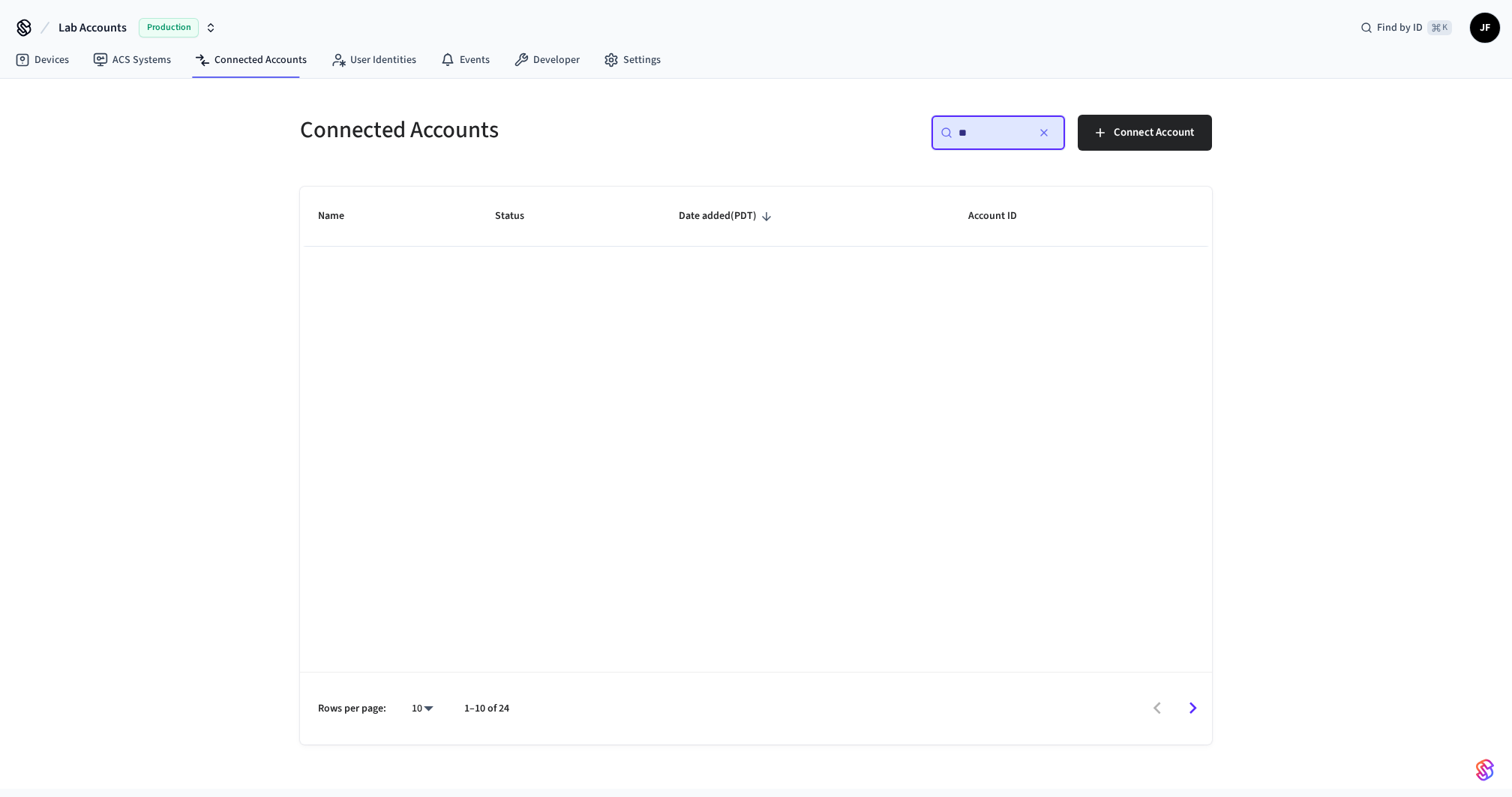
type input "*"
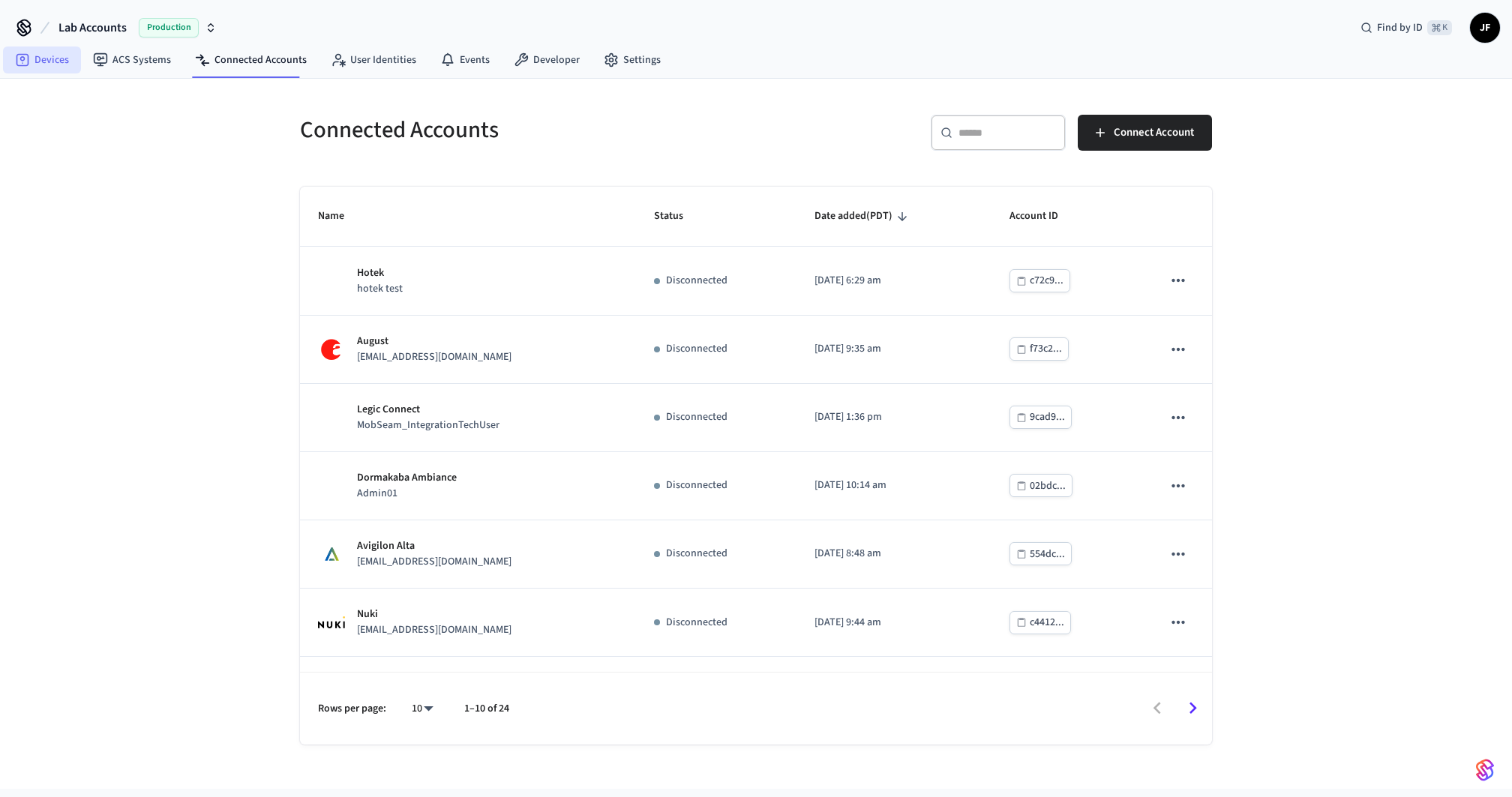
click at [45, 58] on link "Devices" at bounding box center [42, 60] width 78 height 27
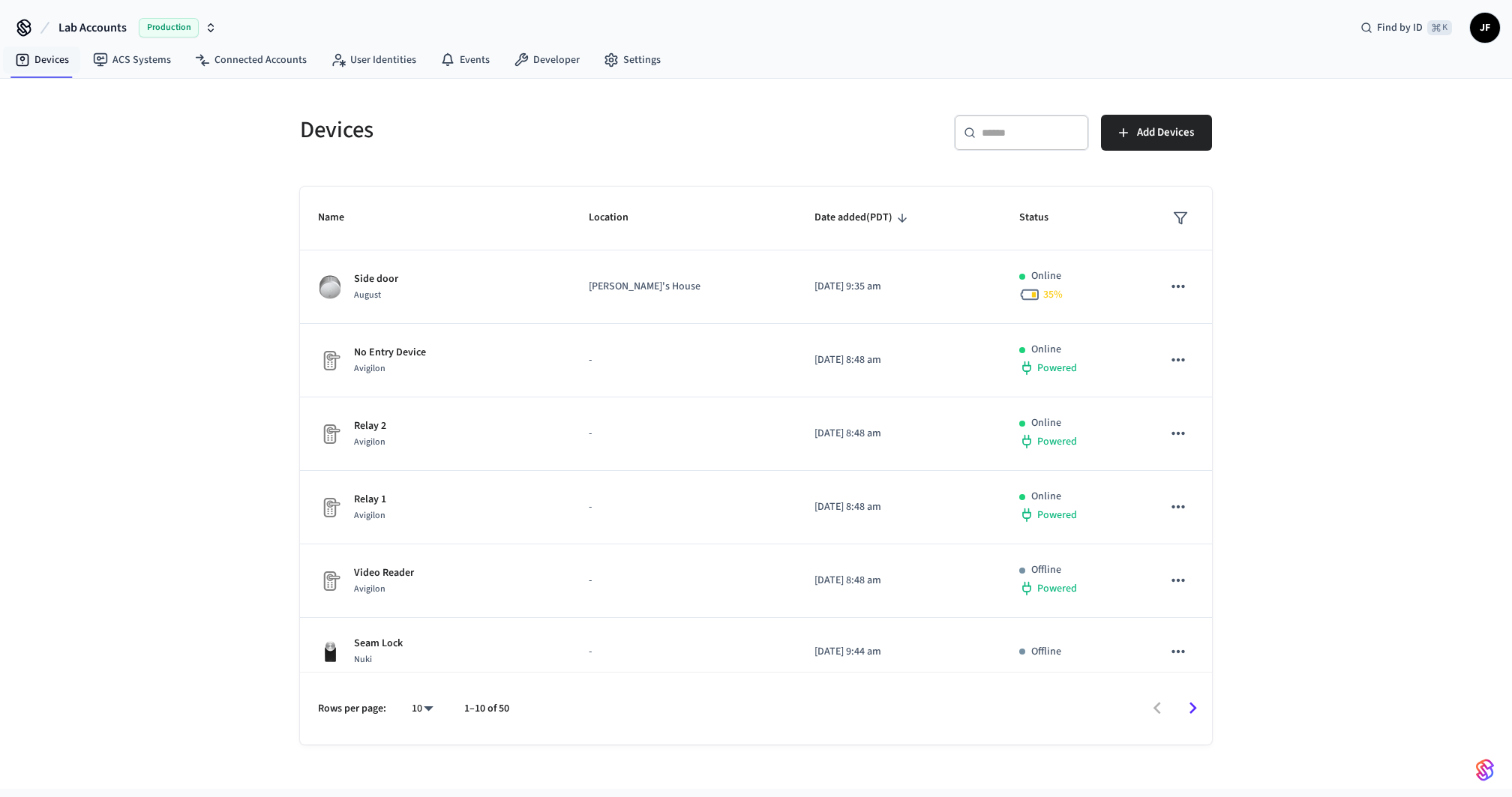
click at [720, 125] on h5 "Devices" at bounding box center [524, 130] width 447 height 31
click at [108, 15] on button "Lab Accounts Production" at bounding box center [137, 28] width 167 height 32
type input "******"
click at [100, 92] on span "[PERSON_NAME]'s Testing Workspace" at bounding box center [102, 96] width 167 height 15
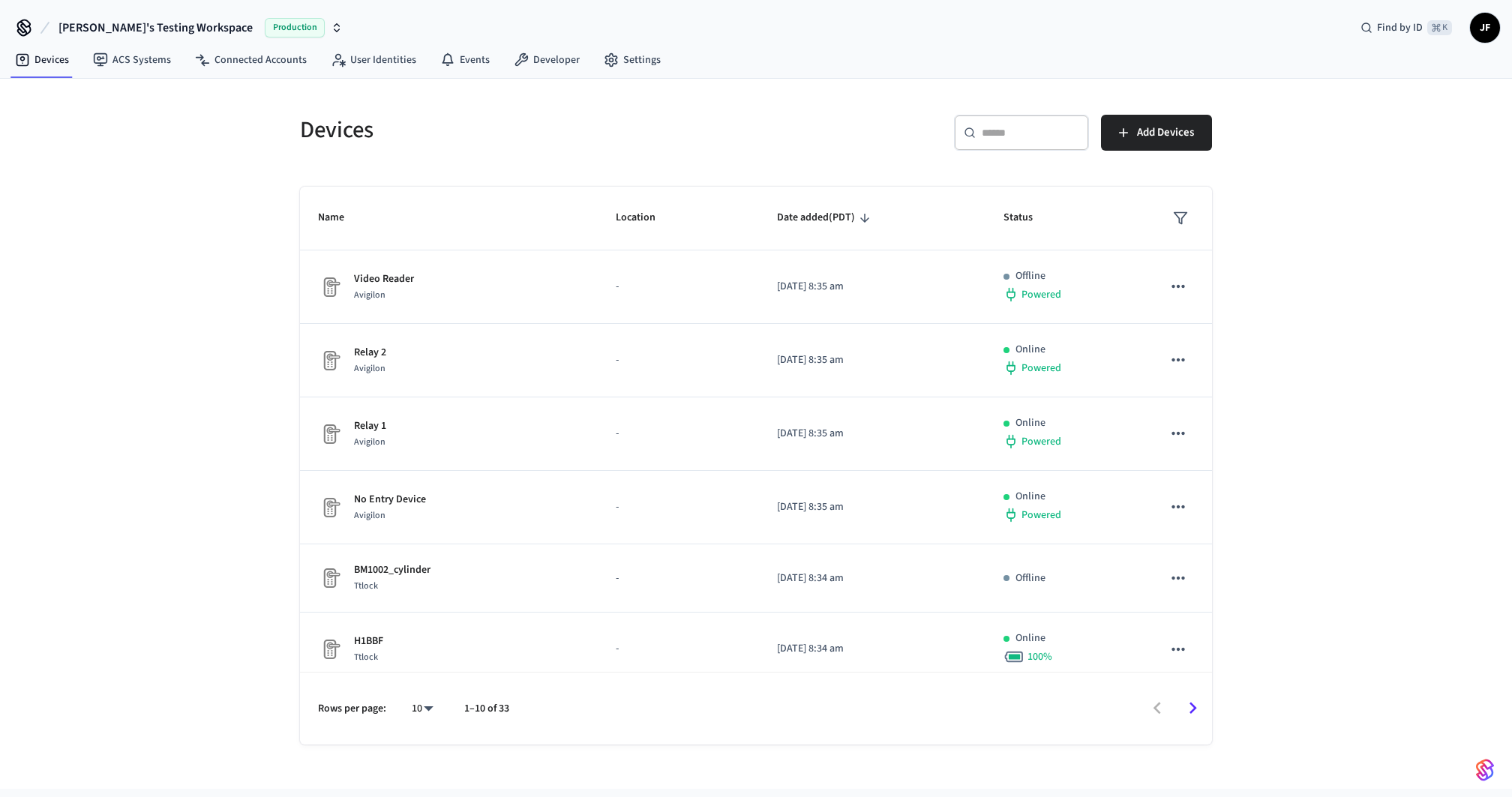
click at [938, 64] on div "Devices ACS Systems Connected Accounts User Identities Events Developer Settings" at bounding box center [756, 61] width 1512 height 36
click at [1146, 144] on button "Add Devices" at bounding box center [1156, 133] width 111 height 36
click at [710, 125] on h5 "Devices" at bounding box center [524, 130] width 447 height 31
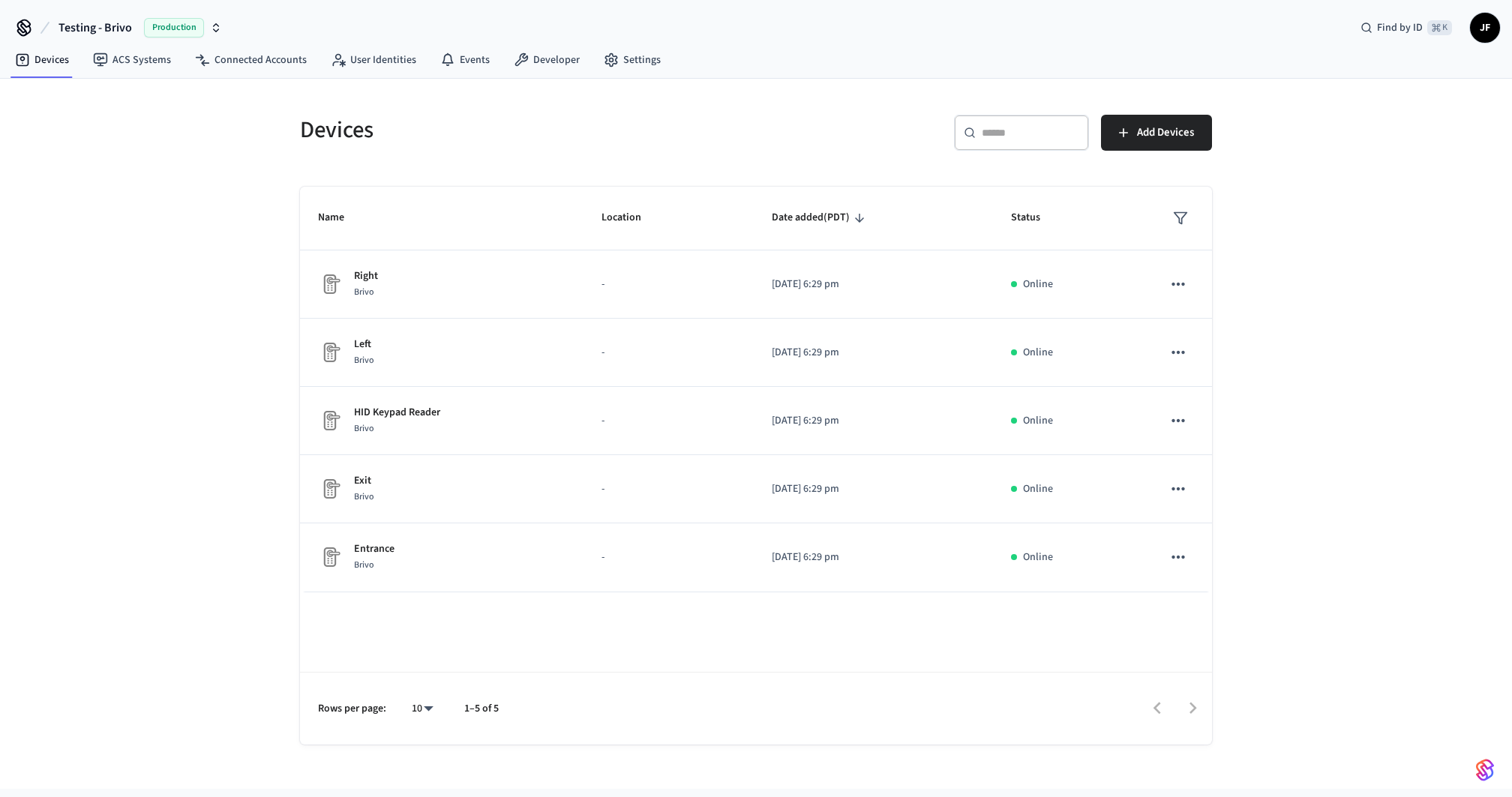
click at [244, 331] on div "Devices ​ ​ Add Devices Name Location Date added (PDT) Status Right Brivo - 202…" at bounding box center [756, 434] width 1512 height 710
click at [255, 66] on link "Connected Accounts" at bounding box center [251, 60] width 136 height 27
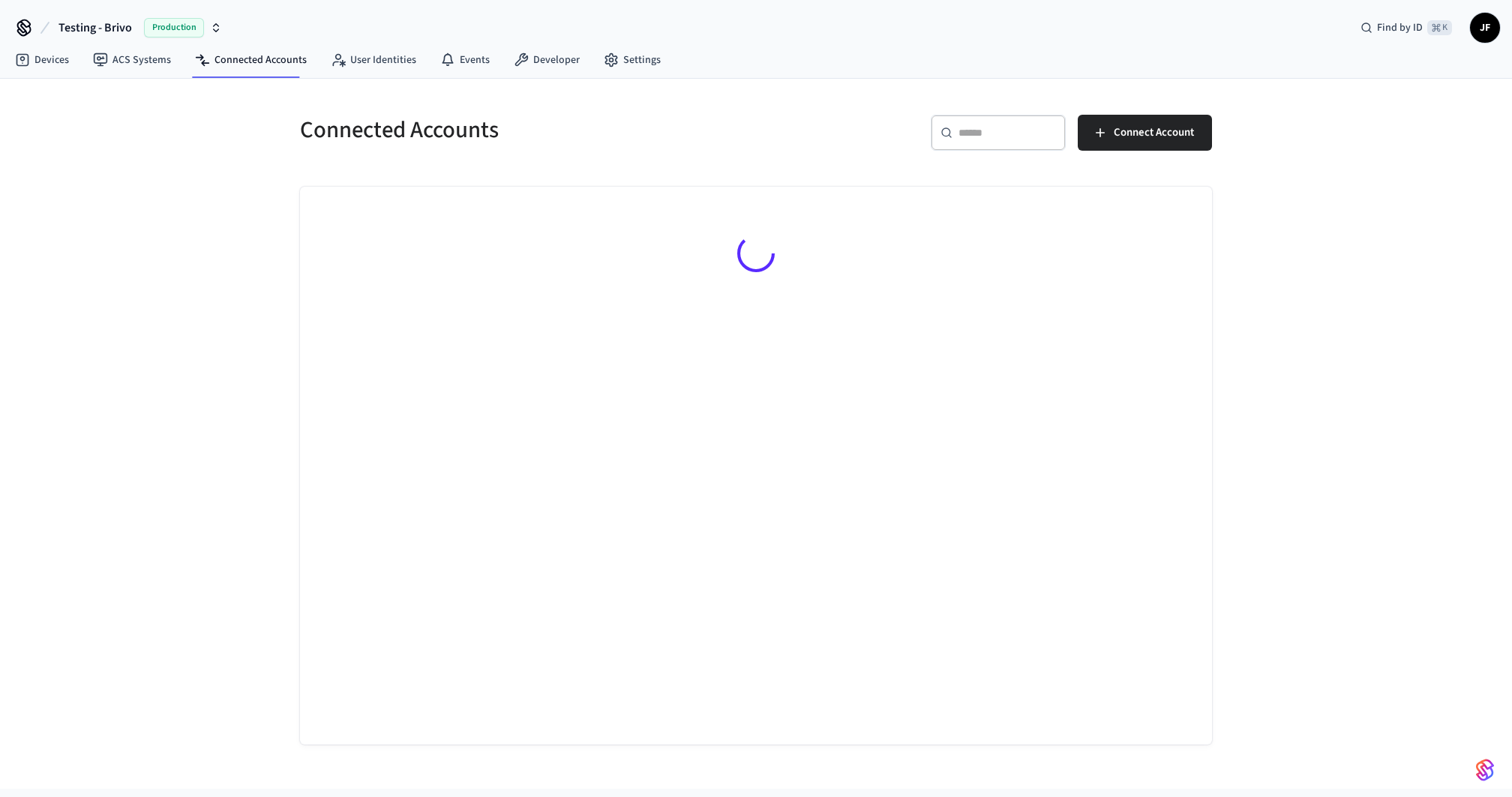
click at [176, 185] on div "Connected Accounts ​ ​ Connect Account" at bounding box center [756, 434] width 1512 height 710
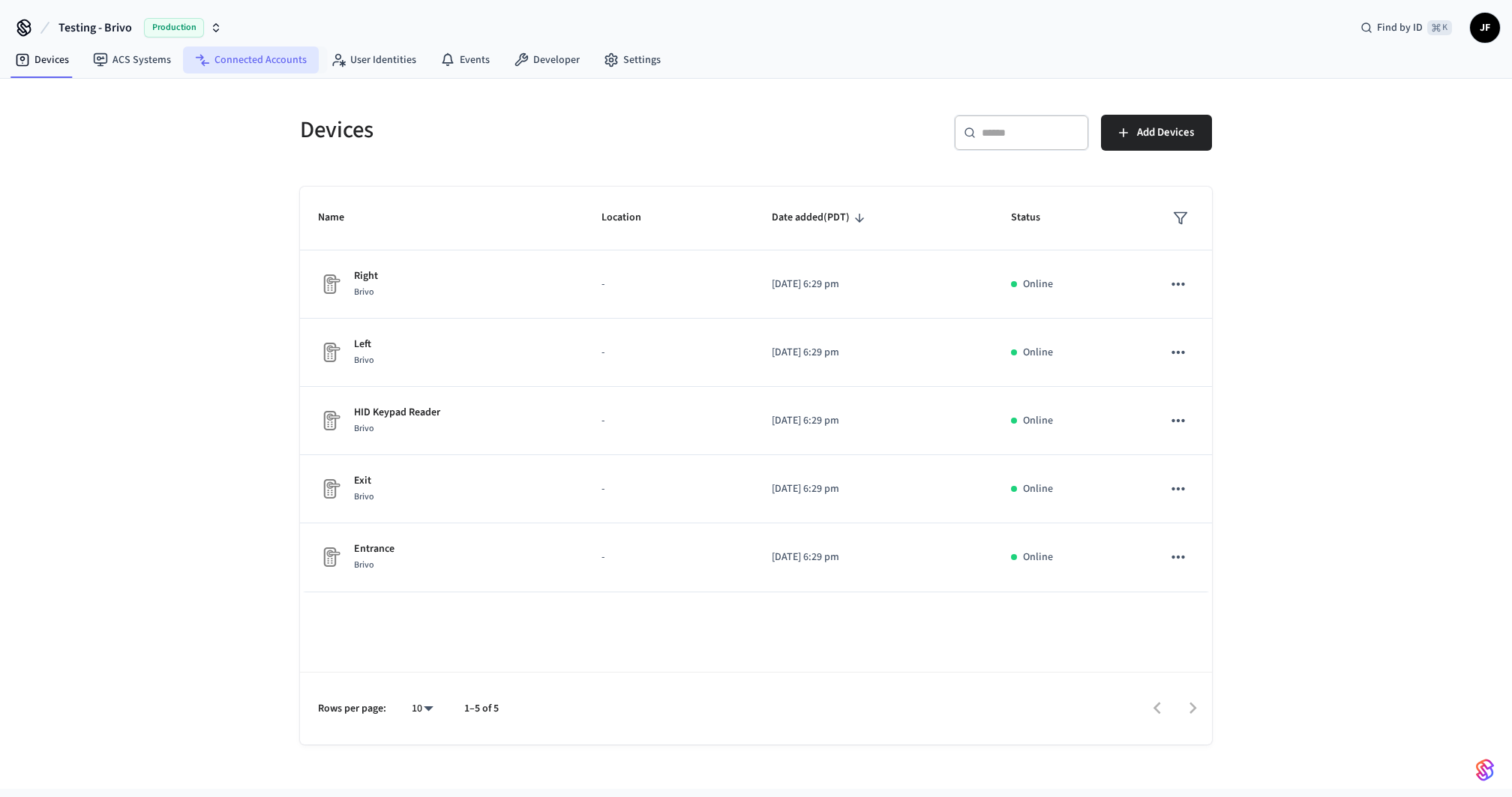
click at [271, 72] on link "Connected Accounts" at bounding box center [251, 60] width 136 height 27
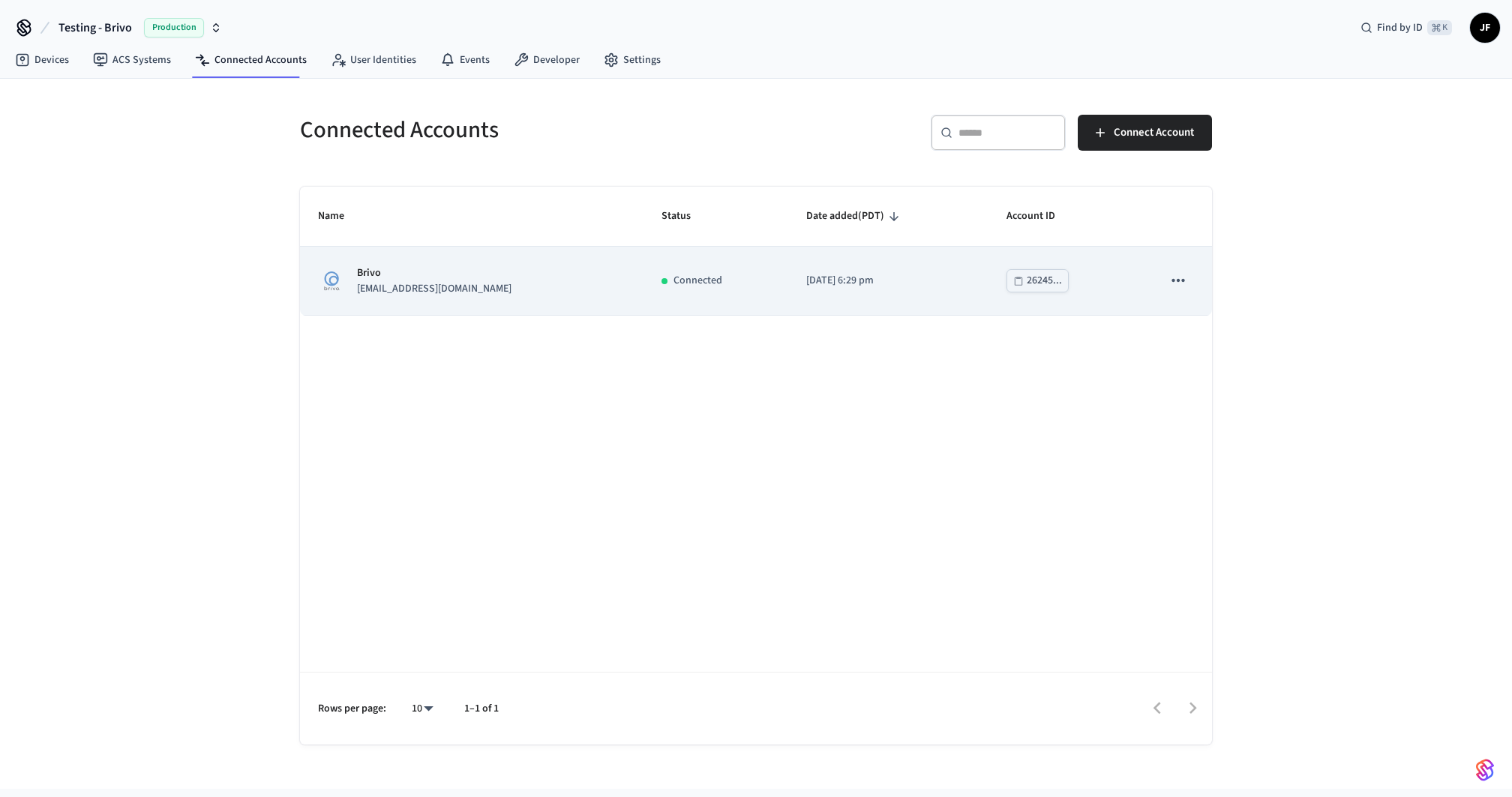
click at [478, 288] on p "[EMAIL_ADDRESS][DOMAIN_NAME]" at bounding box center [434, 289] width 155 height 16
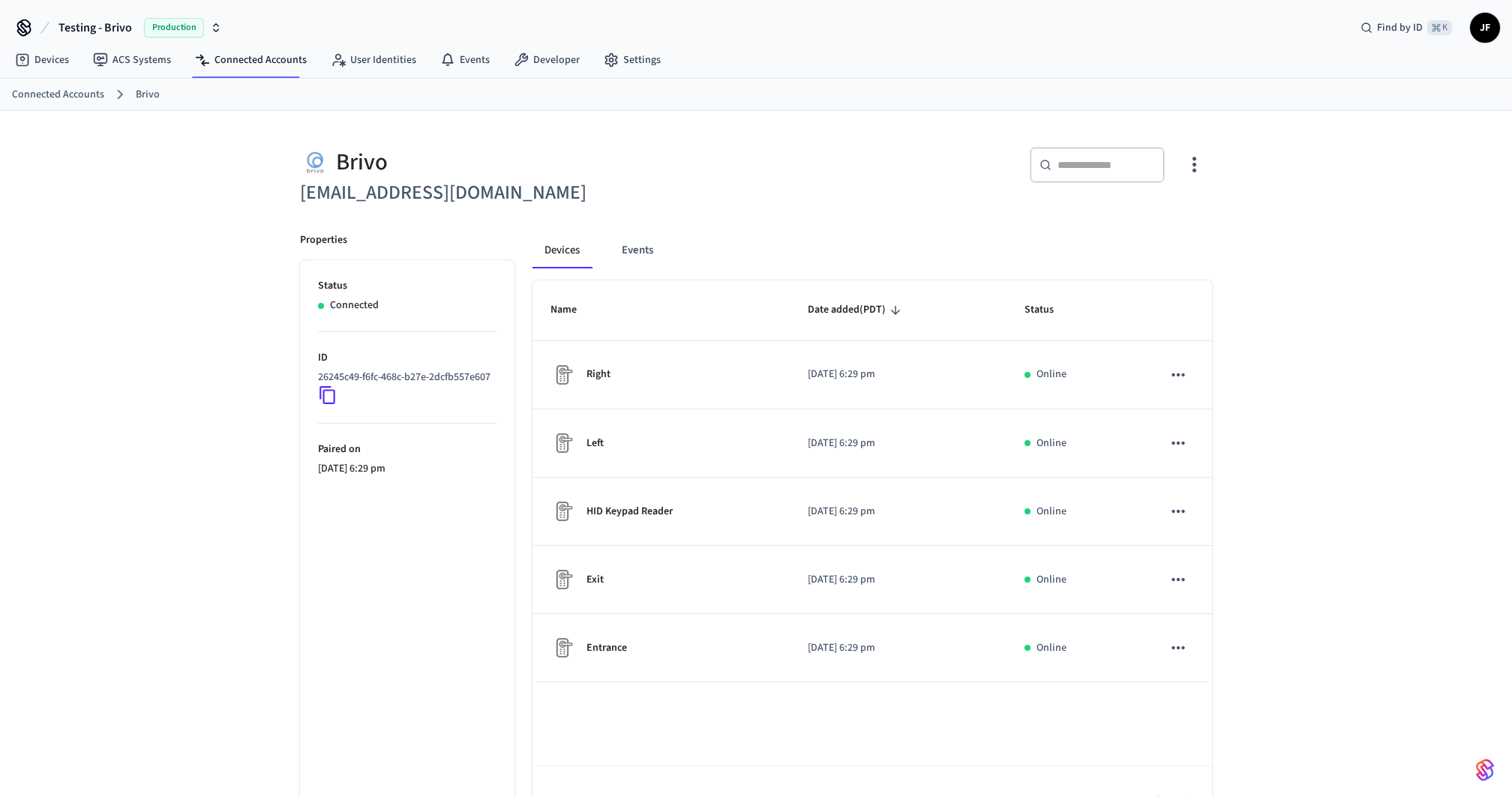
click at [898, 148] on div "​ ​" at bounding box center [989, 171] width 447 height 48
click at [69, 26] on span "Testing - Brivo" at bounding box center [94, 28] width 73 height 18
type input "******"
click at [80, 93] on span "[PERSON_NAME]'s Testing Workspace" at bounding box center [102, 96] width 167 height 15
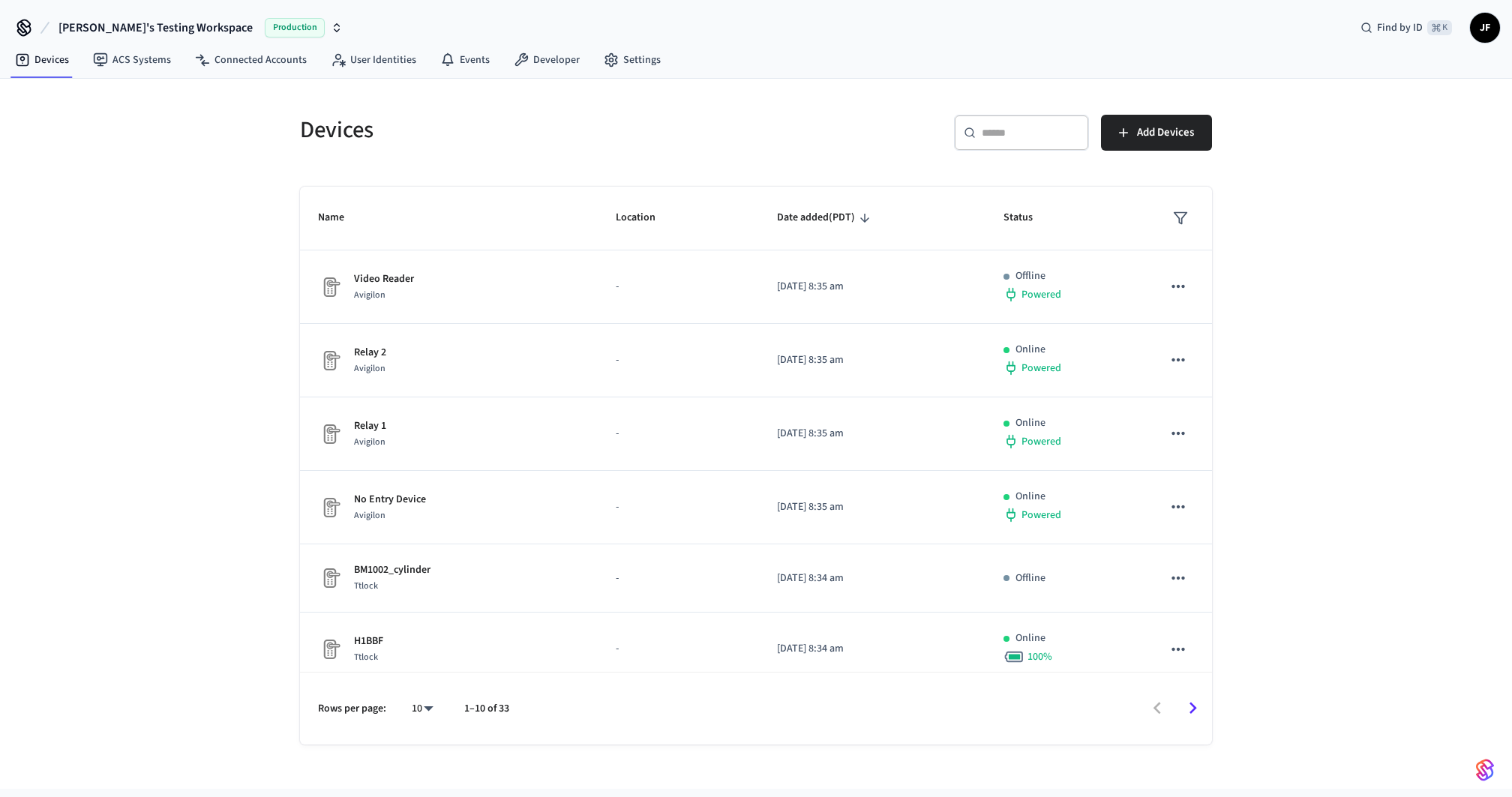
click at [586, 129] on h5 "Devices" at bounding box center [524, 130] width 447 height 31
click at [1168, 135] on span "Add Devices" at bounding box center [1165, 133] width 57 height 20
click at [239, 52] on link "Connected Accounts" at bounding box center [251, 60] width 136 height 27
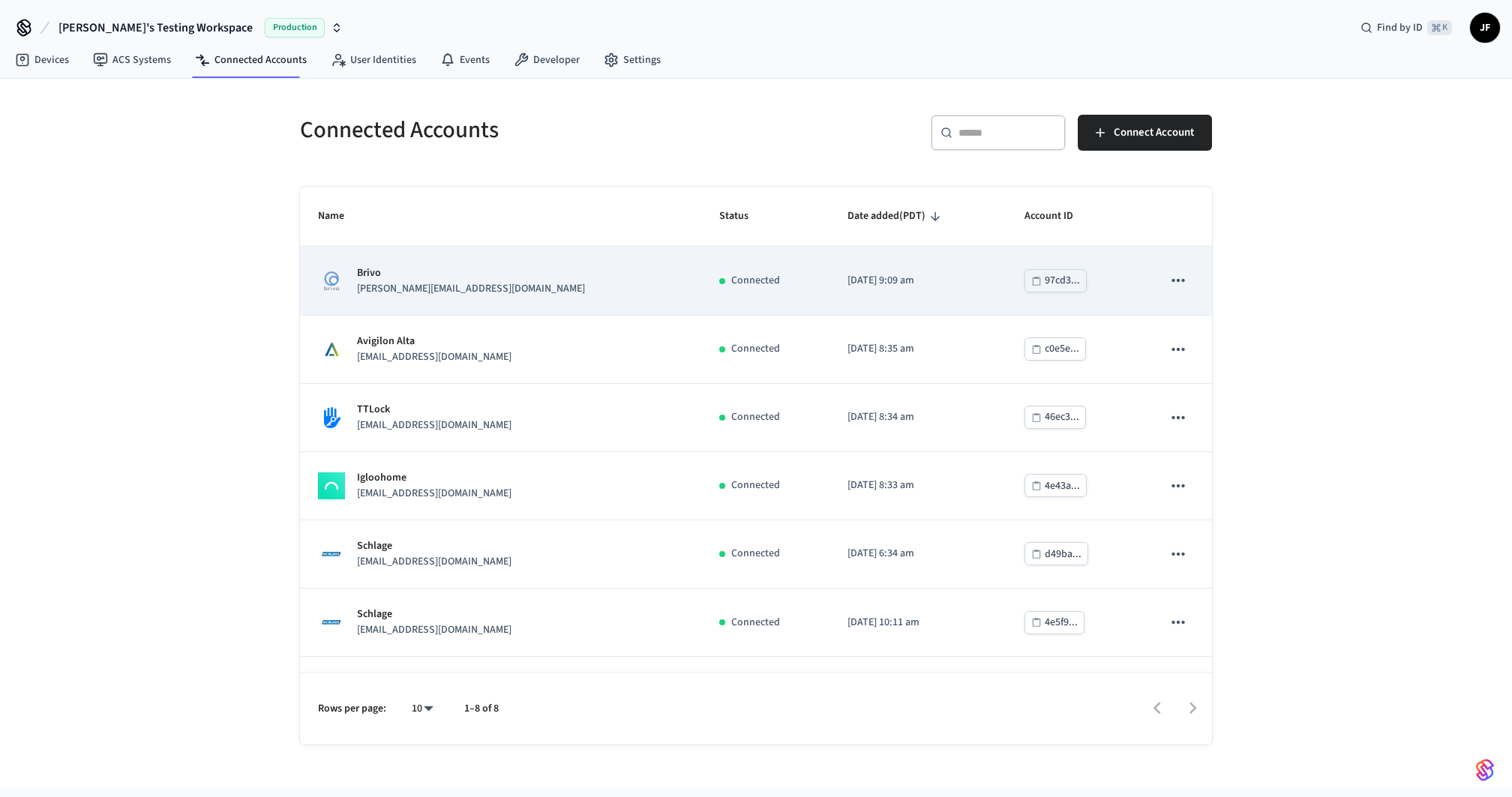
click at [477, 300] on td "Brivo [PERSON_NAME][EMAIL_ADDRESS][DOMAIN_NAME]" at bounding box center [500, 281] width 401 height 68
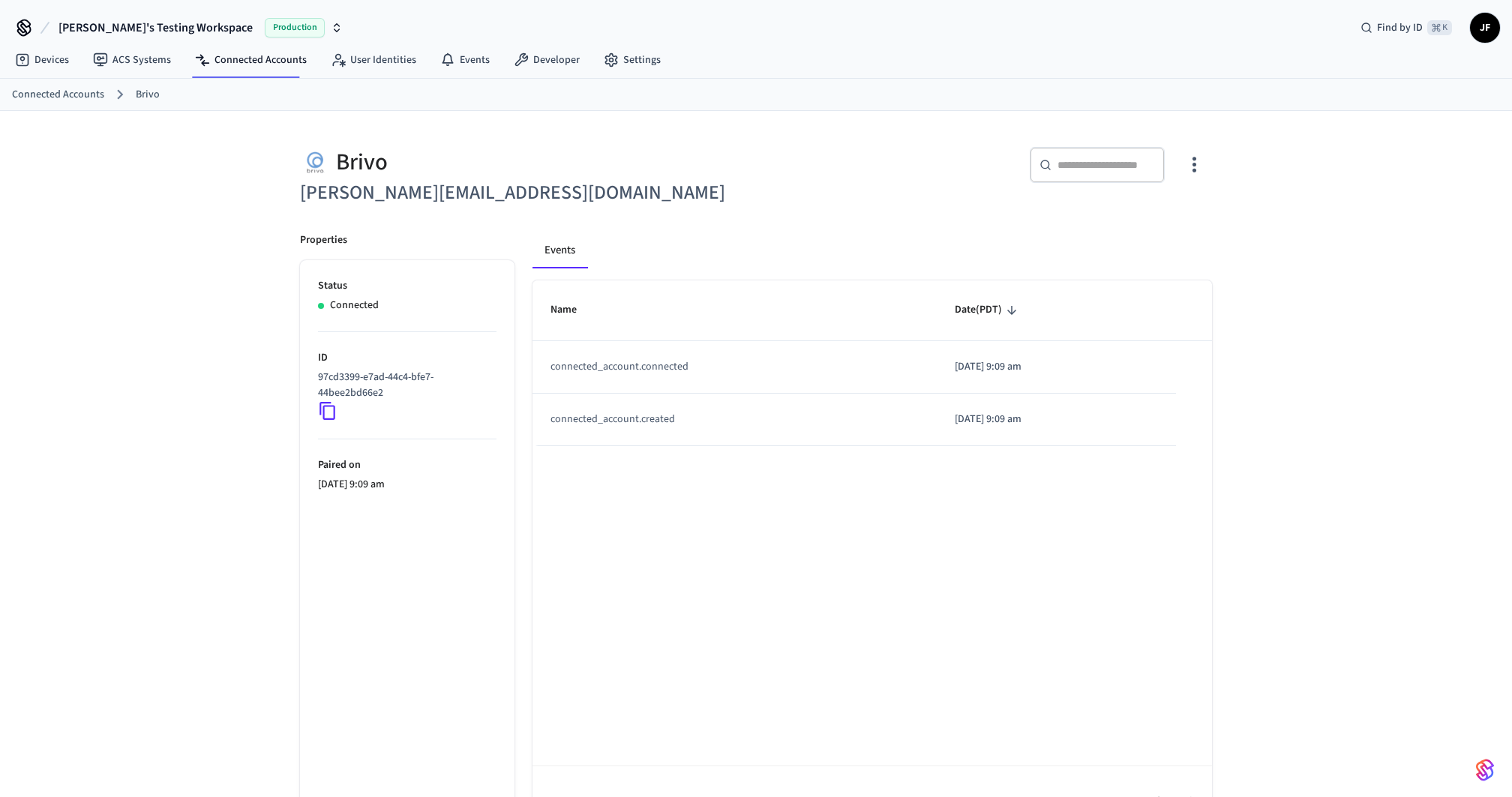
click at [572, 175] on div "Brivo" at bounding box center [524, 162] width 447 height 31
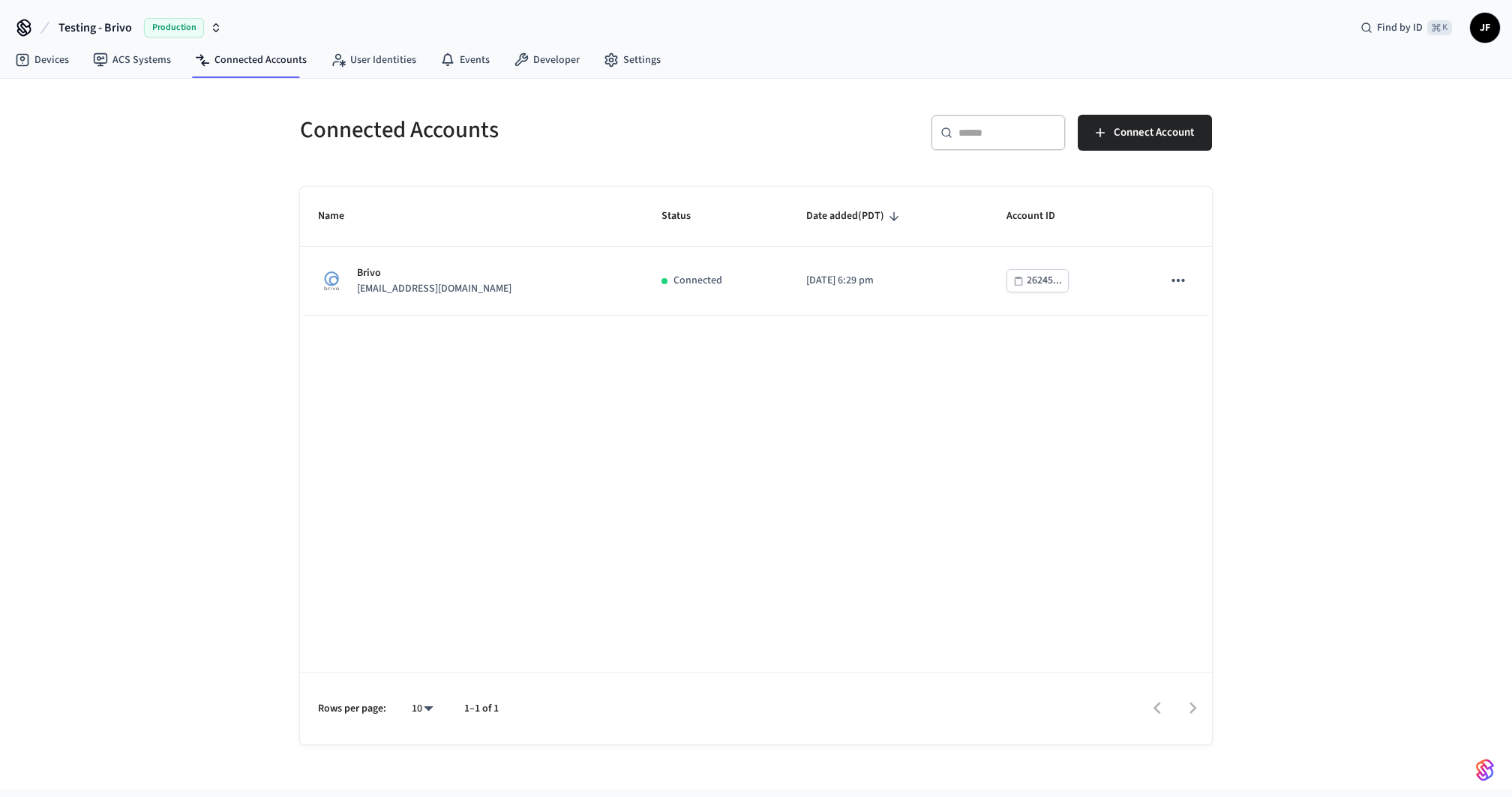
click at [715, 135] on h5 "Connected Accounts" at bounding box center [524, 130] width 447 height 31
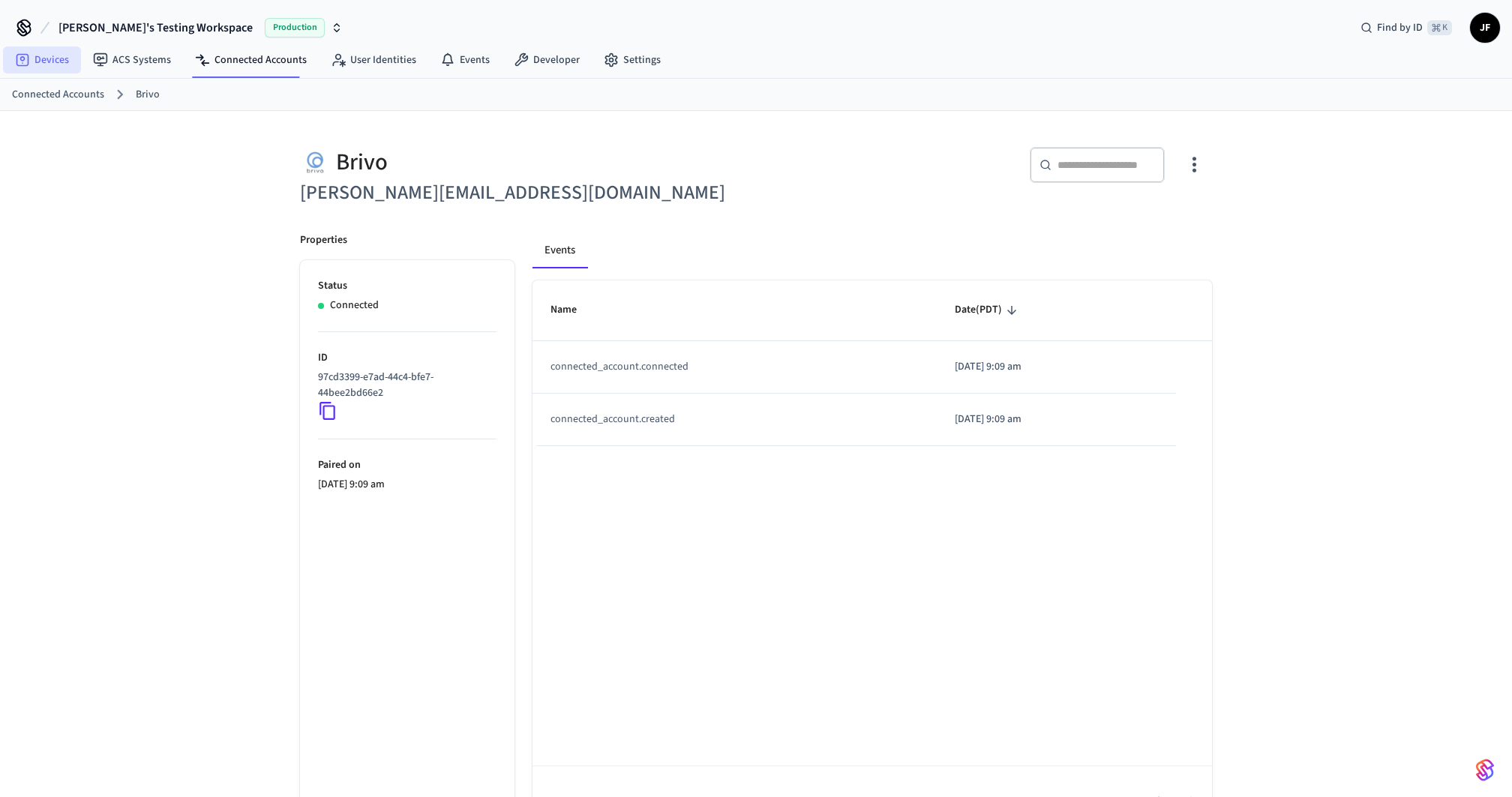
click at [45, 57] on link "Devices" at bounding box center [42, 60] width 78 height 27
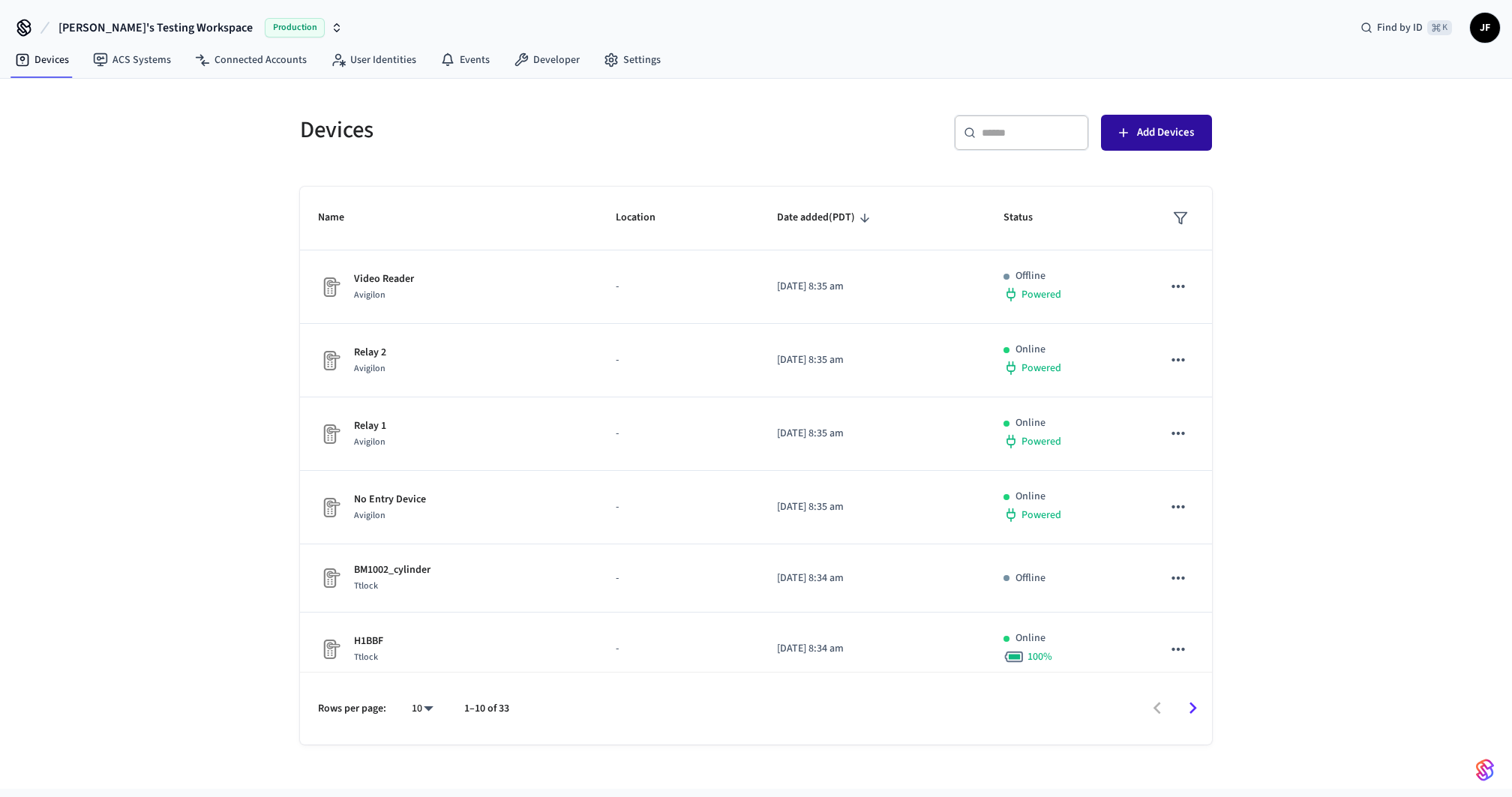
click at [1140, 134] on span "Add Devices" at bounding box center [1165, 133] width 57 height 20
click at [747, 128] on div "​ ​ Add Devices" at bounding box center [980, 129] width 465 height 66
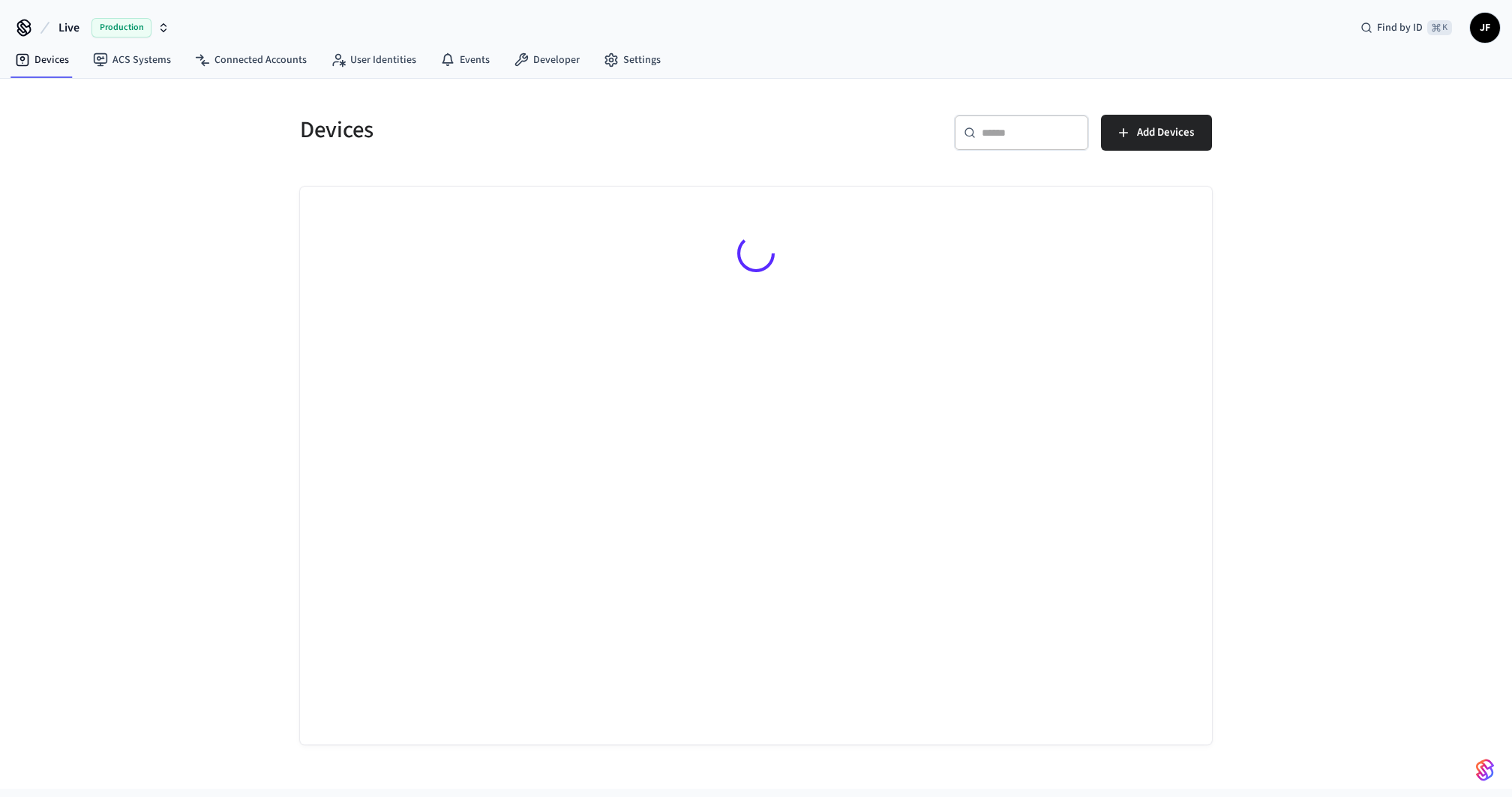
click at [89, 28] on button "Live Production" at bounding box center [113, 28] width 120 height 32
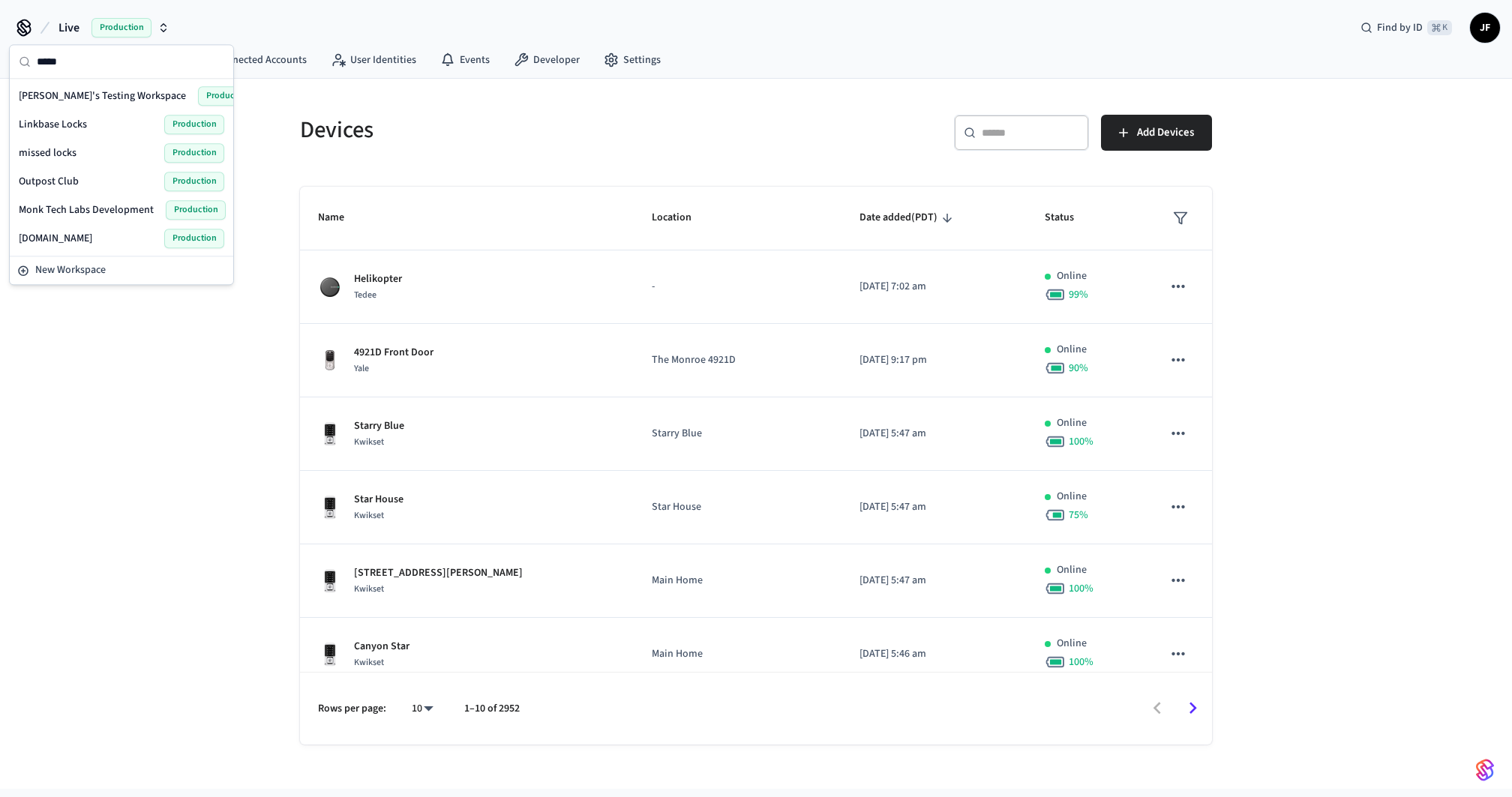
type input "*****"
click at [125, 88] on span "[PERSON_NAME]'s Testing Workspace" at bounding box center [102, 96] width 167 height 15
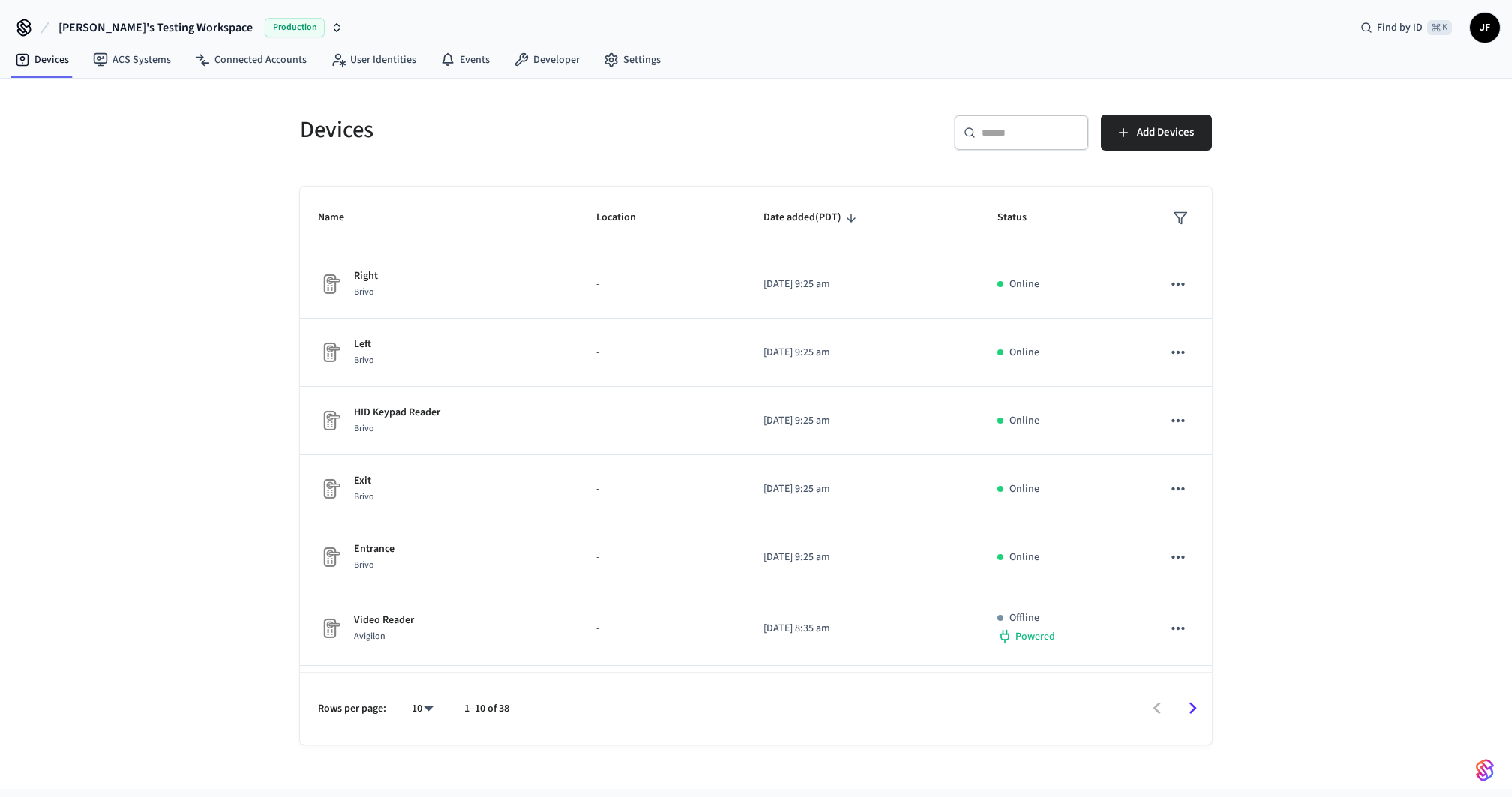
click at [187, 222] on div "Devices ​ ​ Add Devices Name Location Date added (PDT) Status Right Brivo - [DA…" at bounding box center [756, 434] width 1512 height 710
click at [230, 66] on link "Connected Accounts" at bounding box center [251, 60] width 136 height 27
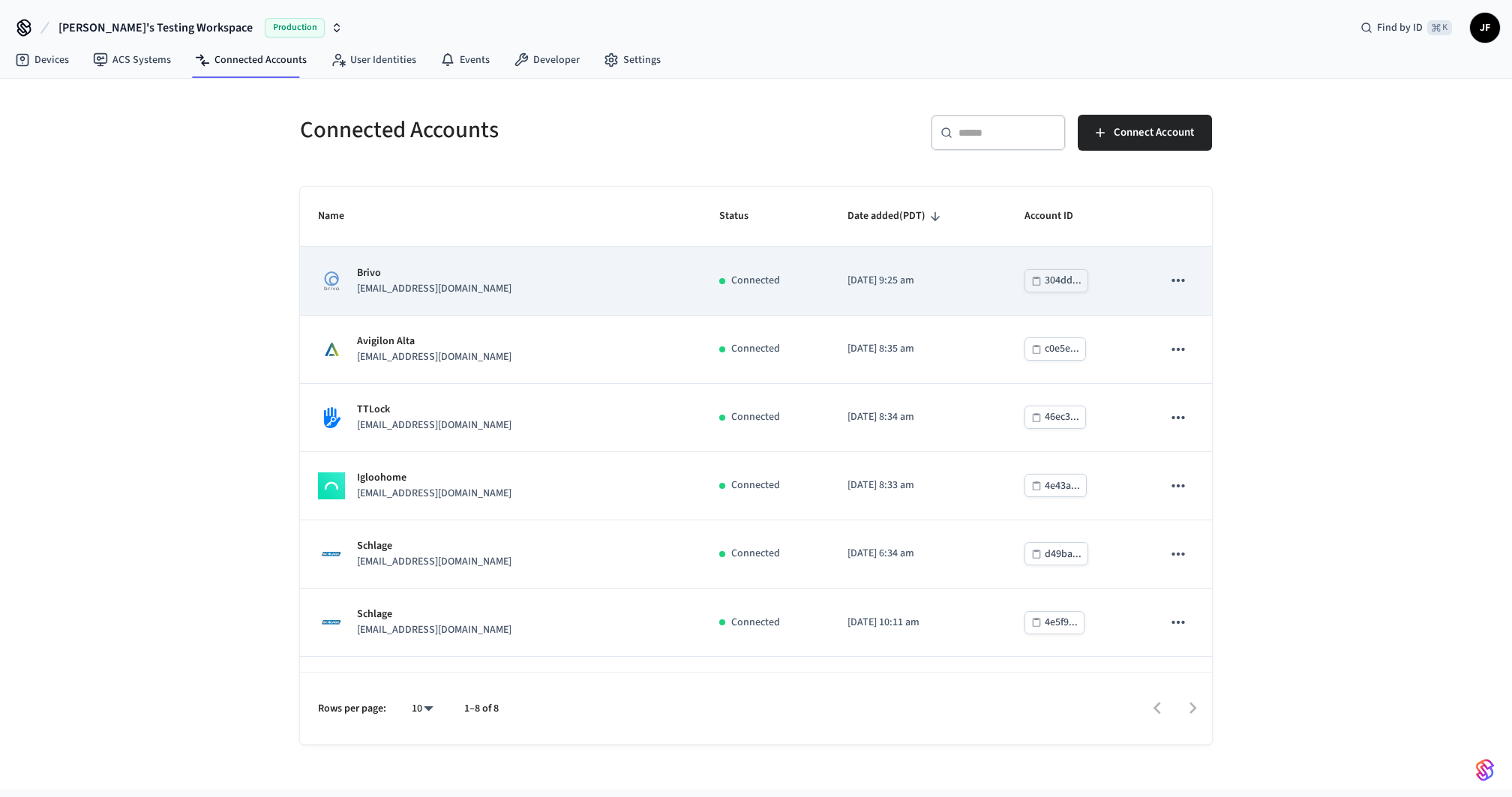
click at [450, 289] on p "[EMAIL_ADDRESS][DOMAIN_NAME]" at bounding box center [434, 289] width 155 height 16
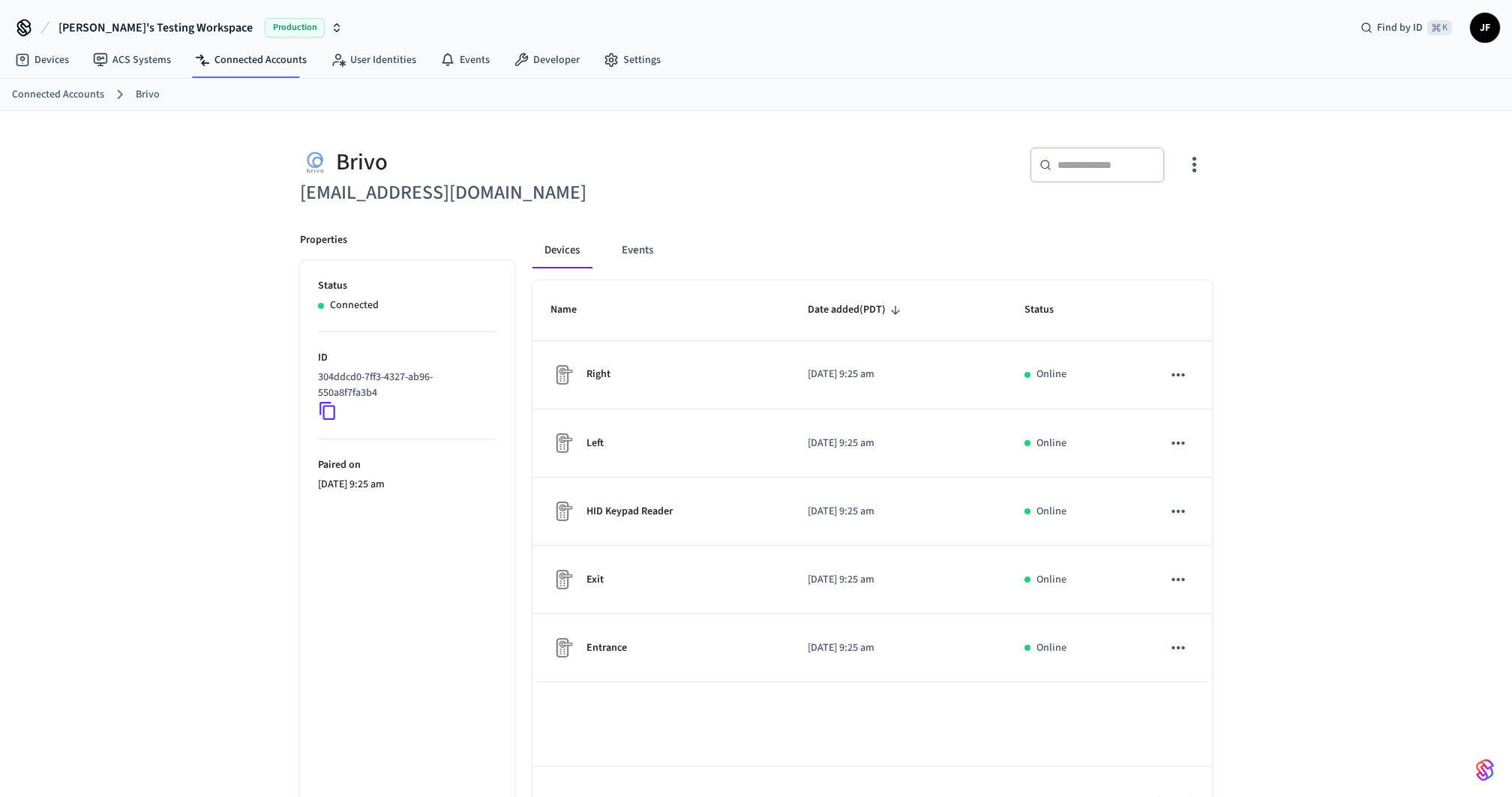
click at [880, 152] on div "​ ​" at bounding box center [989, 171] width 447 height 48
